Goal: Task Accomplishment & Management: Manage account settings

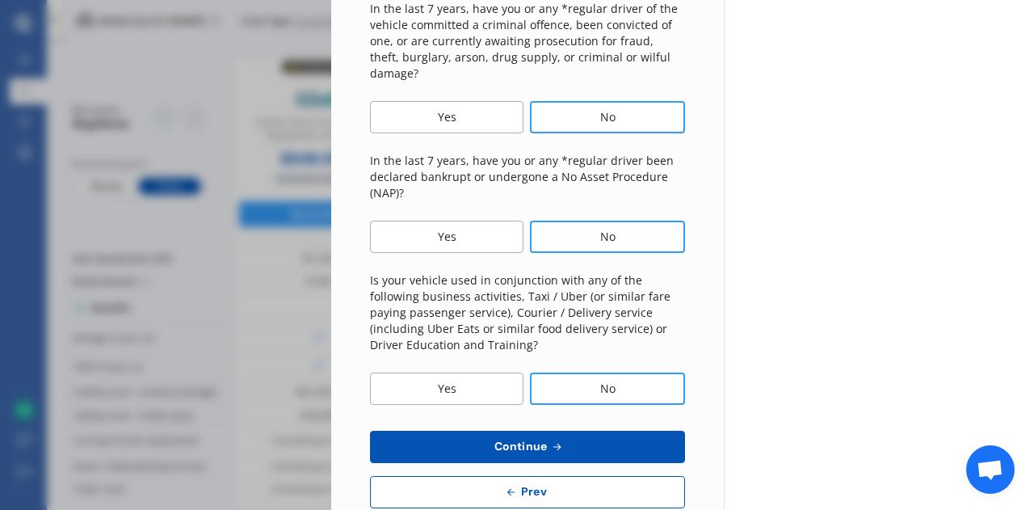
scroll to position [622, 0]
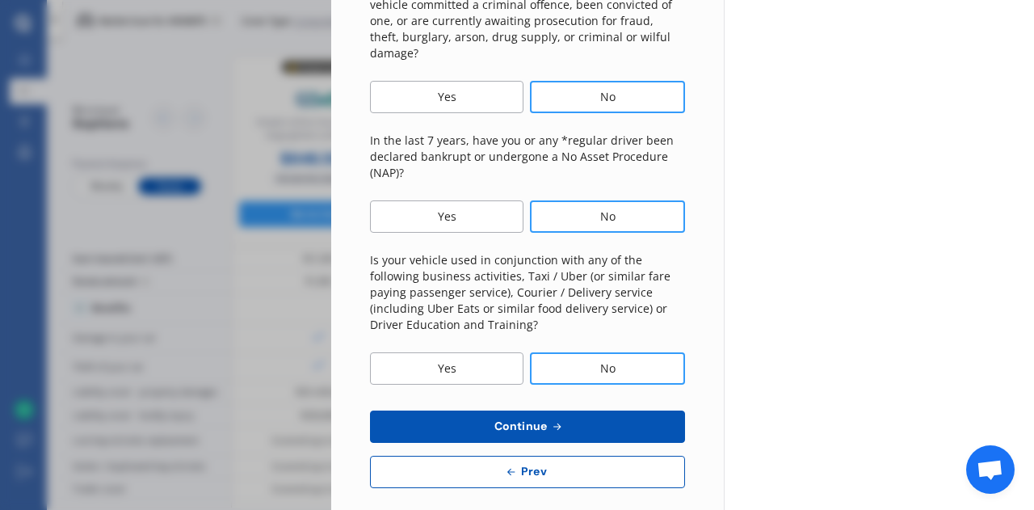
click at [538, 419] on span "Continue" at bounding box center [520, 425] width 59 height 13
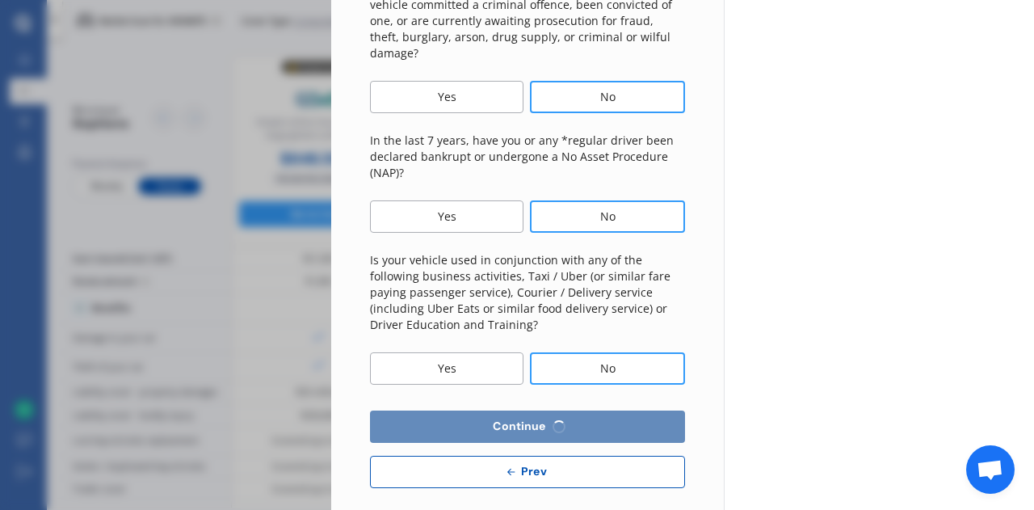
select select "450"
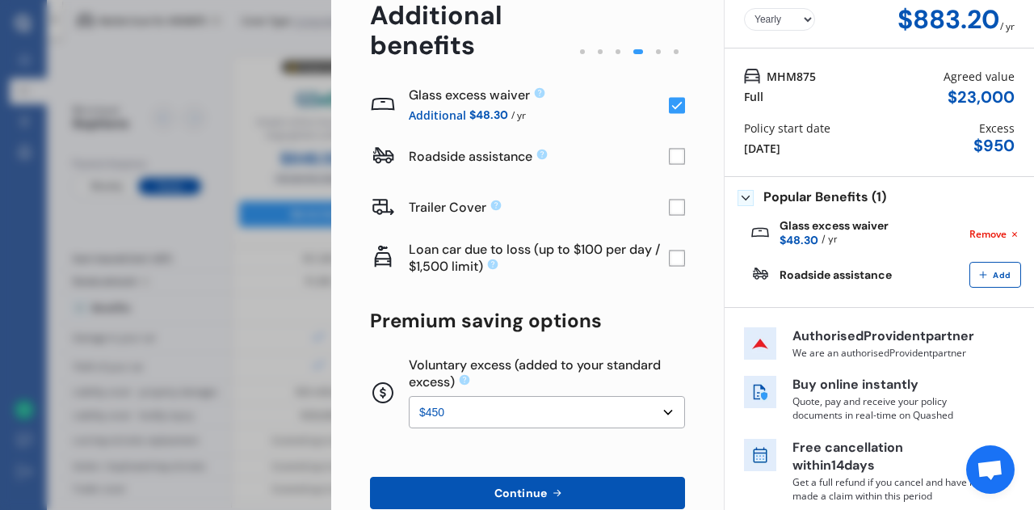
scroll to position [163, 0]
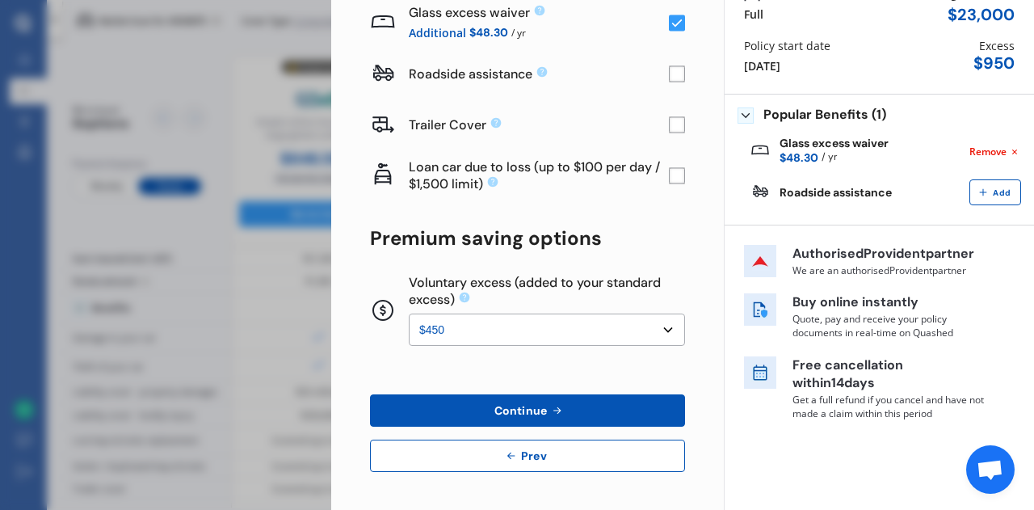
click at [528, 410] on span "Continue" at bounding box center [520, 410] width 59 height 13
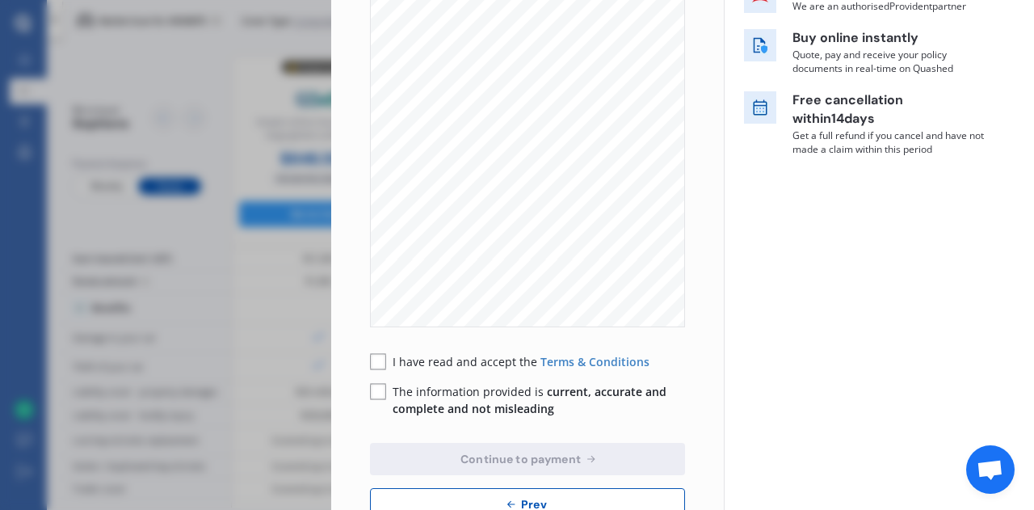
scroll to position [346, 0]
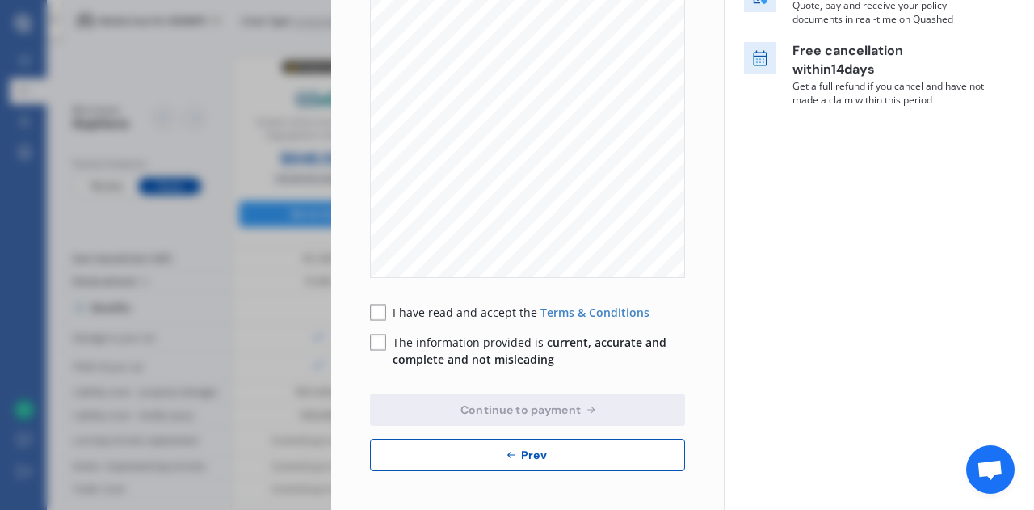
click at [384, 312] on rect at bounding box center [378, 312] width 16 height 16
click at [379, 342] on rect at bounding box center [378, 342] width 16 height 16
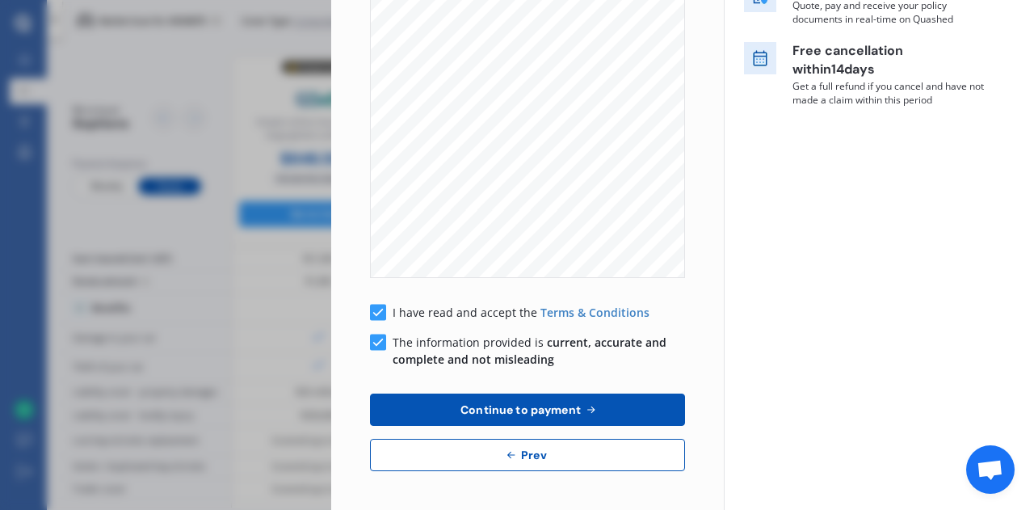
click at [523, 412] on span "Continue to payment" at bounding box center [520, 409] width 127 height 13
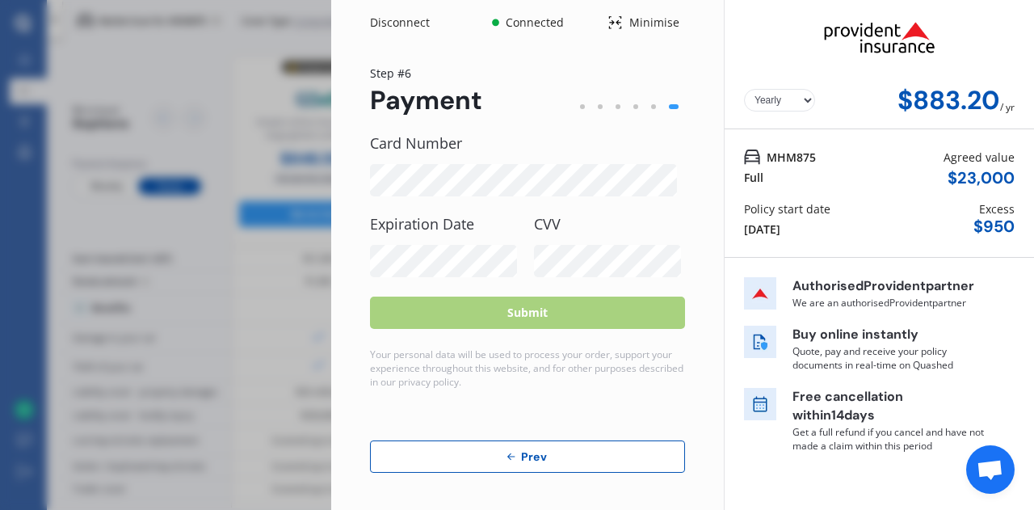
scroll to position [2, 0]
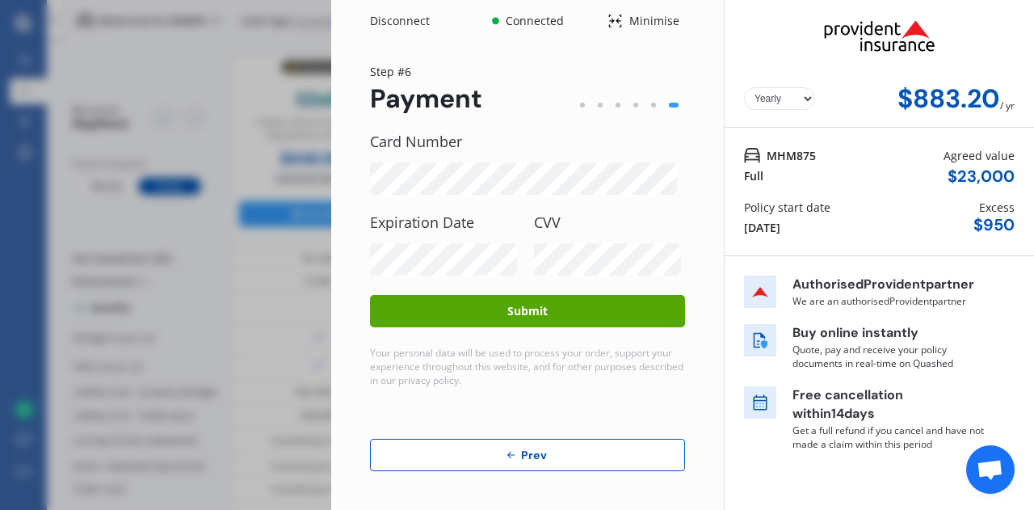
click at [523, 307] on button "Submit" at bounding box center [527, 311] width 315 height 32
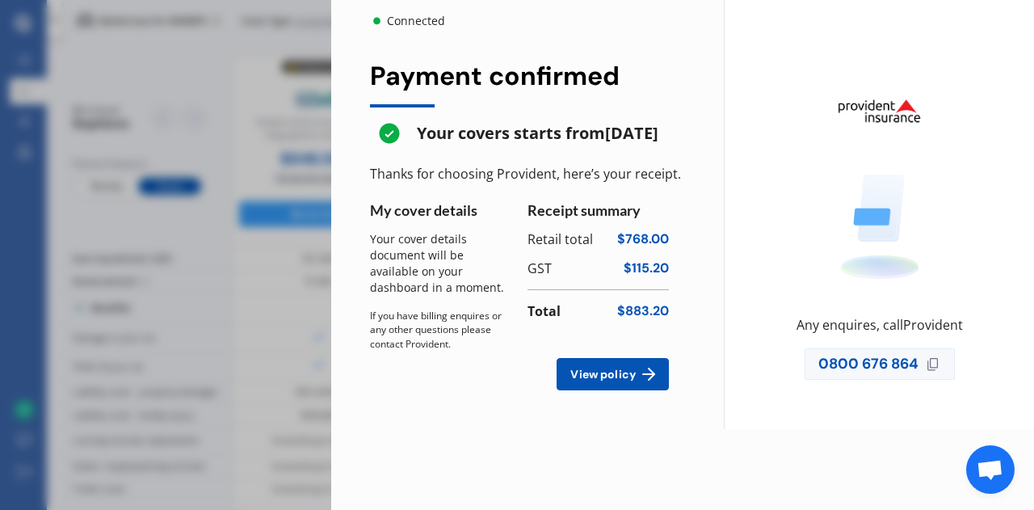
scroll to position [0, 0]
click at [604, 380] on span "View policy" at bounding box center [603, 373] width 72 height 13
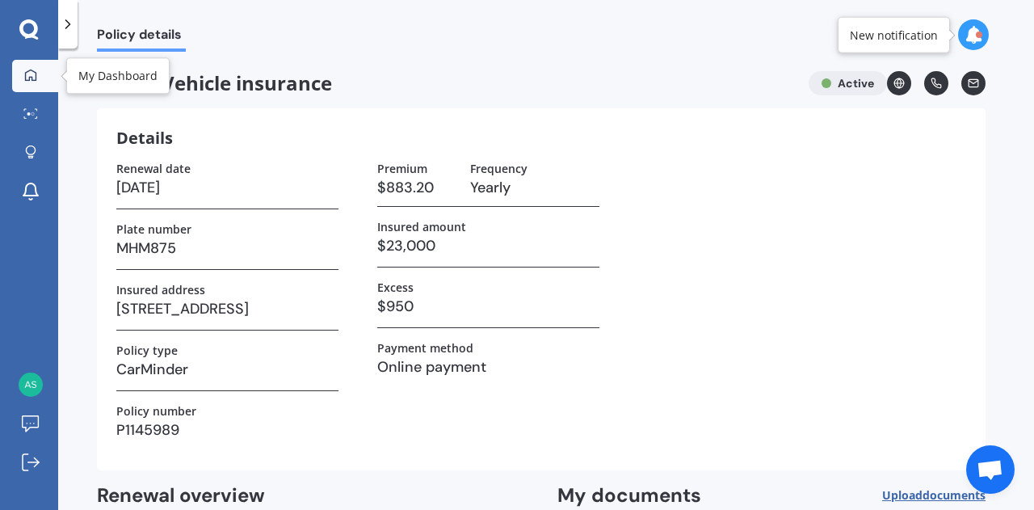
click at [26, 64] on link "My Dashboard" at bounding box center [35, 76] width 46 height 32
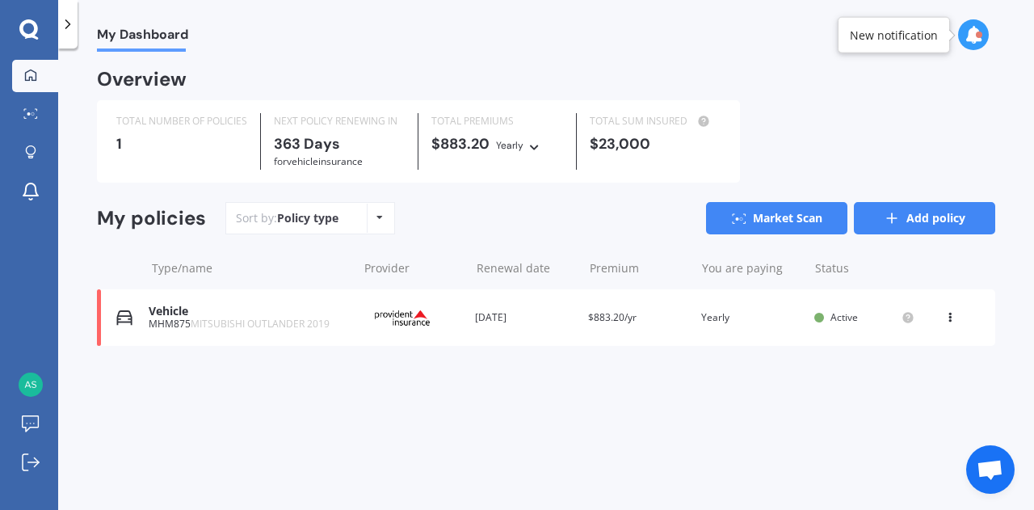
click at [920, 219] on link "Add policy" at bounding box center [924, 218] width 141 height 32
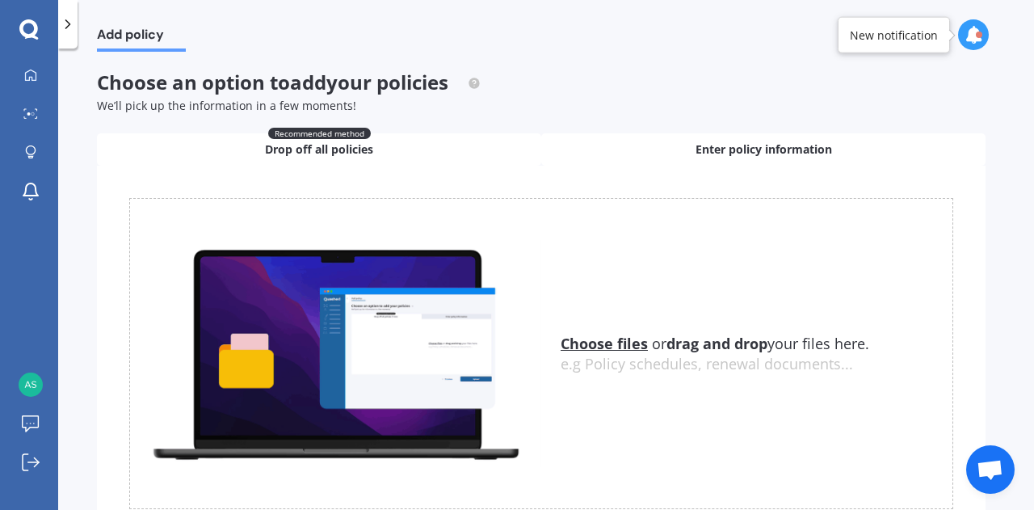
click at [786, 148] on span "Enter policy information" at bounding box center [763, 149] width 136 height 16
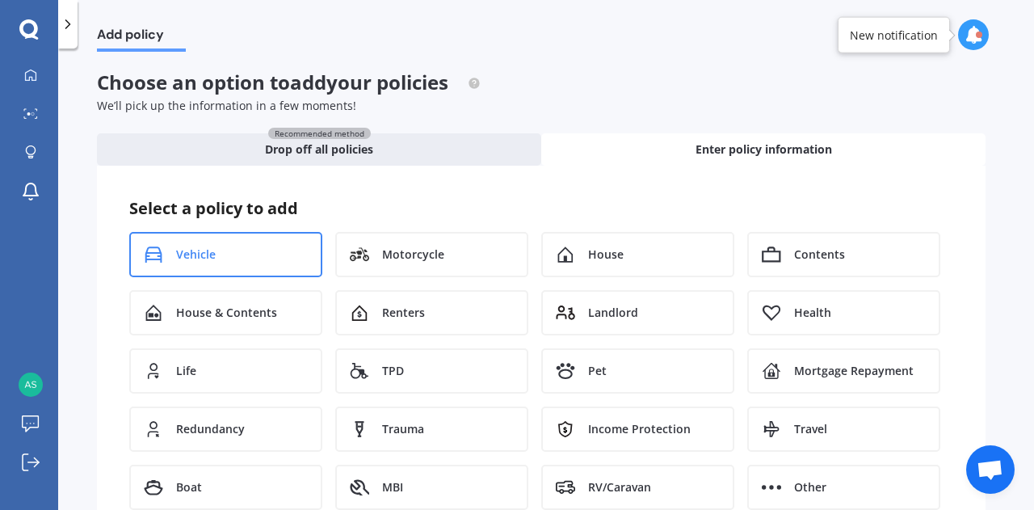
click at [244, 259] on div "Vehicle" at bounding box center [225, 254] width 193 height 45
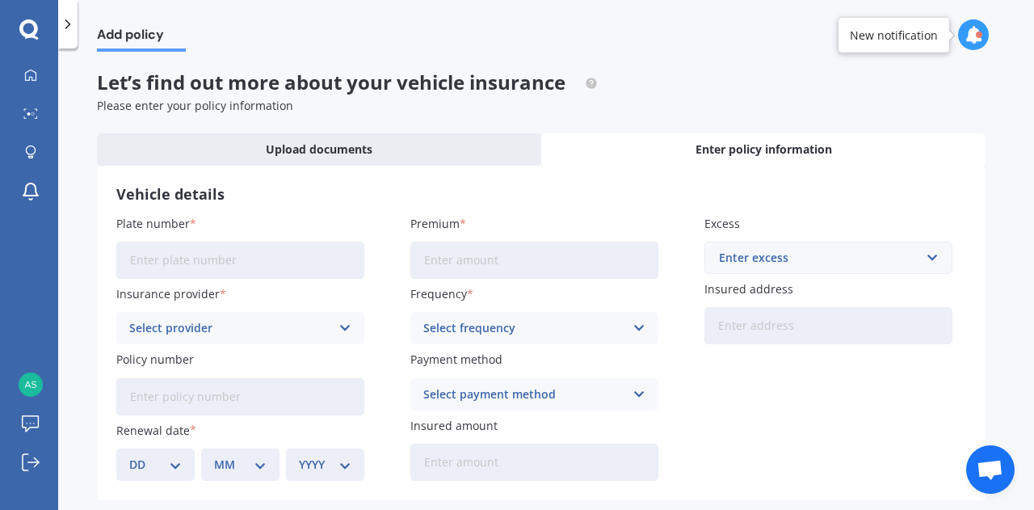
click at [284, 259] on input "Plate number" at bounding box center [240, 259] width 248 height 37
type input "MPC863"
click at [346, 318] on div "Select provider AA AMI AMP ANZ ASB Aioi Nissay Dowa Ando Assurant Autosure BNZ …" at bounding box center [240, 328] width 248 height 32
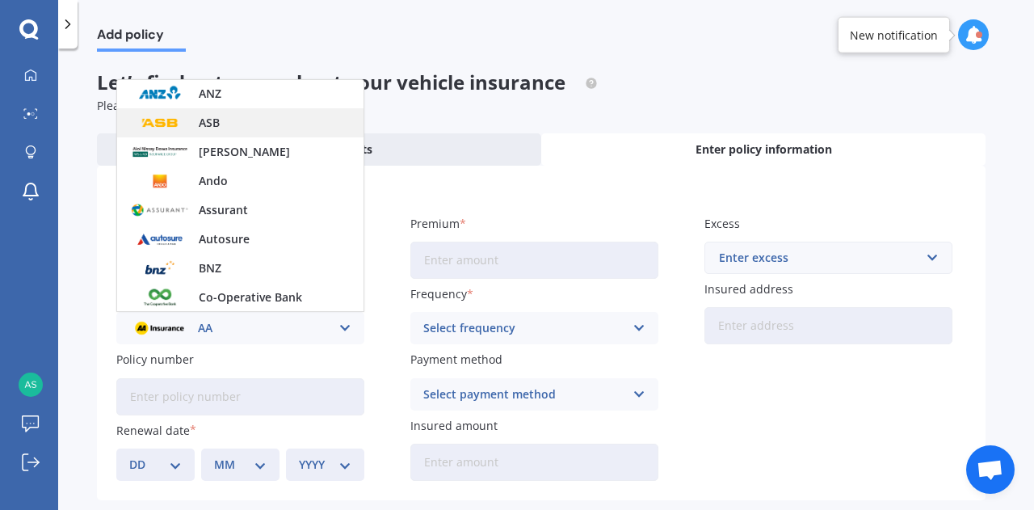
scroll to position [242, 0]
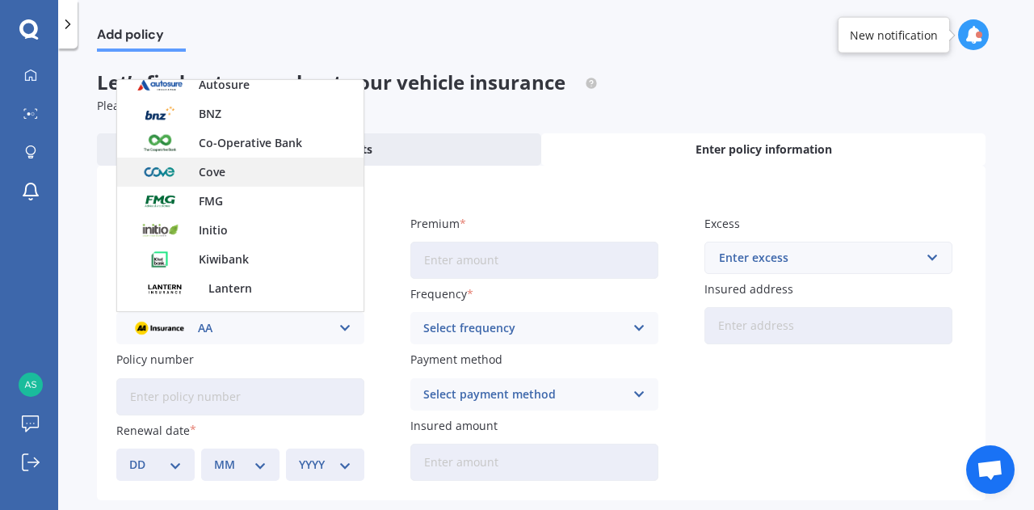
click at [241, 174] on div "Cove" at bounding box center [240, 171] width 246 height 29
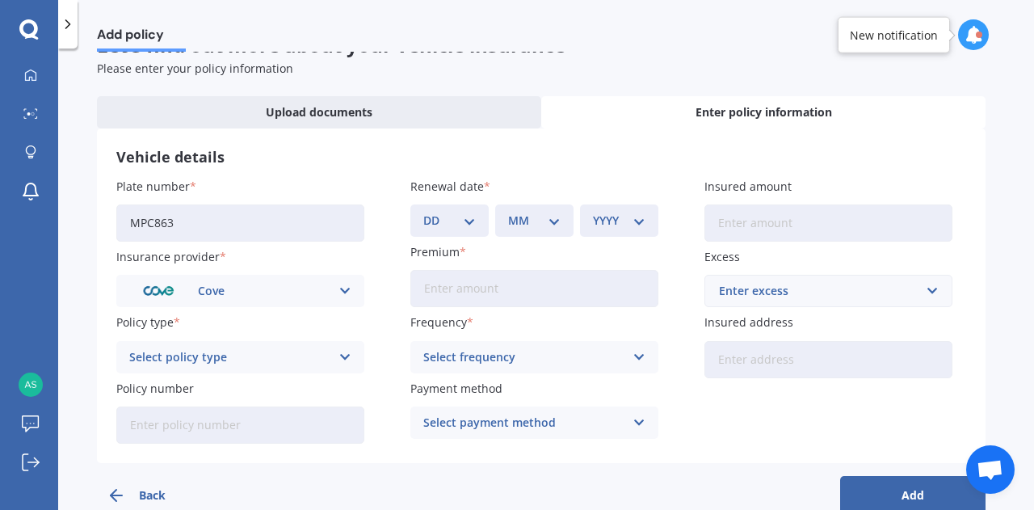
scroll to position [70, 0]
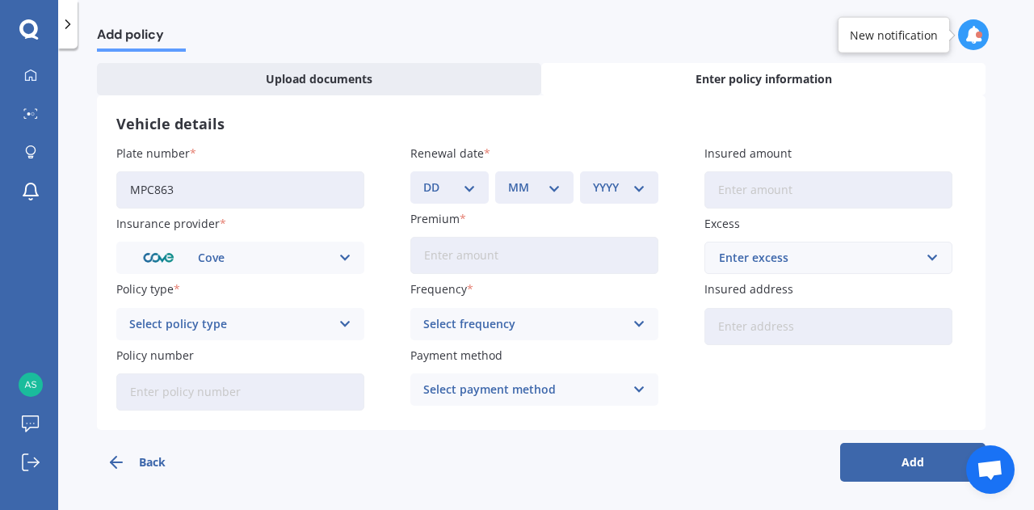
click at [343, 325] on icon at bounding box center [345, 324] width 14 height 18
click at [262, 350] on div "Comprehensive" at bounding box center [240, 355] width 246 height 29
click at [471, 191] on select "DD 01 02 03 04 05 06 07 08 09 10 11 12 13 14 15 16 17 18 19 20 21 22 23 24 25 2…" at bounding box center [449, 187] width 52 height 18
select select "16"
click at [423, 178] on select "DD 01 02 03 04 05 06 07 08 09 10 11 12 13 14 15 16 17 18 19 20 21 22 23 24 25 2…" at bounding box center [449, 187] width 52 height 18
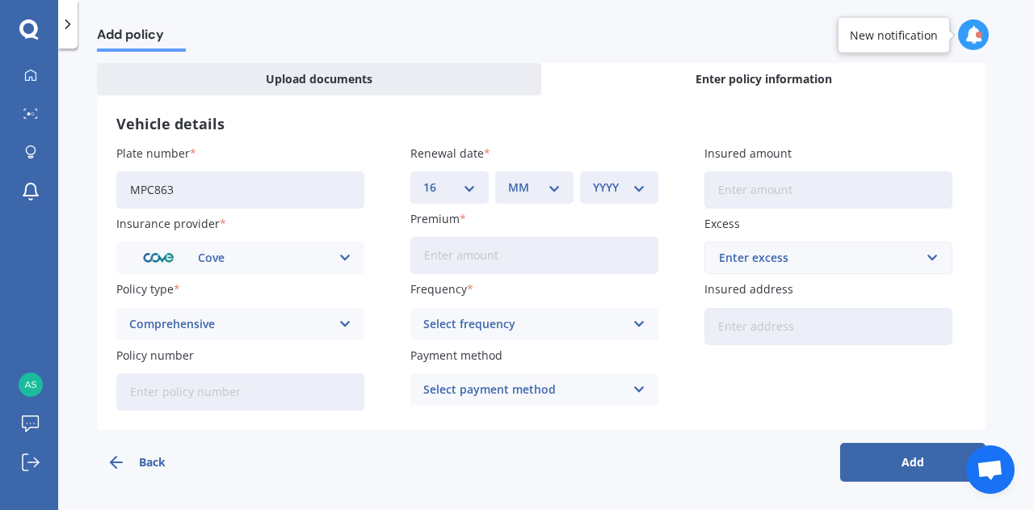
click at [554, 193] on select "MM 01 02 03 04 05 06 07 08 09 10 11 12" at bounding box center [534, 187] width 52 height 18
select select "08"
click at [508, 178] on select "MM 01 02 03 04 05 06 07 08 09 10 11 12" at bounding box center [534, 187] width 52 height 18
click at [625, 190] on select "YYYY 2027 2026 2025 2024 2023 2022 2021 2020 2019 2018 2017 2016 2015 2014 2013…" at bounding box center [619, 187] width 52 height 18
select select "2026"
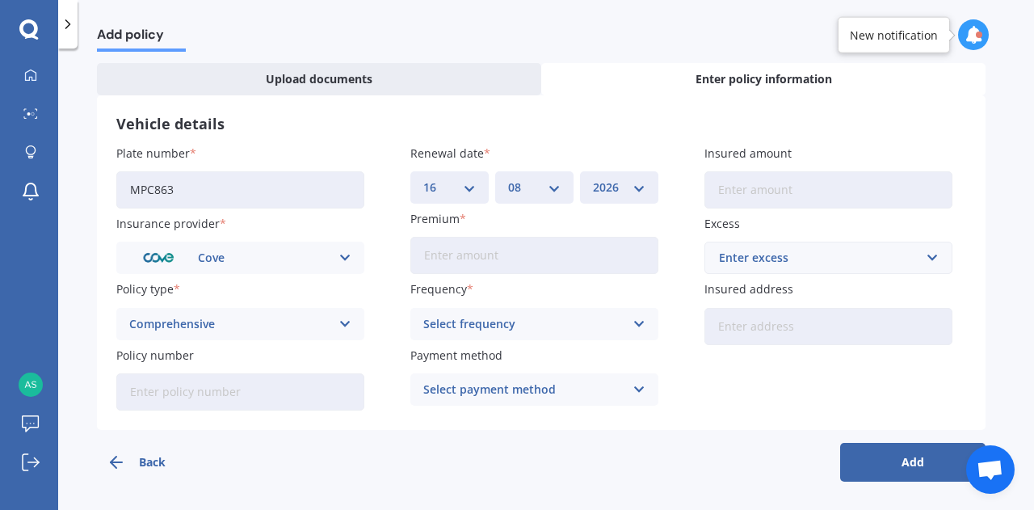
click at [593, 178] on select "YYYY 2027 2026 2025 2024 2023 2022 2021 2020 2019 2018 2017 2016 2015 2014 2013…" at bounding box center [619, 187] width 52 height 18
click at [455, 243] on input "Premium" at bounding box center [534, 255] width 248 height 37
type input "$823.37"
click at [644, 312] on div "Select frequency Yearly Six-Monthly Quarterly Monthly Fortnightly Weekly" at bounding box center [534, 324] width 248 height 32
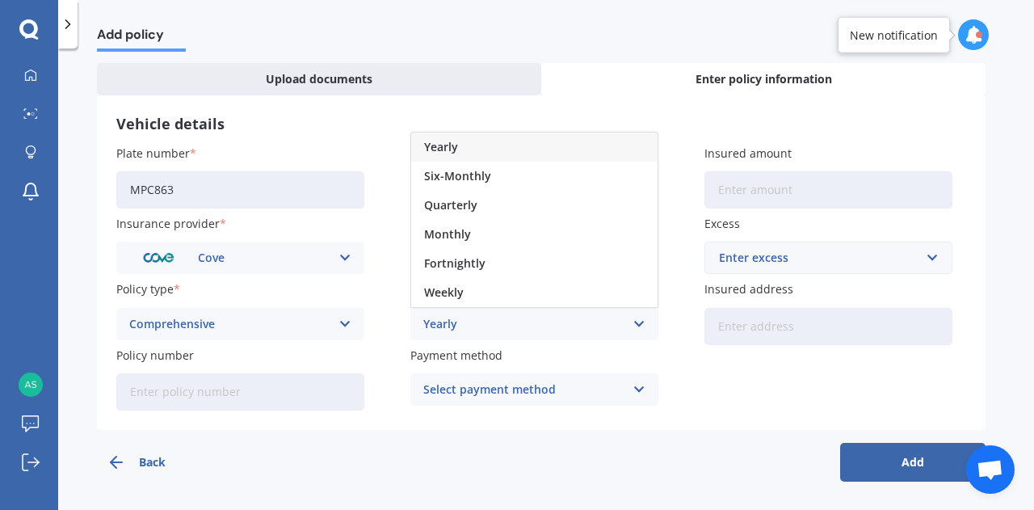
click at [475, 142] on div "Yearly" at bounding box center [534, 146] width 246 height 29
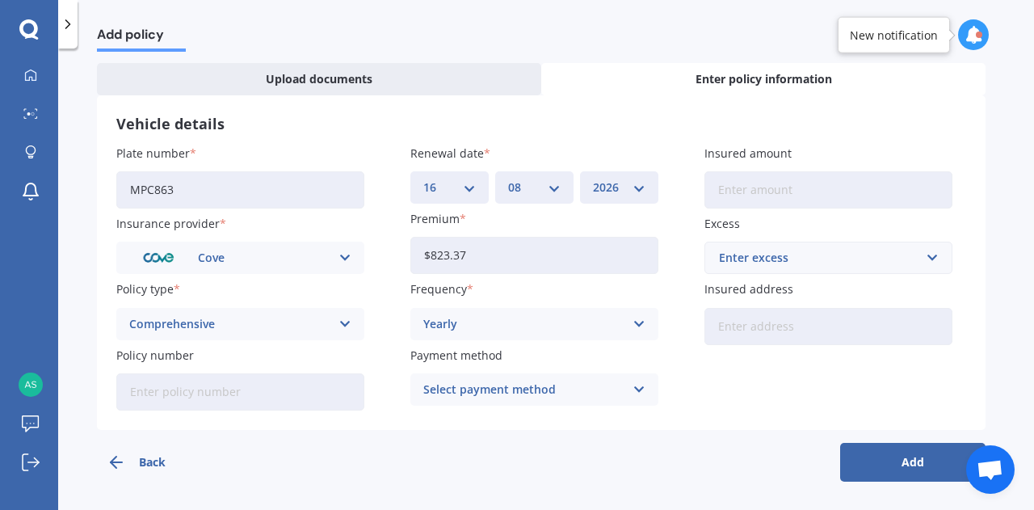
click at [756, 179] on input "Insured amount" at bounding box center [828, 189] width 248 height 37
type input "$30,000"
click at [925, 462] on button "Add" at bounding box center [912, 462] width 145 height 39
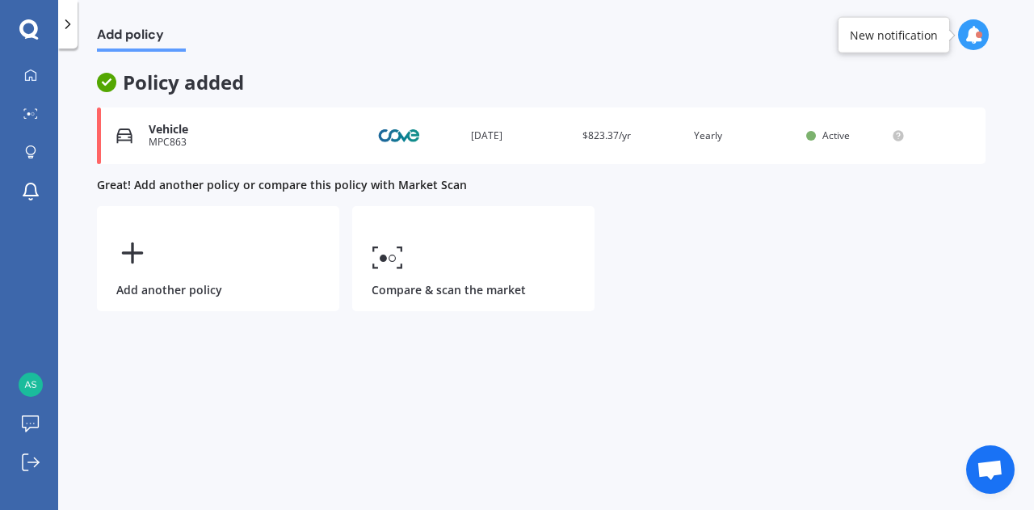
scroll to position [0, 0]
click at [26, 74] on icon at bounding box center [30, 75] width 13 height 13
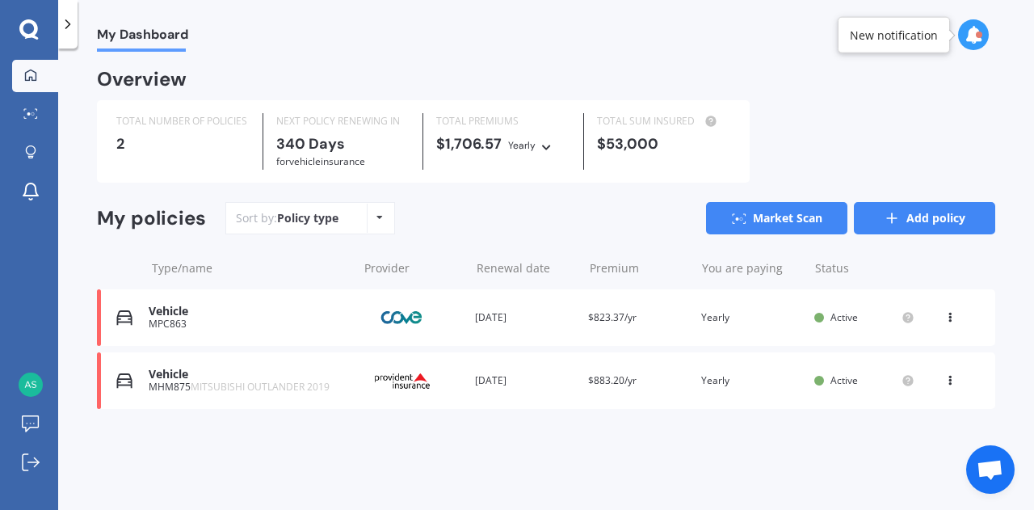
click at [911, 225] on link "Add policy" at bounding box center [924, 218] width 141 height 32
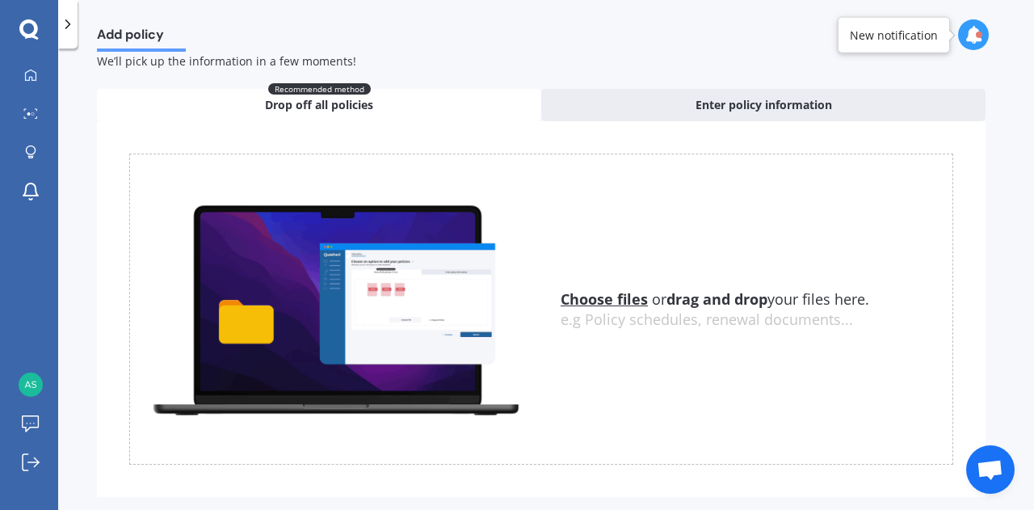
scroll to position [79, 0]
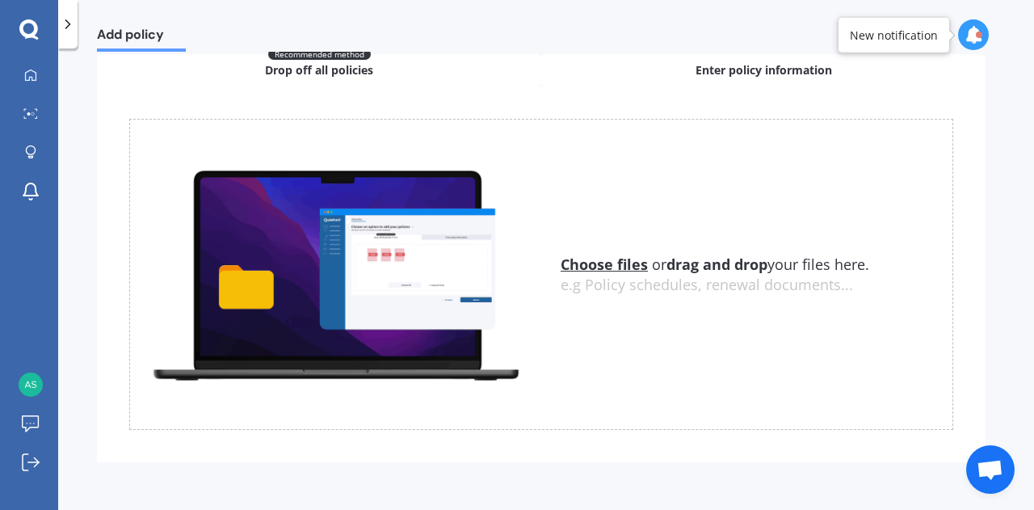
click at [718, 68] on span "Enter policy information" at bounding box center [763, 70] width 136 height 16
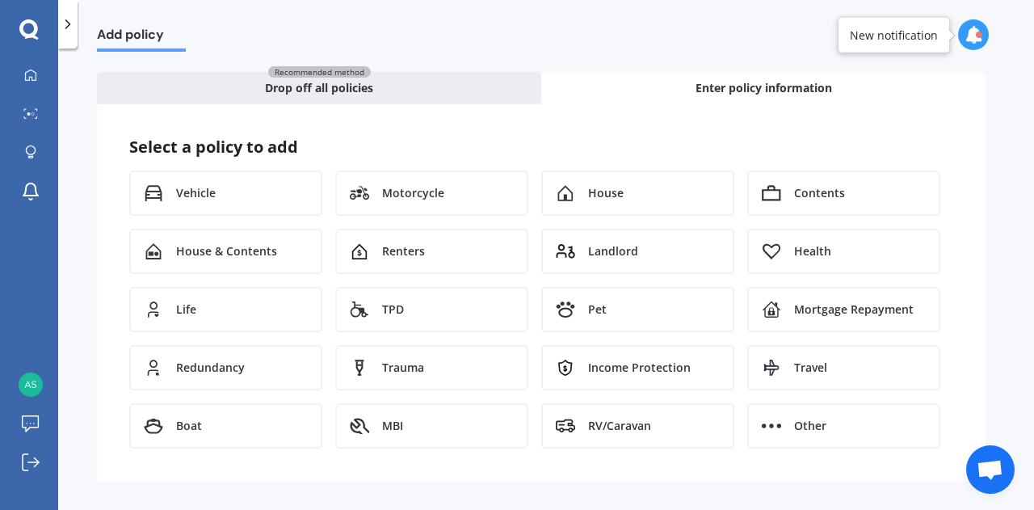
scroll to position [61, 0]
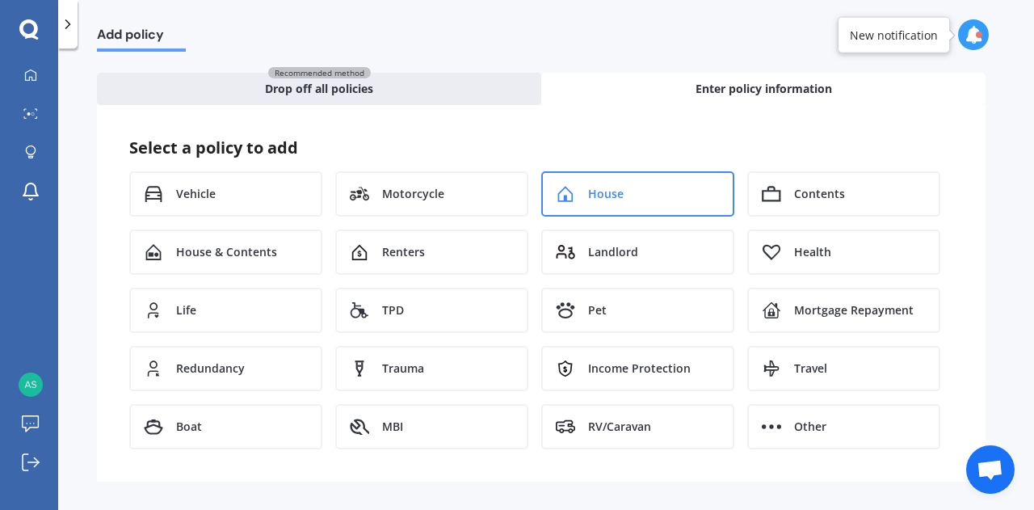
click at [647, 188] on div "House" at bounding box center [637, 193] width 193 height 45
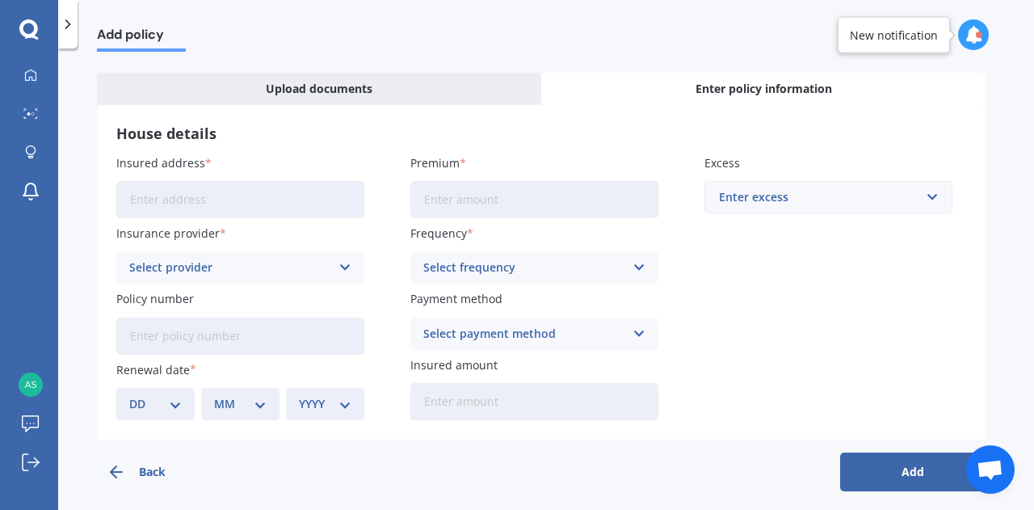
click at [300, 195] on input "Insured address" at bounding box center [240, 199] width 248 height 37
type input "[STREET_ADDRESS]"
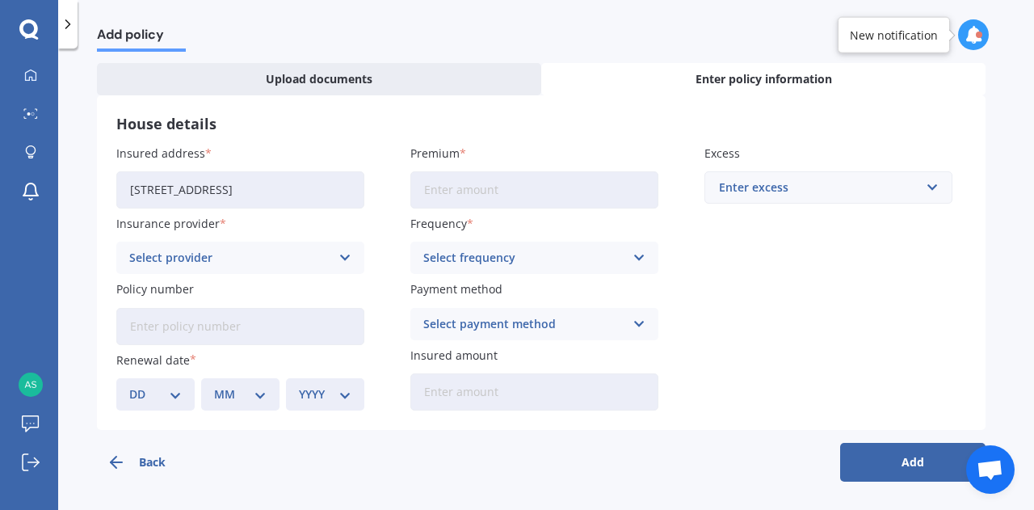
click at [336, 259] on div "Select provider AA AMI AMP ANZ ASB Ando BNZ Co-Operative Bank FMG Initio Kiwiba…" at bounding box center [240, 257] width 248 height 32
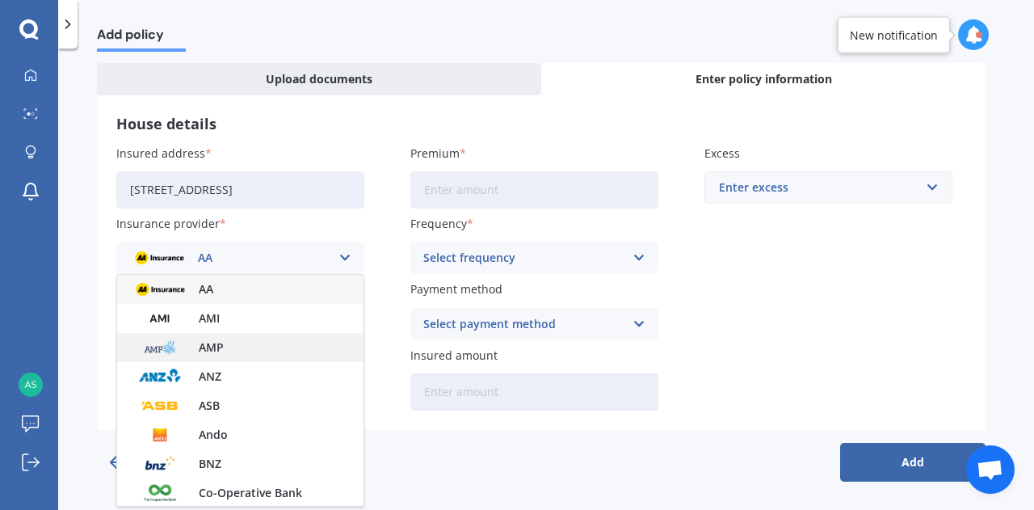
click at [259, 350] on div "AMP" at bounding box center [240, 347] width 246 height 29
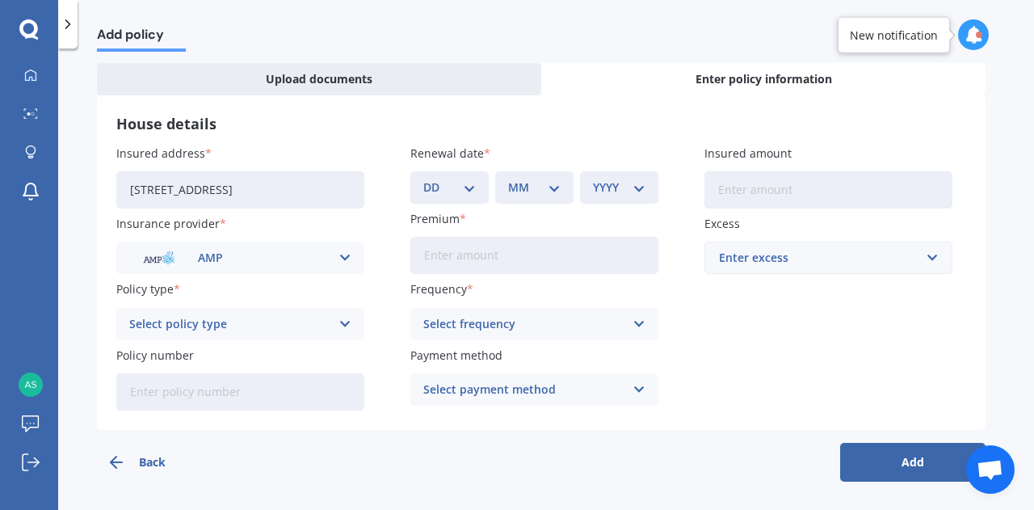
click at [339, 329] on icon at bounding box center [345, 324] width 14 height 18
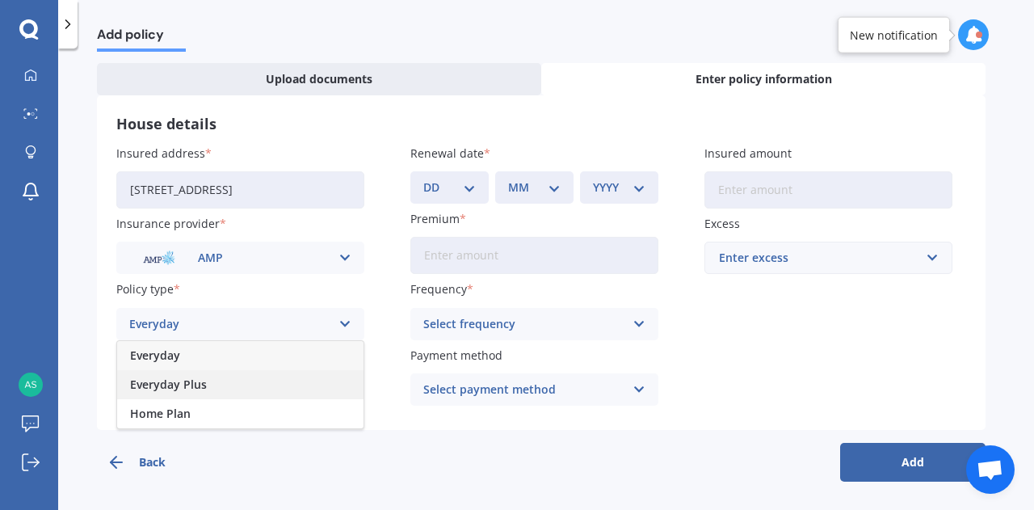
click at [220, 376] on div "Everyday Plus" at bounding box center [240, 384] width 246 height 29
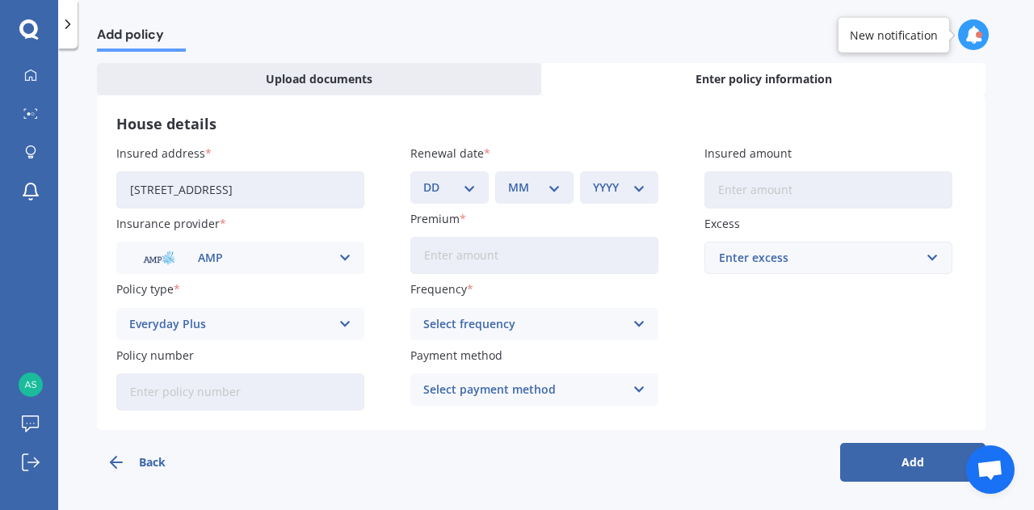
click at [223, 384] on input "Policy number" at bounding box center [240, 391] width 248 height 37
paste input "HCC002284213"
type input "HCC002284213"
click at [464, 191] on select "DD 01 02 03 04 05 06 07 08 09 10 11 12 13 14 15 16 17 18 19 20 21 22 23 24 25 2…" at bounding box center [449, 187] width 52 height 18
select select "28"
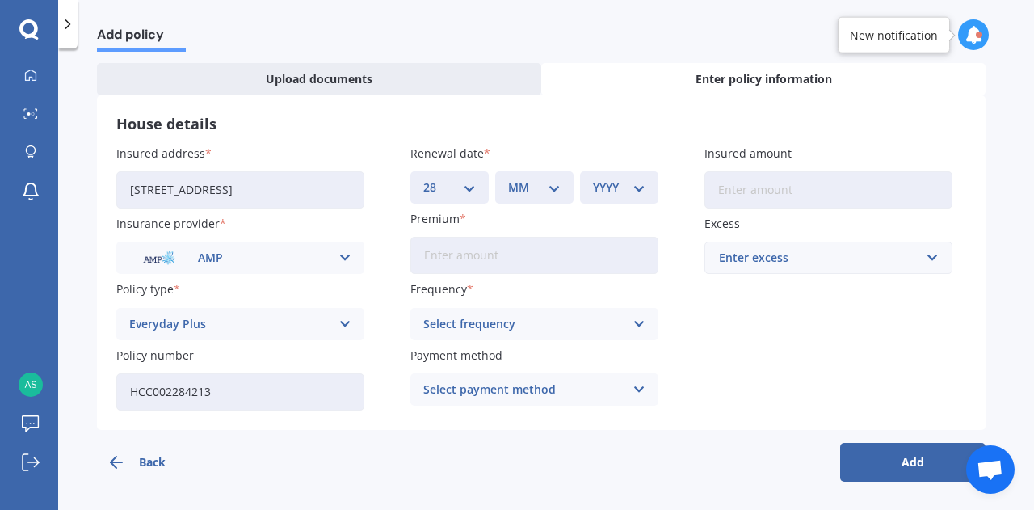
click at [423, 178] on select "DD 01 02 03 04 05 06 07 08 09 10 11 12 13 14 15 16 17 18 19 20 21 22 23 24 25 2…" at bounding box center [449, 187] width 52 height 18
click at [547, 190] on select "MM 01 02 03 04 05 06 07 08 09 10 11 12" at bounding box center [534, 187] width 52 height 18
select select "02"
click at [508, 178] on select "MM 01 02 03 04 05 06 07 08 09 10 11 12" at bounding box center [534, 187] width 52 height 18
click at [625, 191] on select "YYYY 2027 2026 2025 2024 2023 2022 2021 2020 2019 2018 2017 2016 2015 2014 2013…" at bounding box center [619, 187] width 52 height 18
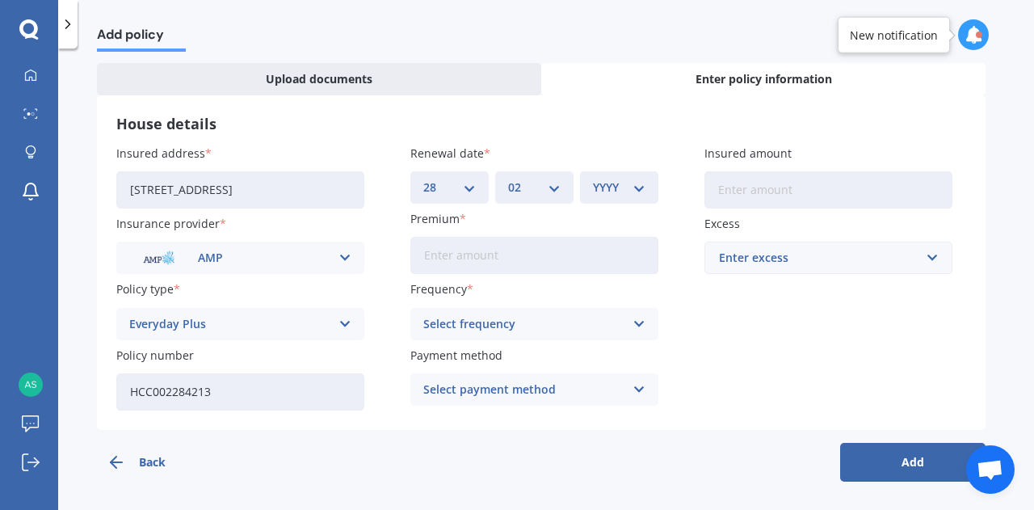
select select "2026"
click at [593, 178] on select "YYYY 2027 2026 2025 2024 2023 2022 2021 2020 2019 2018 2017 2016 2015 2014 2013…" at bounding box center [619, 187] width 52 height 18
click at [518, 261] on input "Premium" at bounding box center [534, 255] width 248 height 37
type input "$2,775.55"
click at [597, 325] on div "Select frequency" at bounding box center [523, 324] width 201 height 18
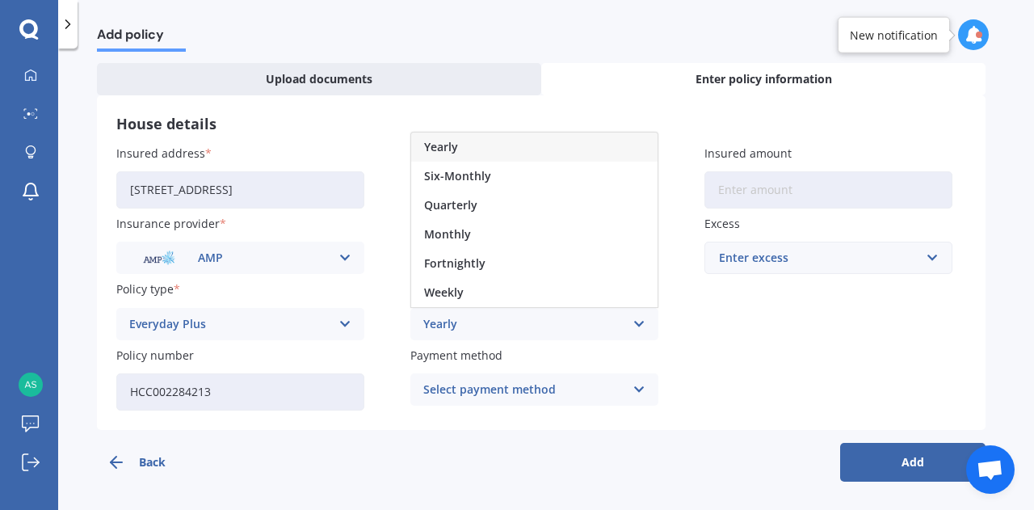
click at [482, 148] on div "Yearly" at bounding box center [534, 146] width 246 height 29
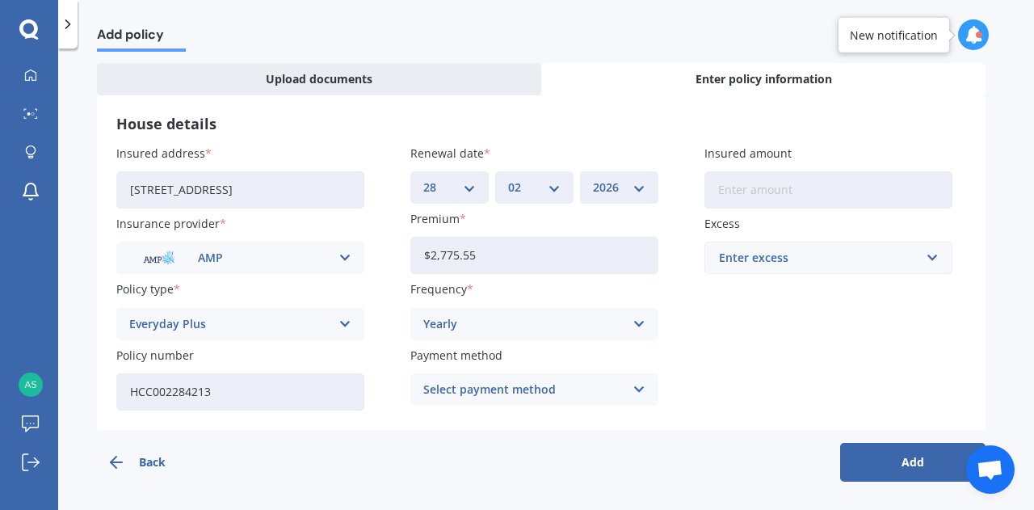
click at [735, 198] on input "Insured amount" at bounding box center [828, 189] width 248 height 37
type input "$1,200,000"
click at [783, 267] on input "text" at bounding box center [822, 257] width 233 height 31
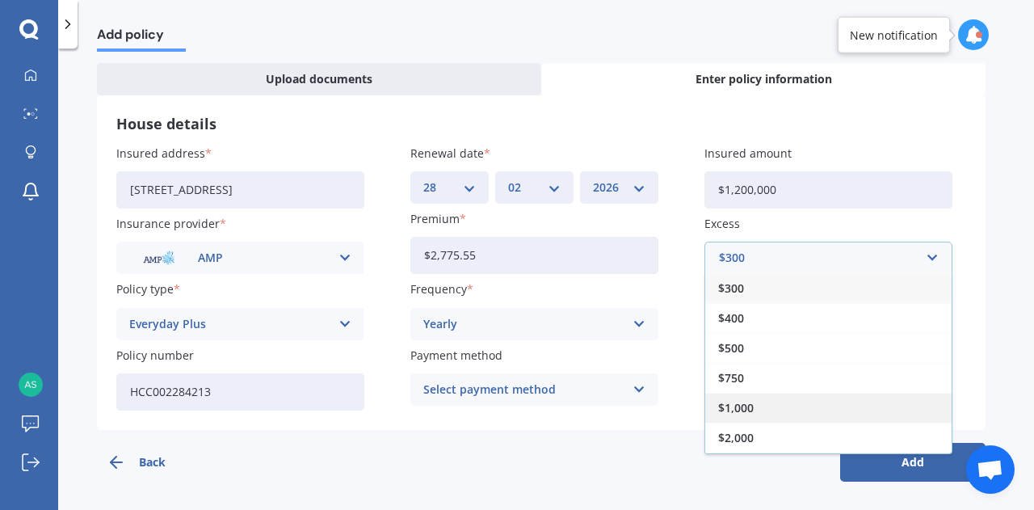
click at [757, 401] on div "$1,000" at bounding box center [828, 407] width 246 height 30
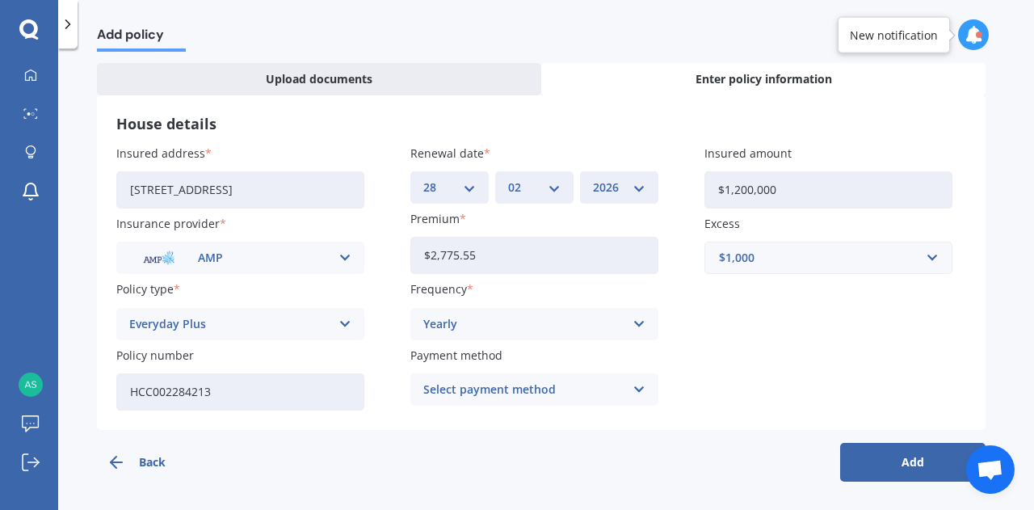
click at [892, 460] on button "Add" at bounding box center [912, 462] width 145 height 39
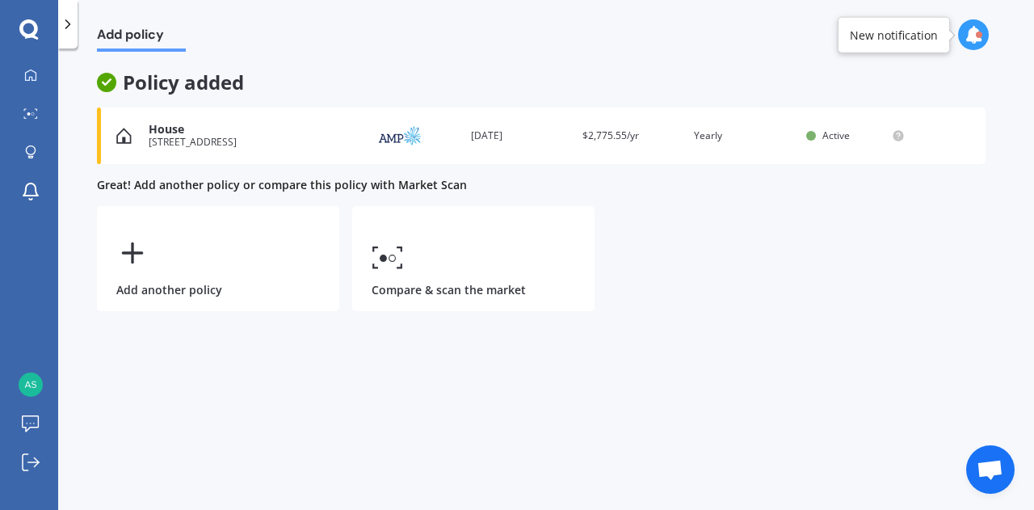
scroll to position [0, 0]
click at [33, 78] on icon at bounding box center [30, 75] width 13 height 13
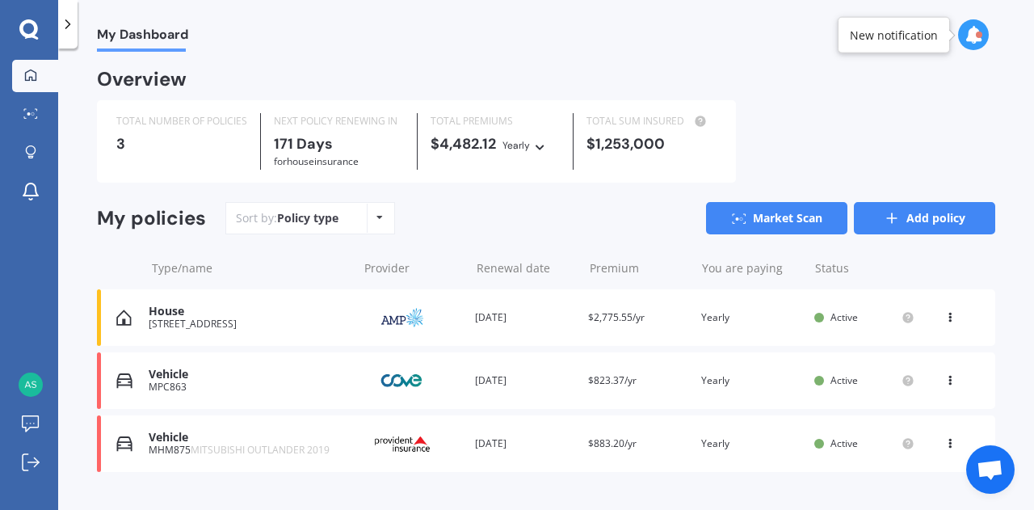
click at [883, 228] on link "Add policy" at bounding box center [924, 218] width 141 height 32
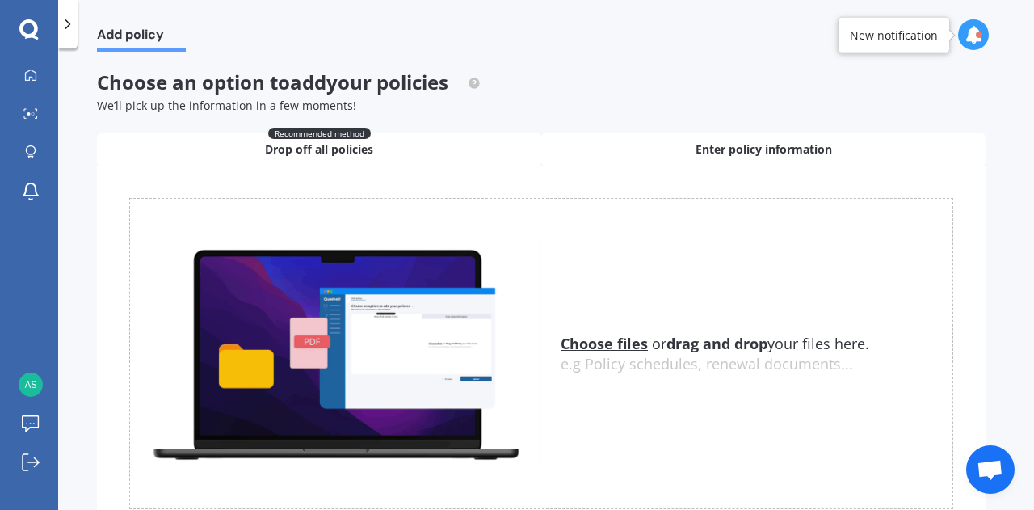
click at [683, 148] on div "Enter policy information" at bounding box center [763, 149] width 444 height 32
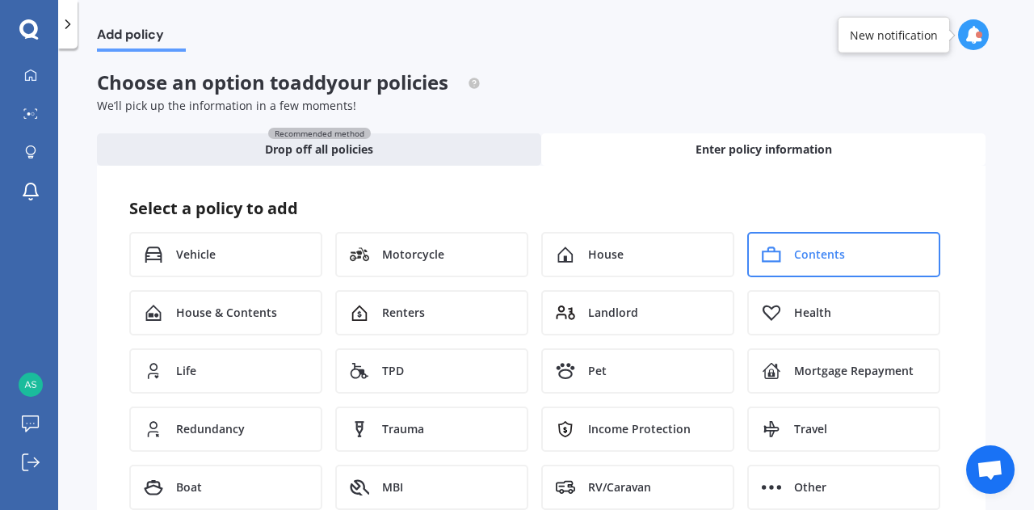
click at [832, 256] on span "Contents" at bounding box center [819, 254] width 51 height 16
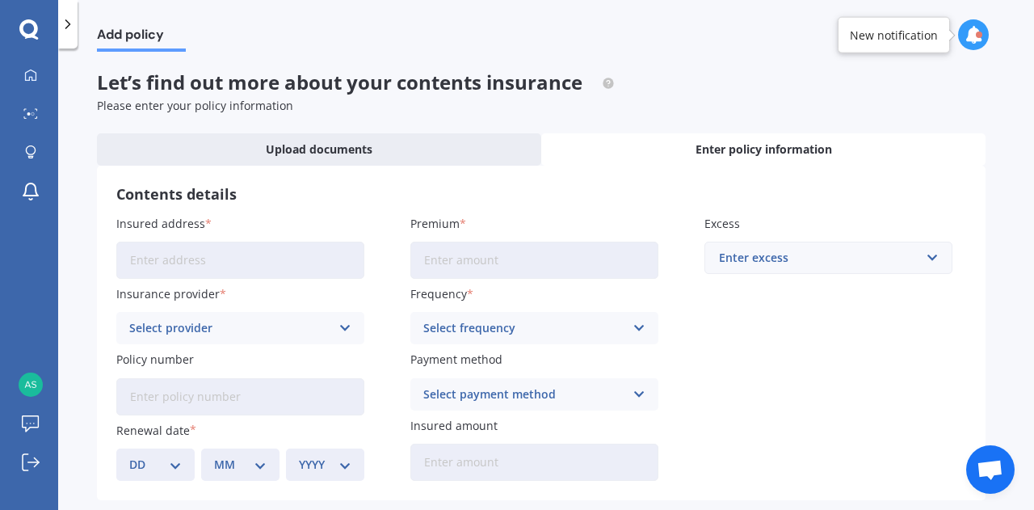
click at [223, 256] on input "Insured address" at bounding box center [240, 259] width 248 height 37
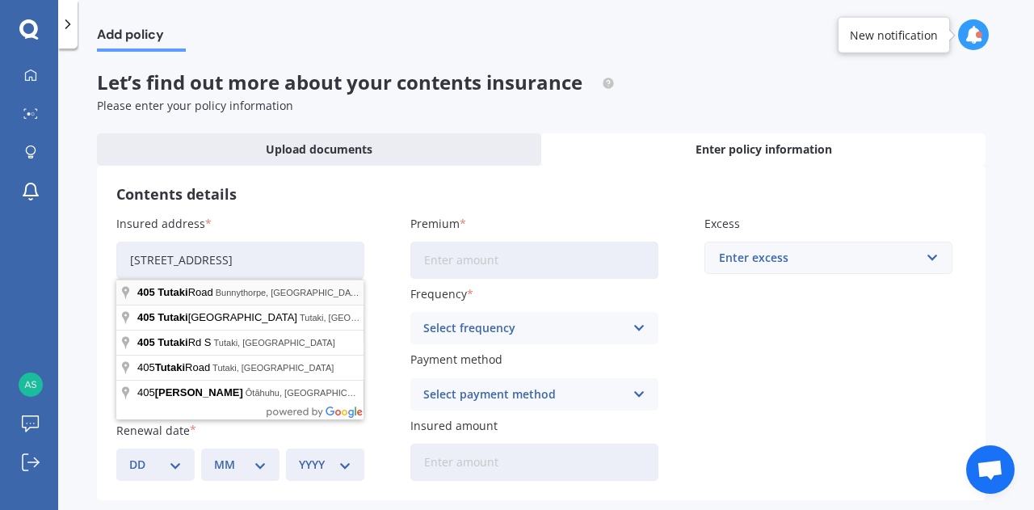
type input "[STREET_ADDRESS]"
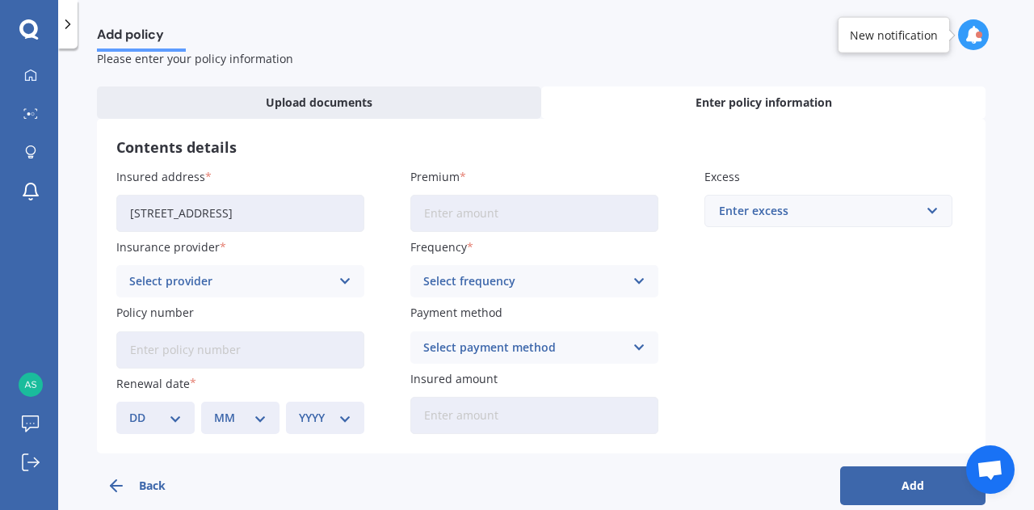
scroll to position [70, 0]
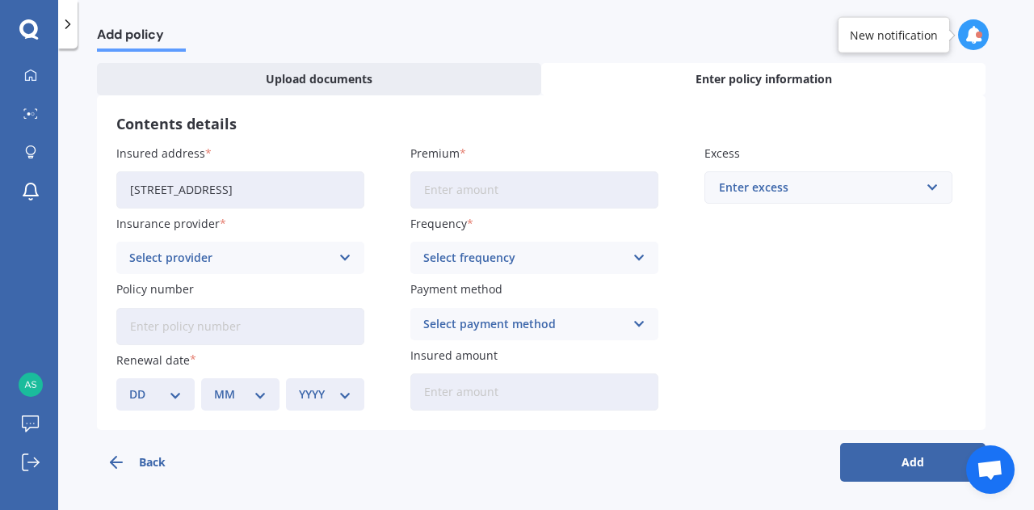
click at [271, 258] on div "Select provider" at bounding box center [229, 258] width 201 height 18
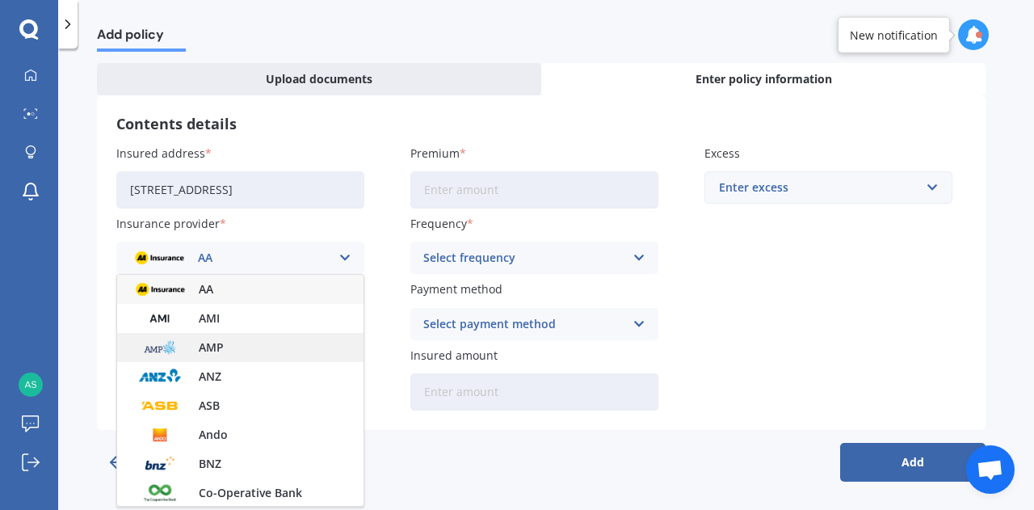
click at [221, 343] on span "AMP" at bounding box center [211, 347] width 25 height 11
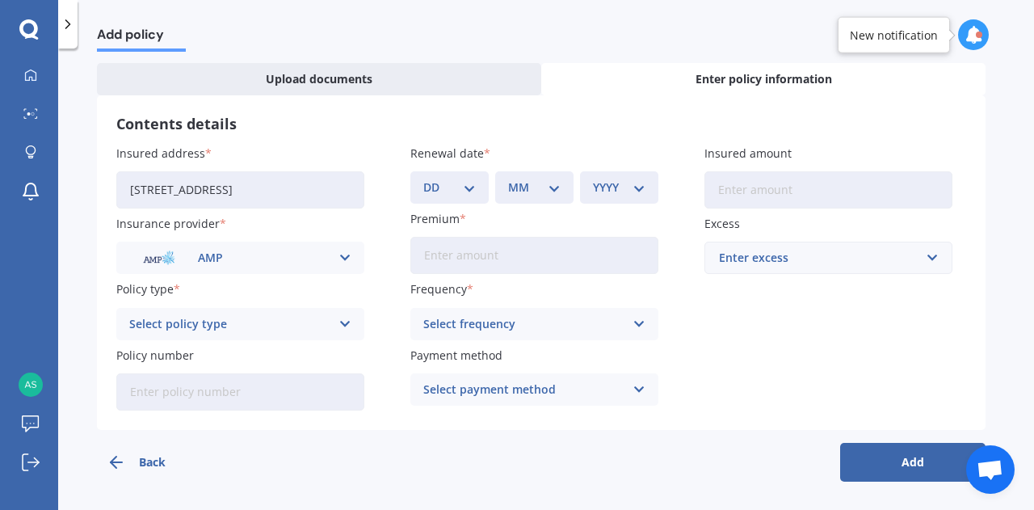
click at [250, 323] on div "Select policy type" at bounding box center [229, 324] width 201 height 18
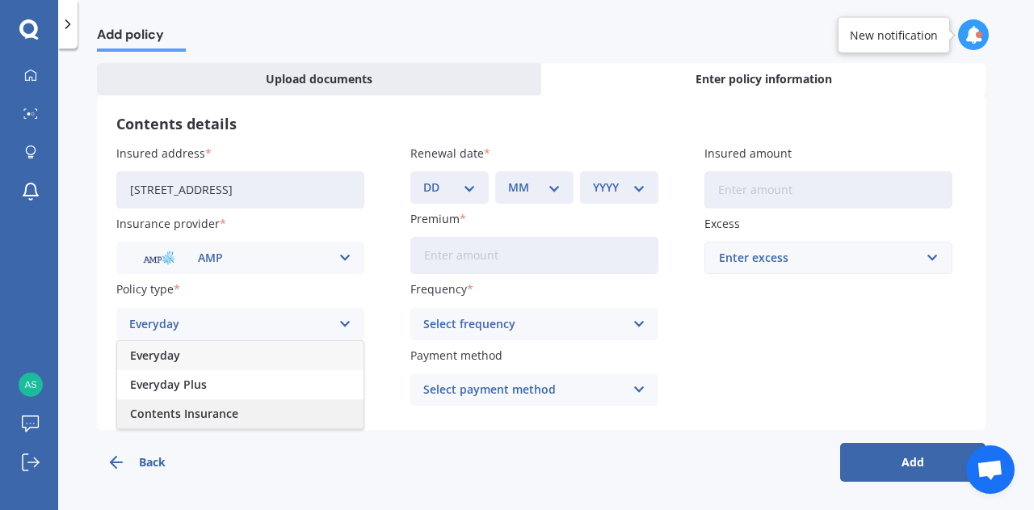
click at [212, 408] on span "Contents Insurance" at bounding box center [184, 413] width 108 height 11
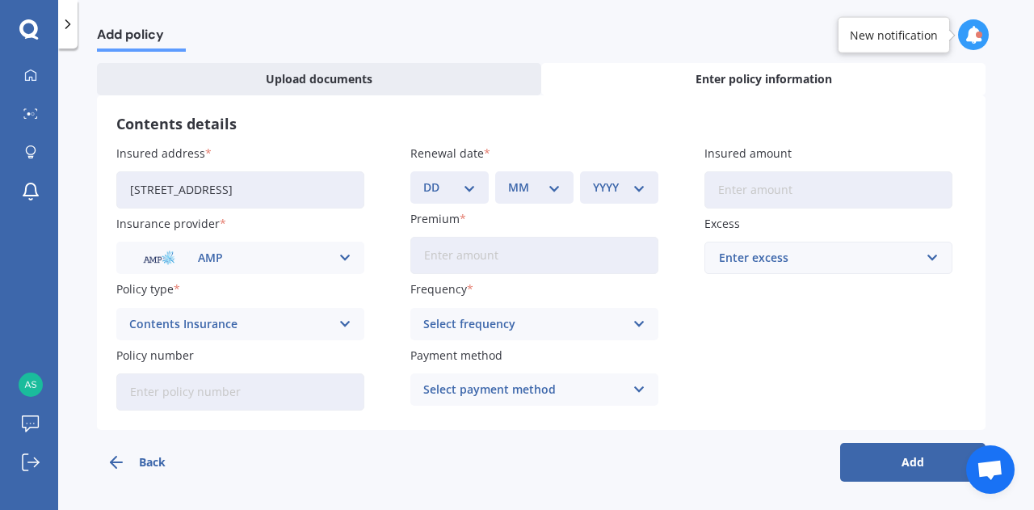
click at [220, 396] on input "Policy number" at bounding box center [240, 391] width 248 height 37
paste input "HCC002284213"
type input "HCC002284213"
click at [467, 183] on select "DD 01 02 03 04 05 06 07 08 09 10 11 12 13 14 15 16 17 18 19 20 21 22 23 24 25 2…" at bounding box center [449, 187] width 52 height 18
click at [423, 178] on select "DD 01 02 03 04 05 06 07 08 09 10 11 12 13 14 15 16 17 18 19 20 21 22 23 24 25 2…" at bounding box center [449, 187] width 52 height 18
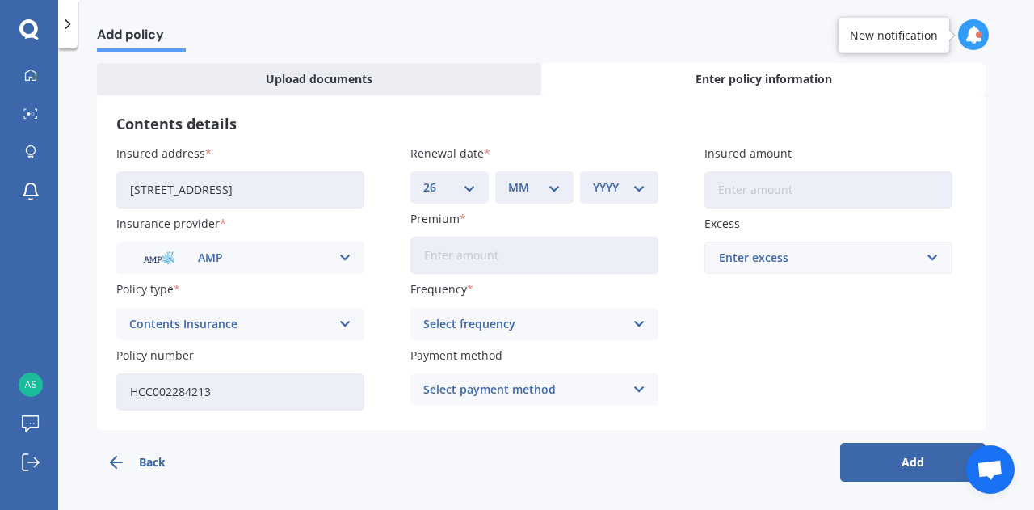
click at [468, 191] on select "DD 01 02 03 04 05 06 07 08 09 10 11 12 13 14 15 16 17 18 19 20 21 22 23 24 25 2…" at bounding box center [449, 187] width 52 height 18
select select "28"
click at [423, 178] on select "DD 01 02 03 04 05 06 07 08 09 10 11 12 13 14 15 16 17 18 19 20 21 22 23 24 25 2…" at bounding box center [449, 187] width 52 height 18
click at [539, 191] on select "MM 01 02 03 04 05 06 07 08 09 10 11 12" at bounding box center [534, 187] width 52 height 18
select select "02"
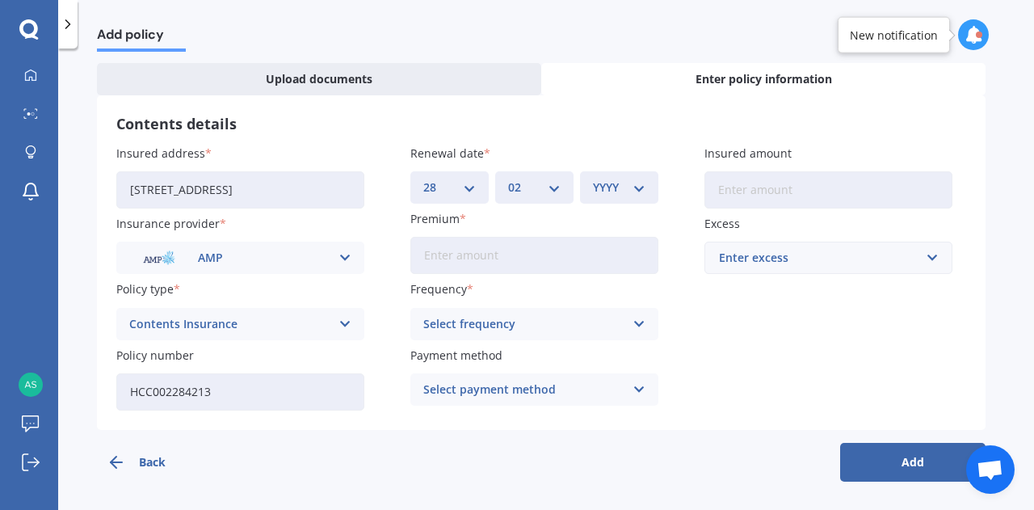
click at [508, 178] on select "MM 01 02 03 04 05 06 07 08 09 10 11 12" at bounding box center [534, 187] width 52 height 18
click at [619, 191] on select "YYYY 2027 2026 2025 2024 2023 2022 2021 2020 2019 2018 2017 2016 2015 2014 2013…" at bounding box center [619, 187] width 52 height 18
select select "2026"
click at [593, 178] on select "YYYY 2027 2026 2025 2024 2023 2022 2021 2020 2019 2018 2017 2016 2015 2014 2013…" at bounding box center [619, 187] width 52 height 18
click at [502, 243] on input "Premium" at bounding box center [534, 255] width 248 height 37
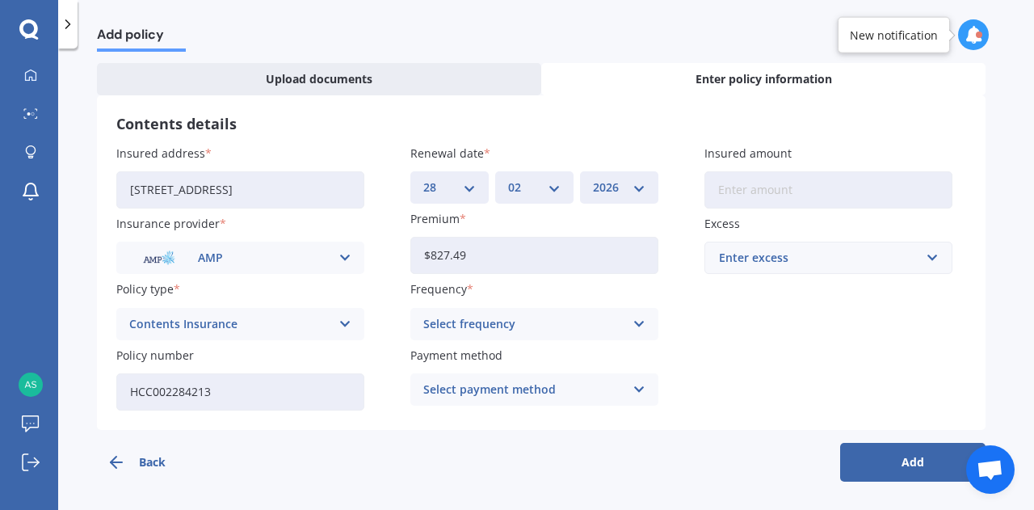
type input "$827.49"
click at [534, 331] on div "Select frequency" at bounding box center [523, 324] width 201 height 18
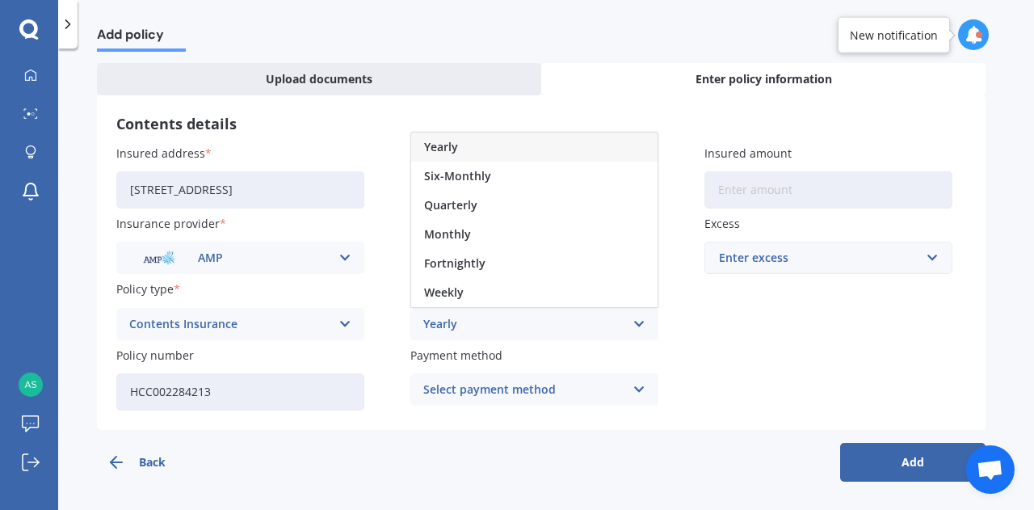
click at [476, 148] on div "Yearly" at bounding box center [534, 146] width 246 height 29
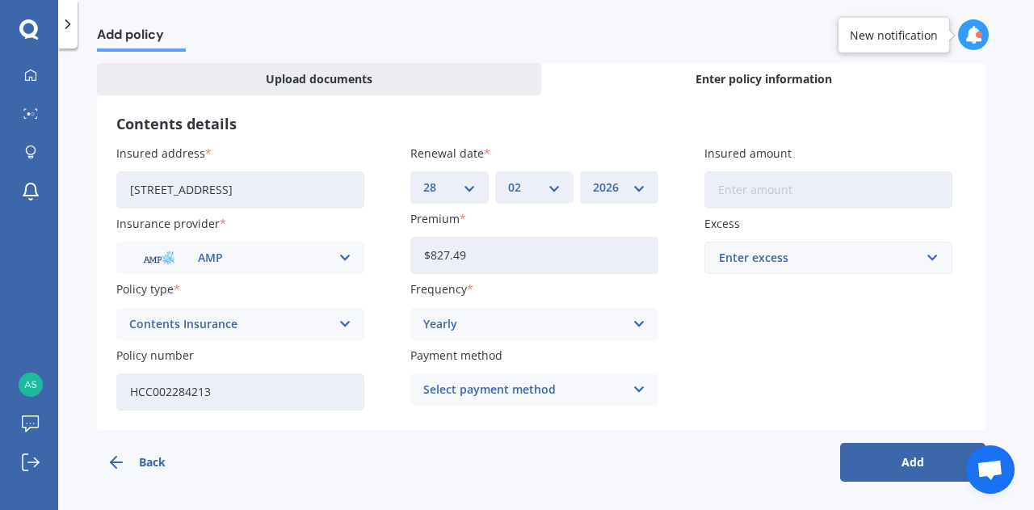
click at [758, 184] on input "Insured amount" at bounding box center [828, 189] width 248 height 37
type input "$80,000"
click at [805, 253] on div "Enter excess" at bounding box center [818, 258] width 199 height 18
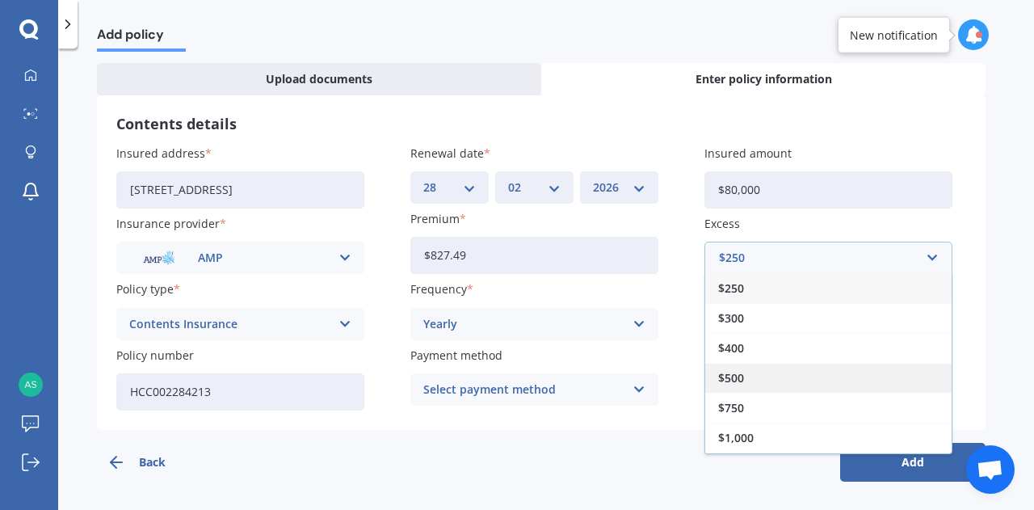
click at [745, 375] on div "$500" at bounding box center [828, 378] width 246 height 30
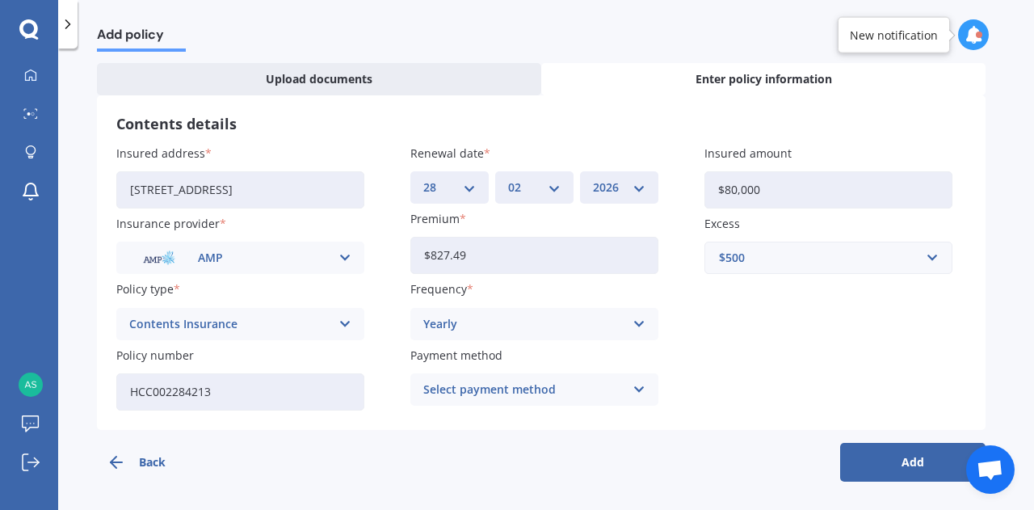
click at [882, 462] on button "Add" at bounding box center [912, 462] width 145 height 39
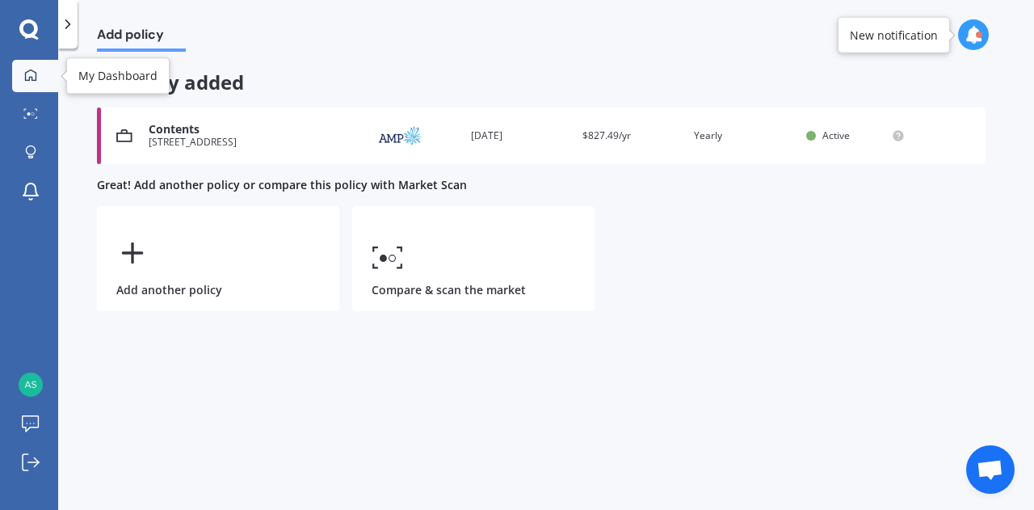
click at [32, 70] on icon at bounding box center [30, 74] width 11 height 11
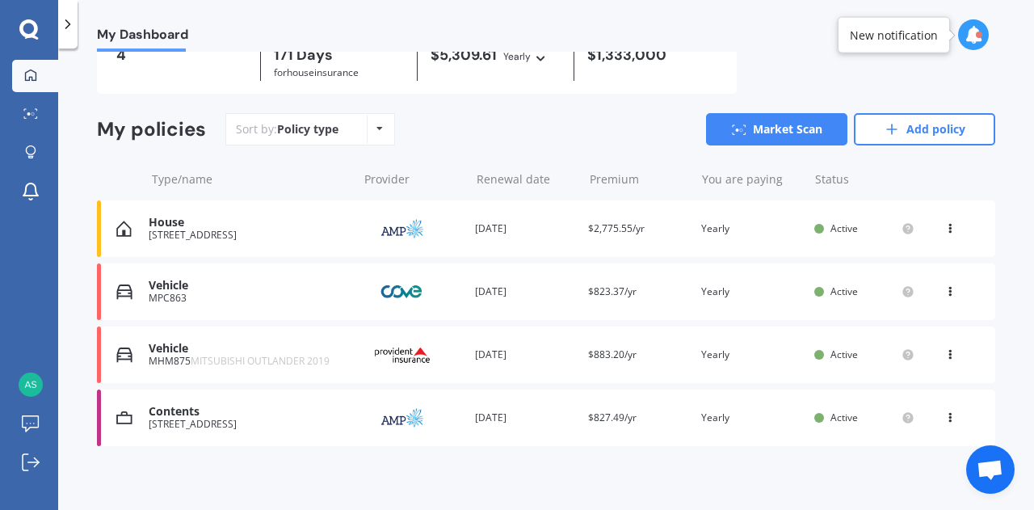
scroll to position [93, 0]
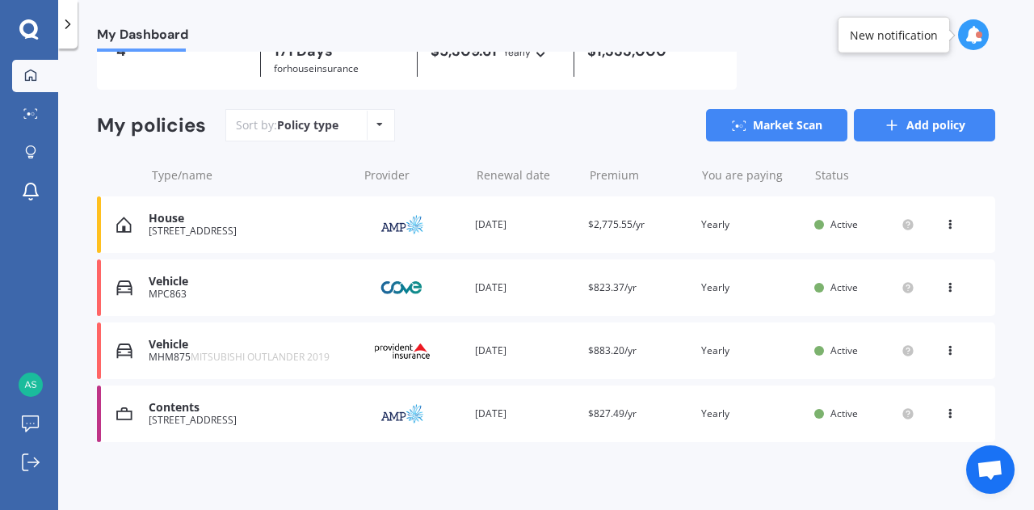
click at [886, 127] on icon at bounding box center [891, 125] width 16 height 16
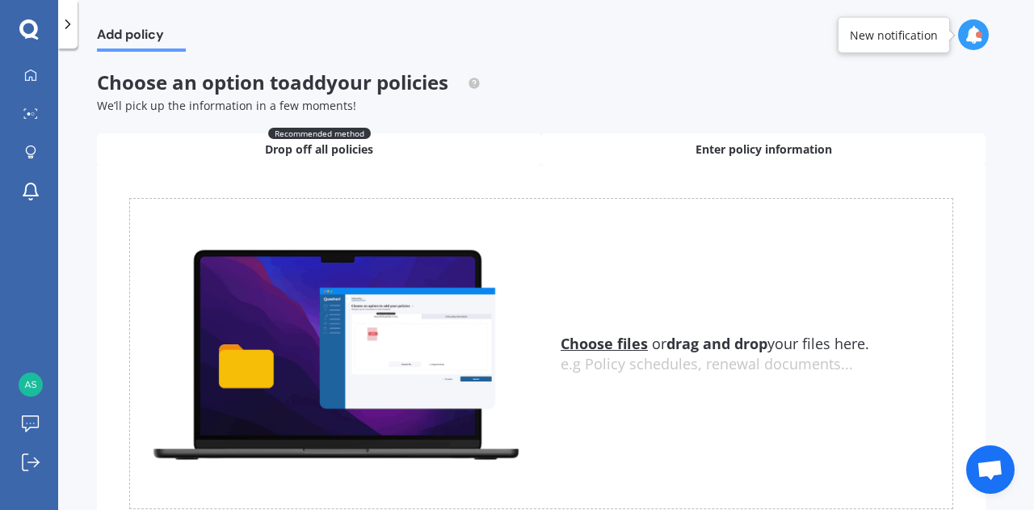
click at [738, 144] on span "Enter policy information" at bounding box center [763, 149] width 136 height 16
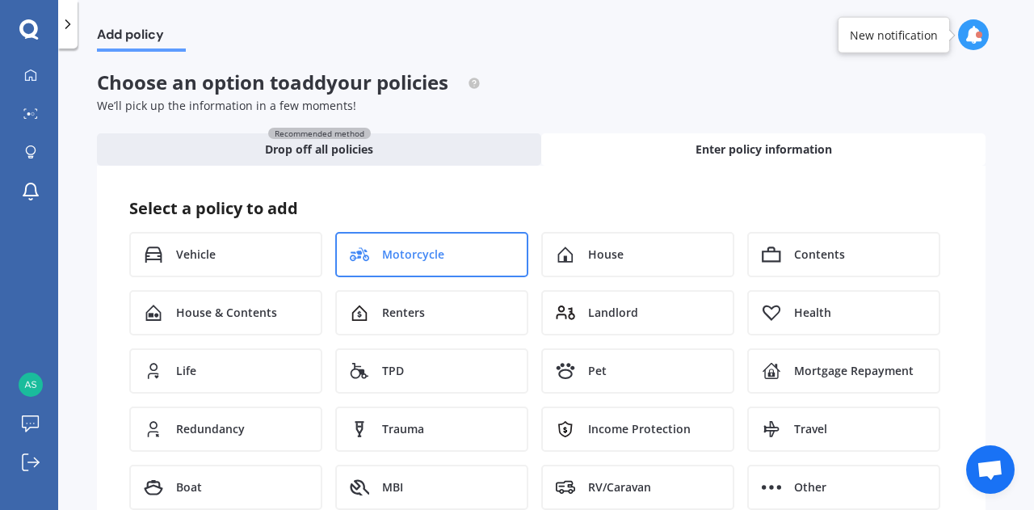
scroll to position [61, 0]
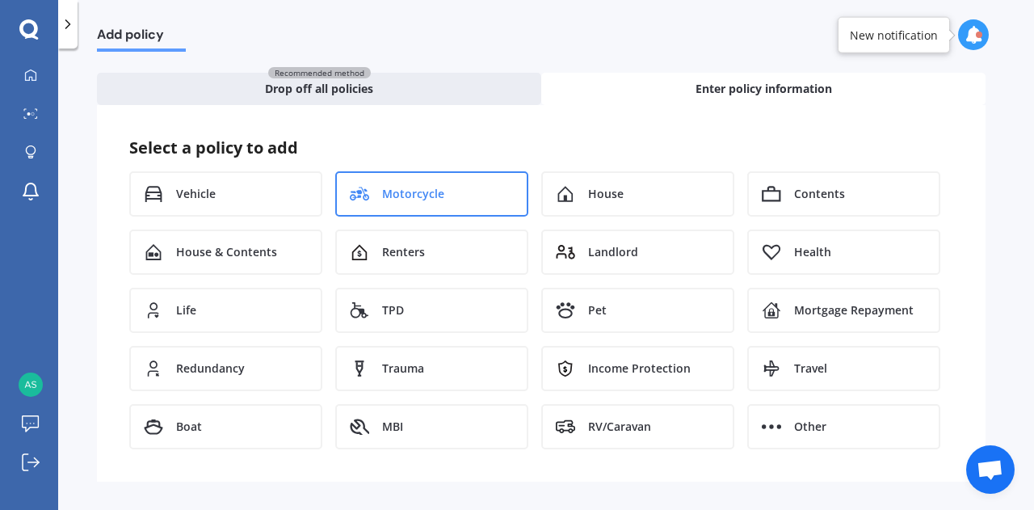
click at [415, 191] on span "Motorcycle" at bounding box center [413, 194] width 62 height 16
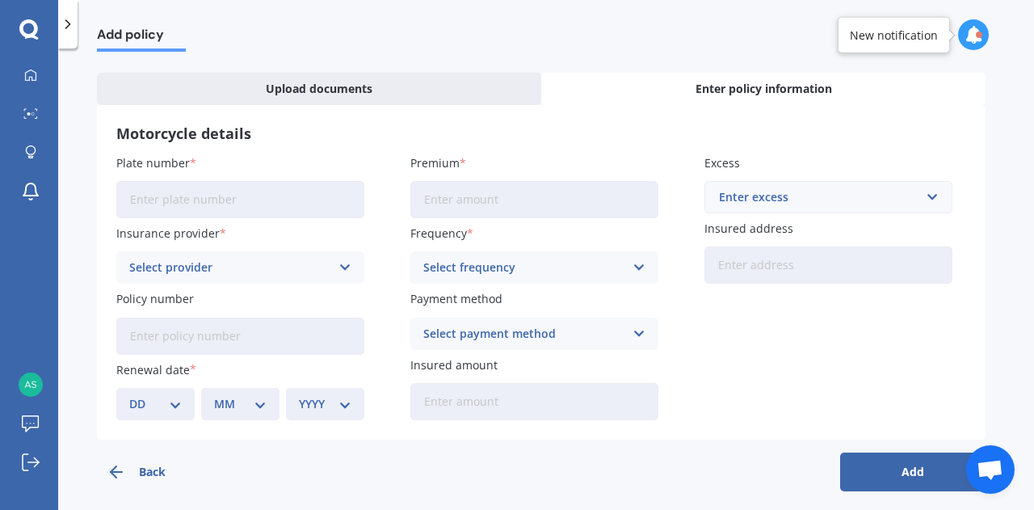
click at [292, 198] on input "Plate number" at bounding box center [240, 199] width 248 height 37
type input "0"
type input "KTM150"
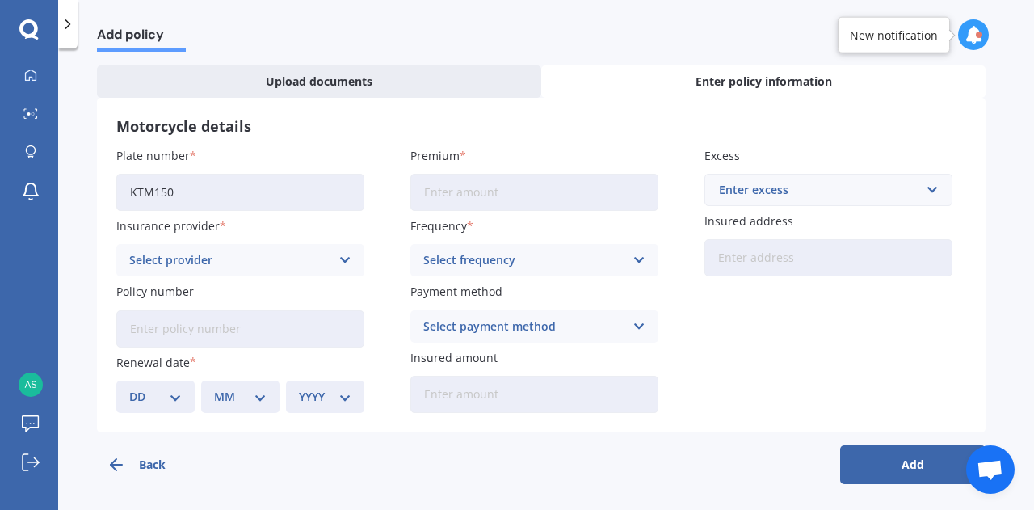
scroll to position [70, 0]
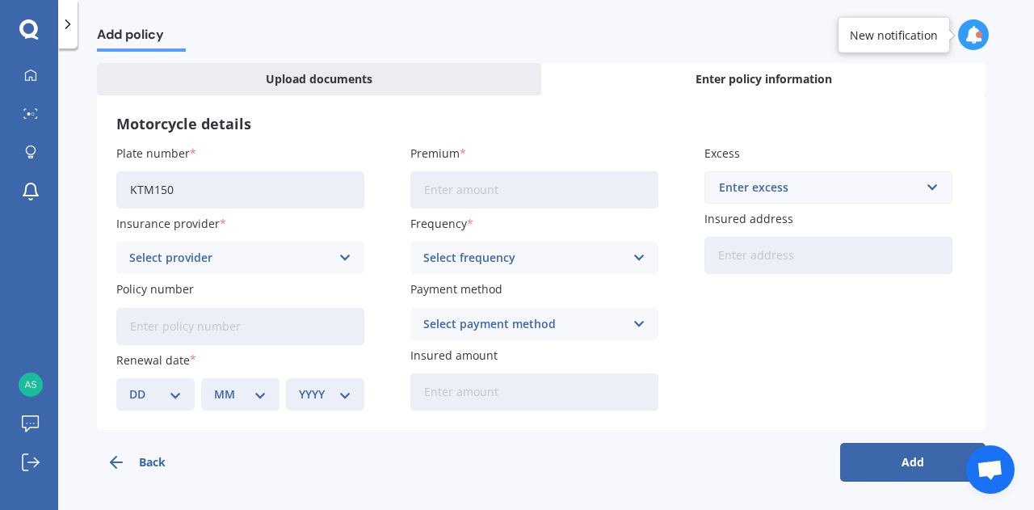
click at [346, 251] on icon at bounding box center [345, 258] width 14 height 18
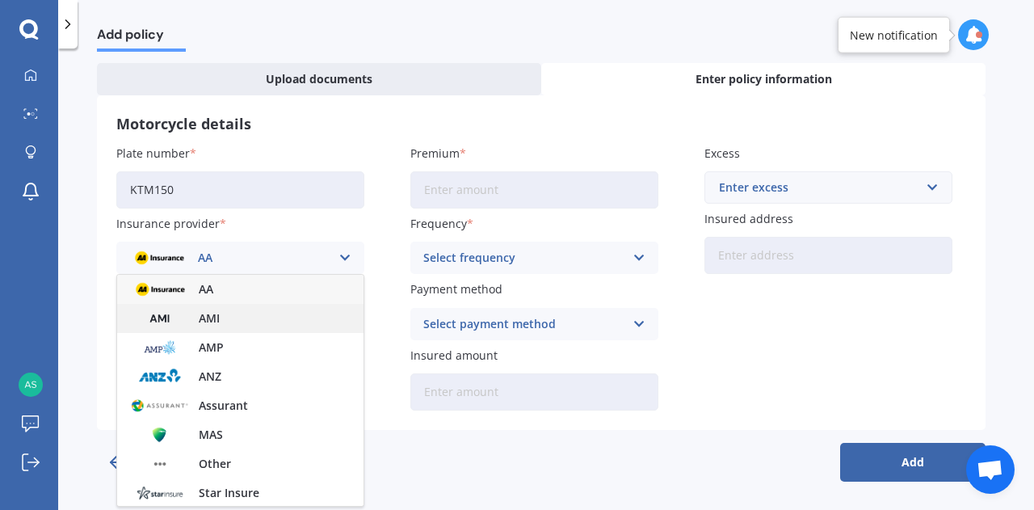
click at [223, 315] on div "AMI" at bounding box center [240, 318] width 246 height 29
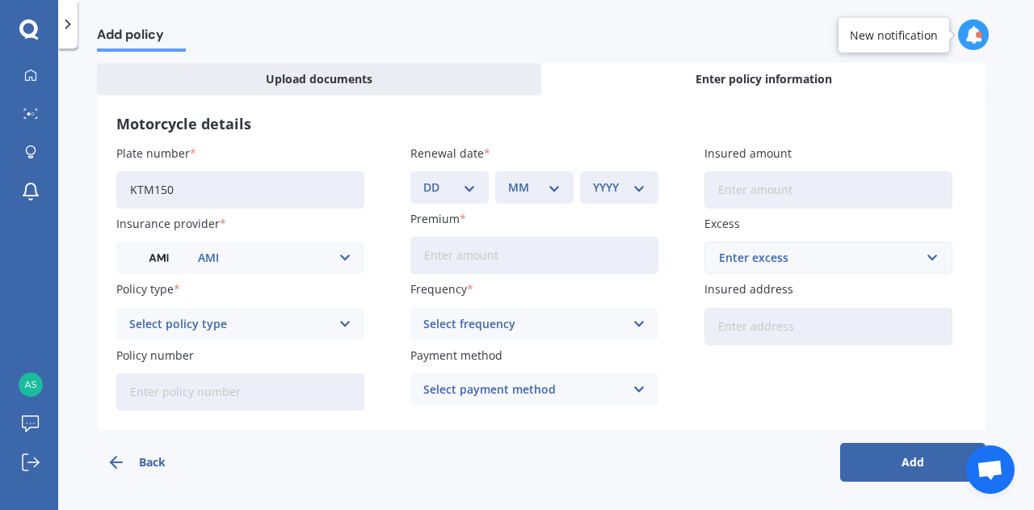
click at [273, 327] on div "Select policy type" at bounding box center [229, 324] width 201 height 18
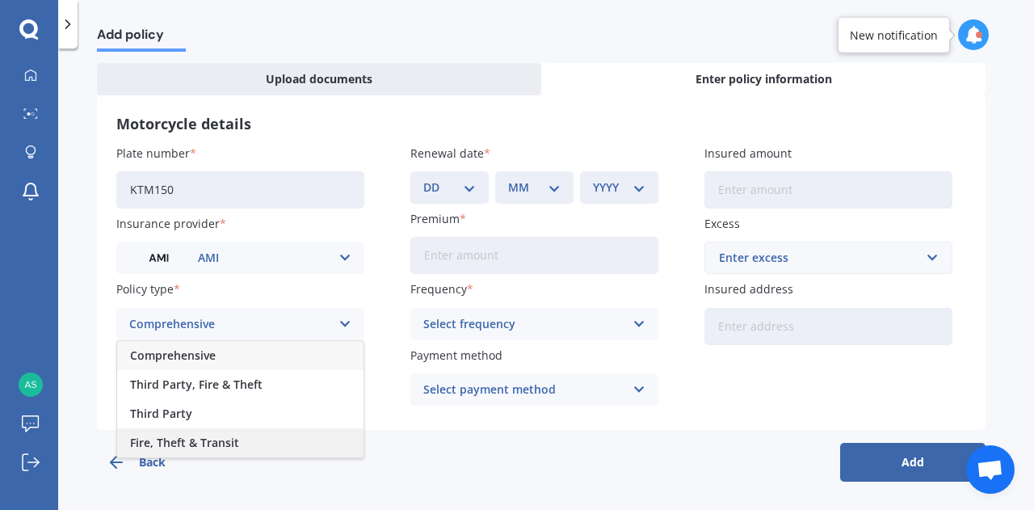
click at [216, 443] on span "Fire, Theft & Transit" at bounding box center [184, 442] width 109 height 11
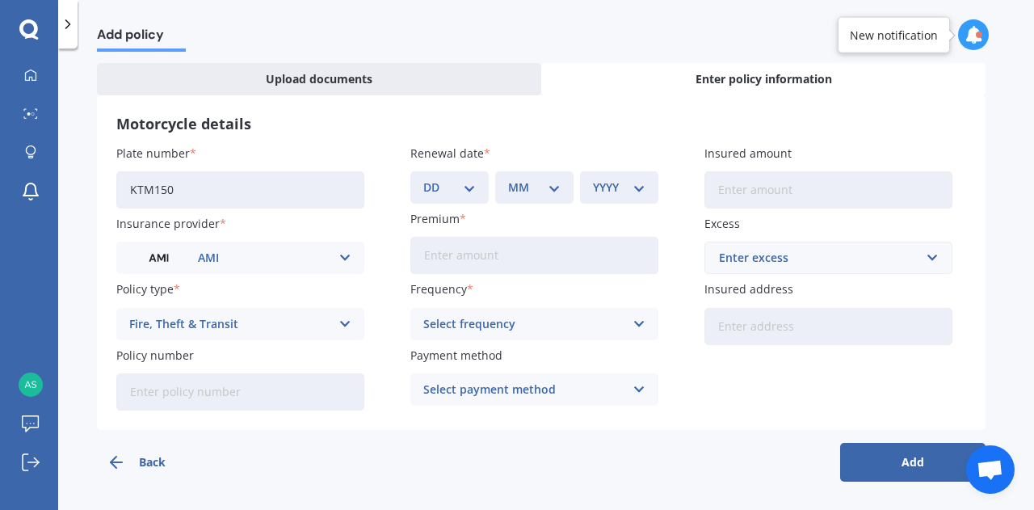
click at [464, 255] on input "Premium" at bounding box center [534, 255] width 248 height 37
click at [237, 387] on input "Policy number" at bounding box center [240, 391] width 248 height 37
paste input "M0013267595"
type input "M0013267595"
click at [498, 251] on input "Premium" at bounding box center [534, 255] width 248 height 37
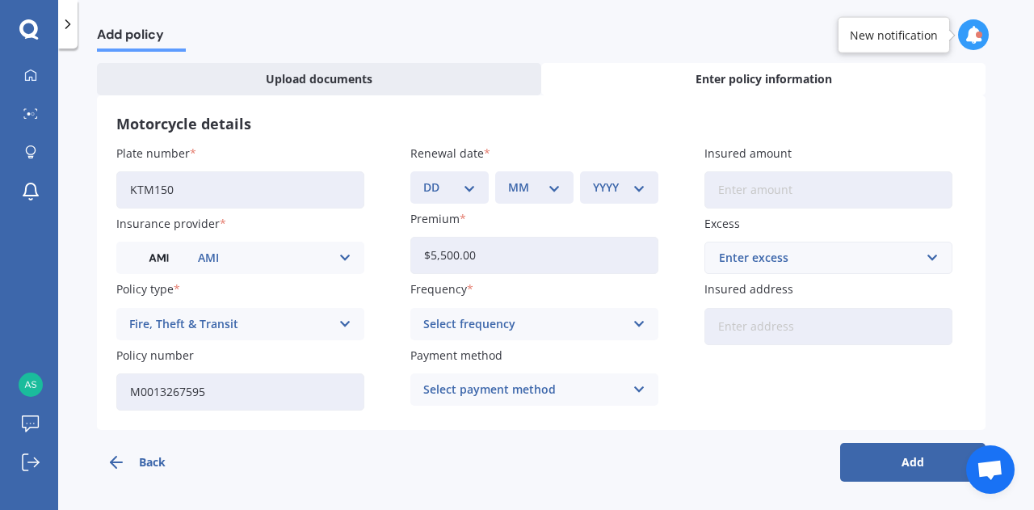
type input "$5,500.00"
click at [461, 187] on select "DD 01 02 03 04 05 06 07 08 09 10 11 12 13 14 15 16 17 18 19 20 21 22 23 24 25 2…" at bounding box center [449, 187] width 52 height 18
select select "12"
click at [423, 178] on select "DD 01 02 03 04 05 06 07 08 09 10 11 12 13 14 15 16 17 18 19 20 21 22 23 24 25 2…" at bounding box center [449, 187] width 52 height 18
click at [543, 188] on select "MM 01 02 03 04 05 06 07 08 09 10 11 12" at bounding box center [534, 187] width 52 height 18
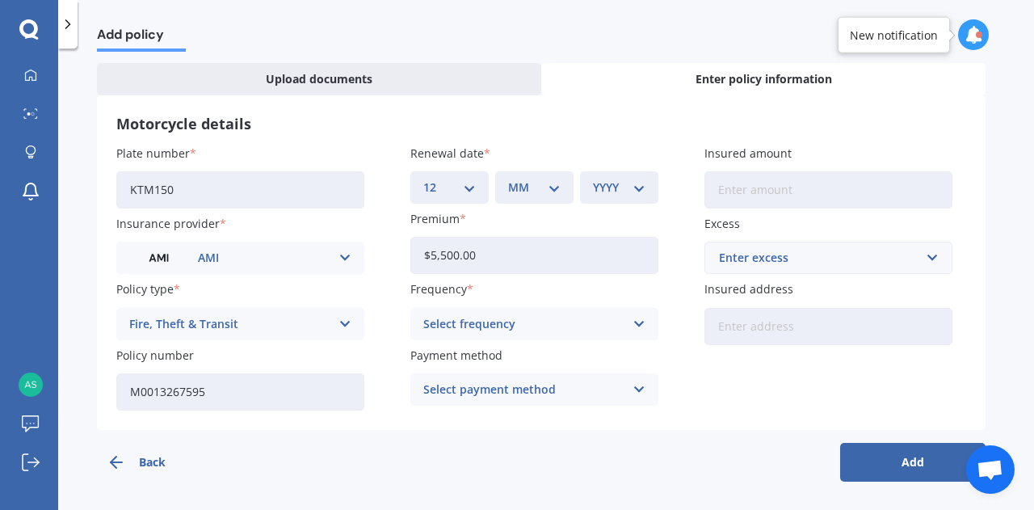
select select "03"
click at [508, 178] on select "MM 01 02 03 04 05 06 07 08 09 10 11 12" at bounding box center [534, 187] width 52 height 18
click at [633, 182] on select "YYYY 2027 2026 2025 2024 2023 2022 2021 2020 2019 2018 2017 2016 2015 2014 2013…" at bounding box center [619, 187] width 52 height 18
select select "2026"
click at [593, 178] on select "YYYY 2027 2026 2025 2024 2023 2022 2021 2020 2019 2018 2017 2016 2015 2014 2013…" at bounding box center [619, 187] width 52 height 18
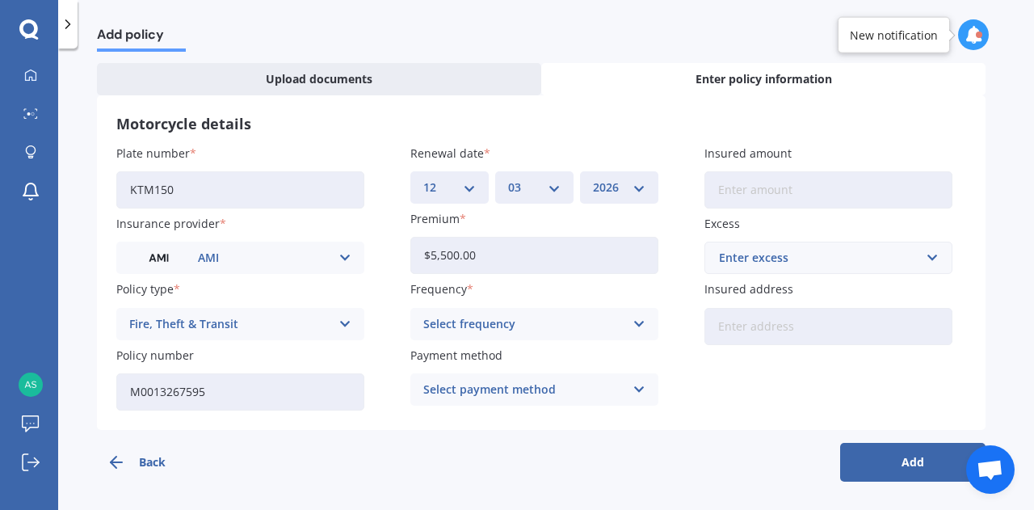
click at [739, 195] on input "Insured amount" at bounding box center [828, 189] width 248 height 37
type input "$5,500"
click at [755, 265] on div "Enter excess" at bounding box center [818, 258] width 199 height 18
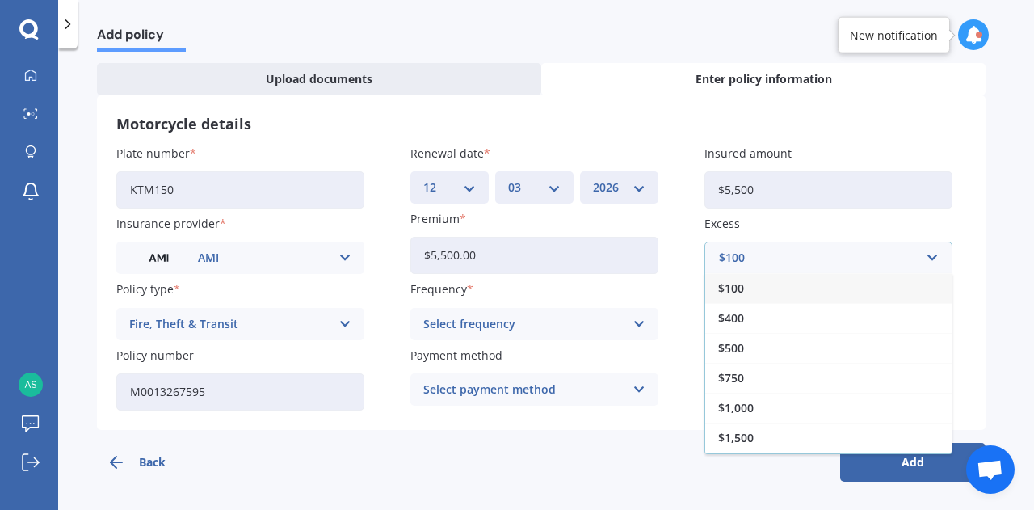
click at [768, 281] on div "$100" at bounding box center [828, 288] width 246 height 30
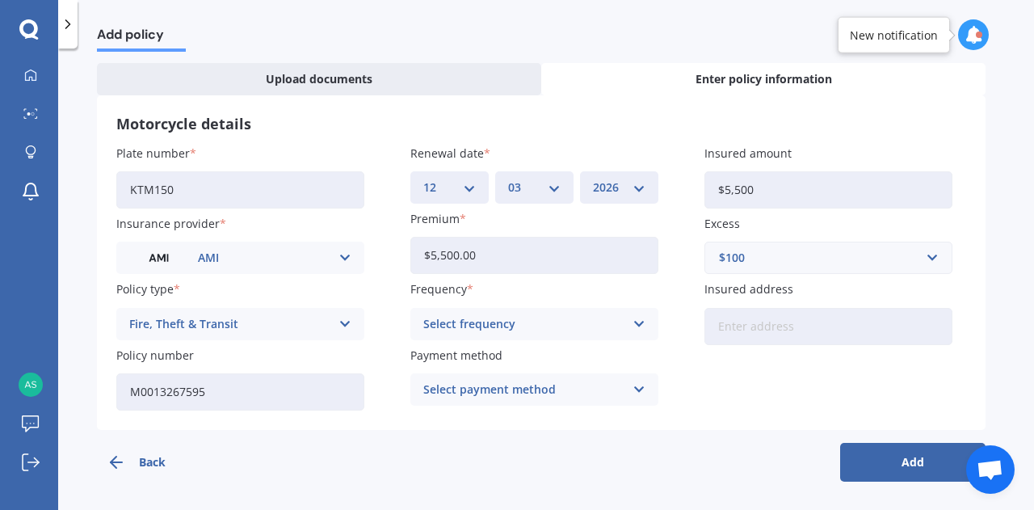
click at [502, 264] on input "$5,500.00" at bounding box center [534, 255] width 248 height 37
type input "$5.00"
type input "$299.00"
click at [898, 464] on button "Add" at bounding box center [912, 462] width 145 height 39
click at [636, 329] on icon at bounding box center [638, 324] width 14 height 18
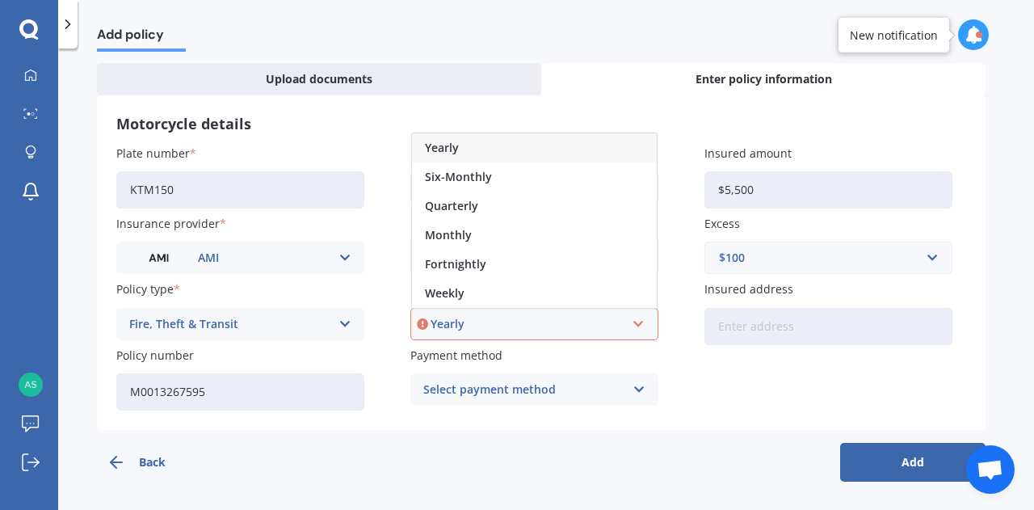
click at [494, 153] on div "Yearly" at bounding box center [534, 147] width 245 height 29
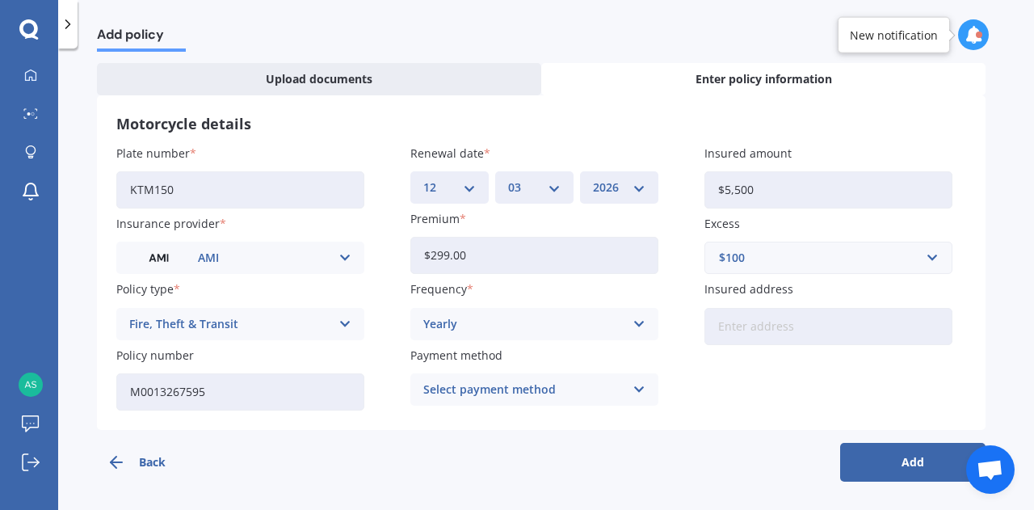
click at [867, 451] on button "Add" at bounding box center [912, 462] width 145 height 39
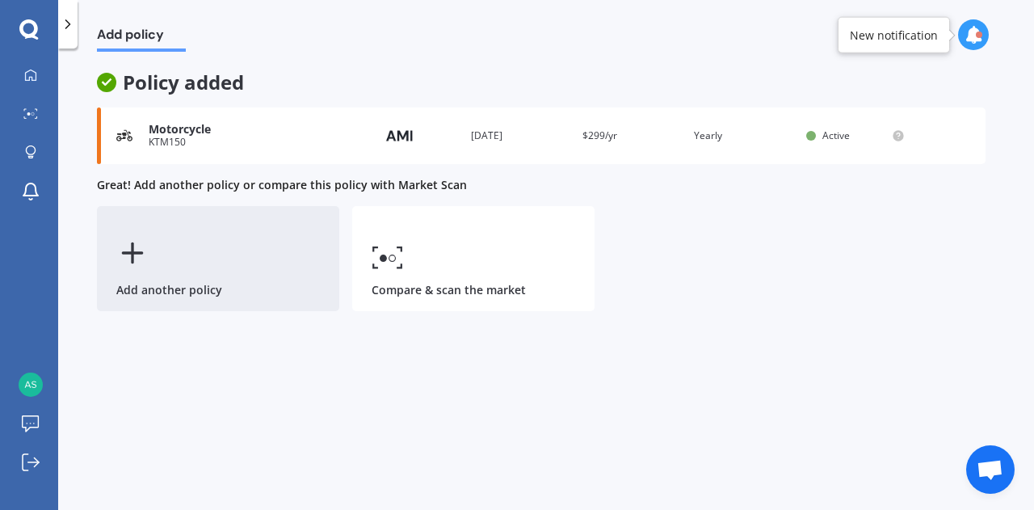
click at [211, 280] on div "Add another policy" at bounding box center [218, 258] width 242 height 105
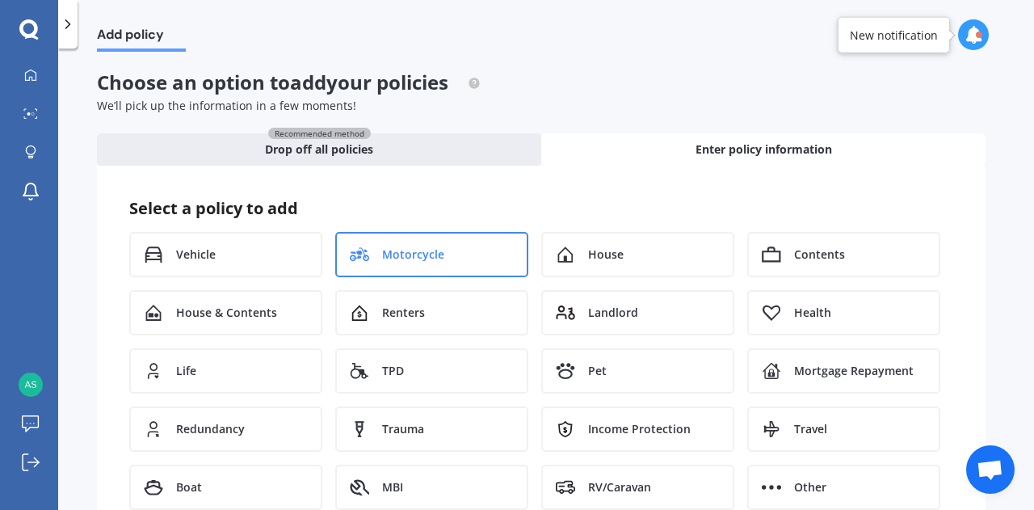
click at [462, 261] on div "Motorcycle" at bounding box center [431, 254] width 193 height 45
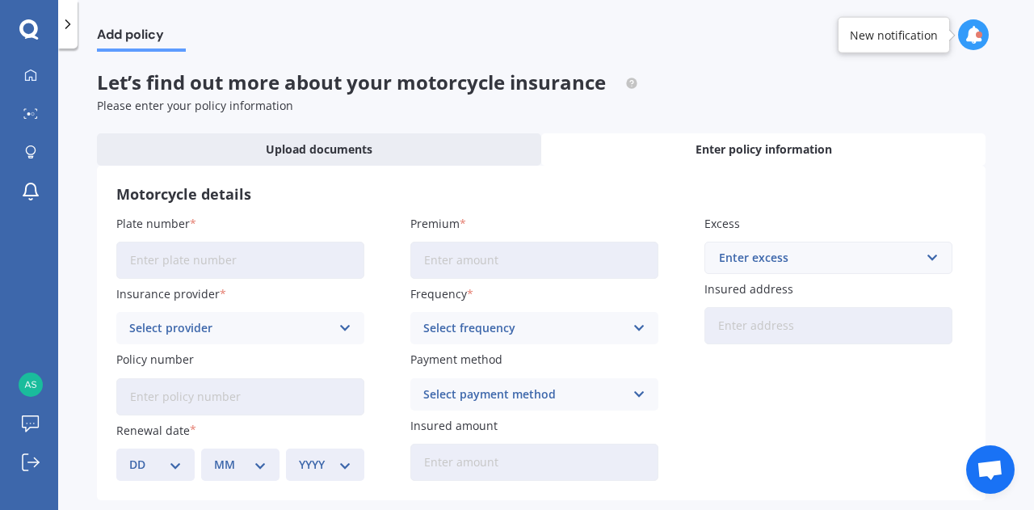
click at [269, 268] on input "Plate number" at bounding box center [240, 259] width 248 height 37
type input "KTM300"
click at [289, 319] on div "Select provider" at bounding box center [229, 328] width 201 height 18
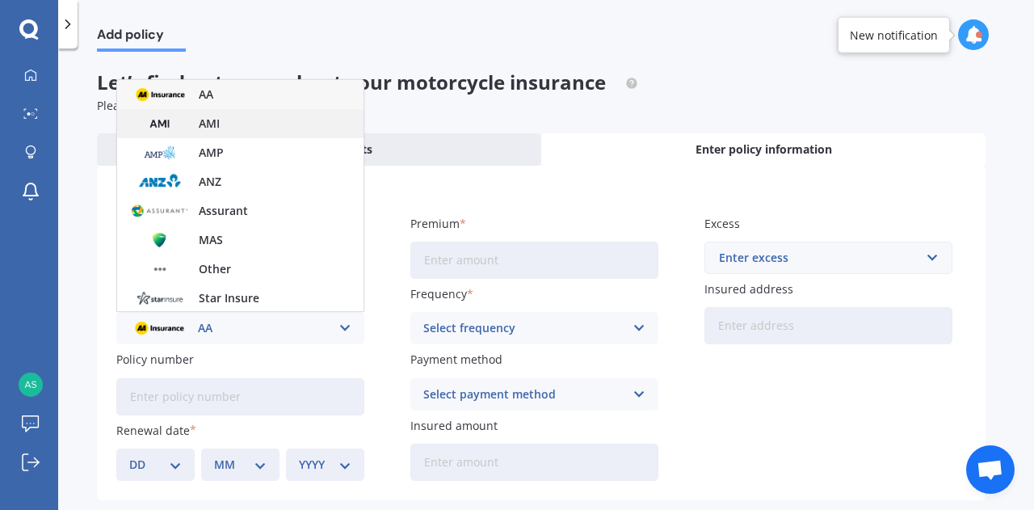
click at [199, 127] on span "AMI" at bounding box center [209, 123] width 21 height 11
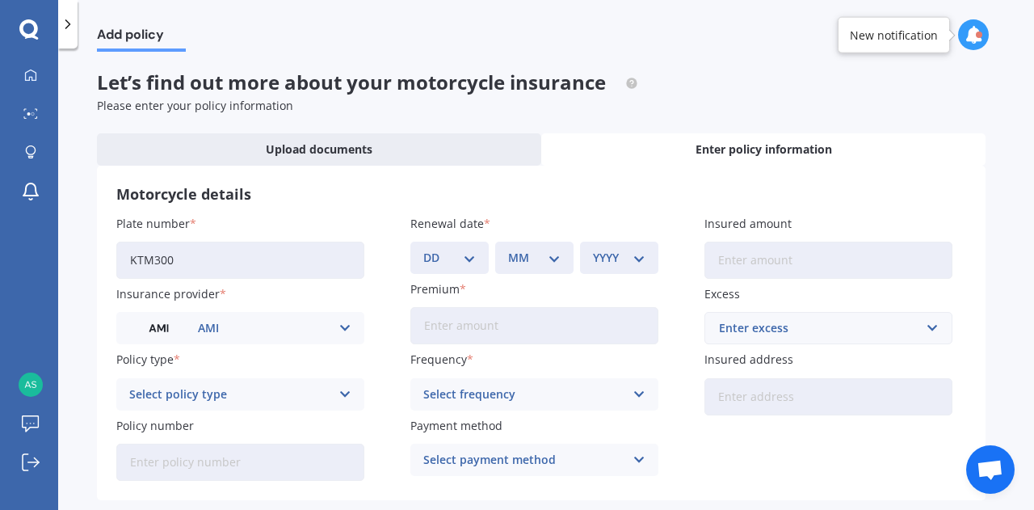
scroll to position [70, 0]
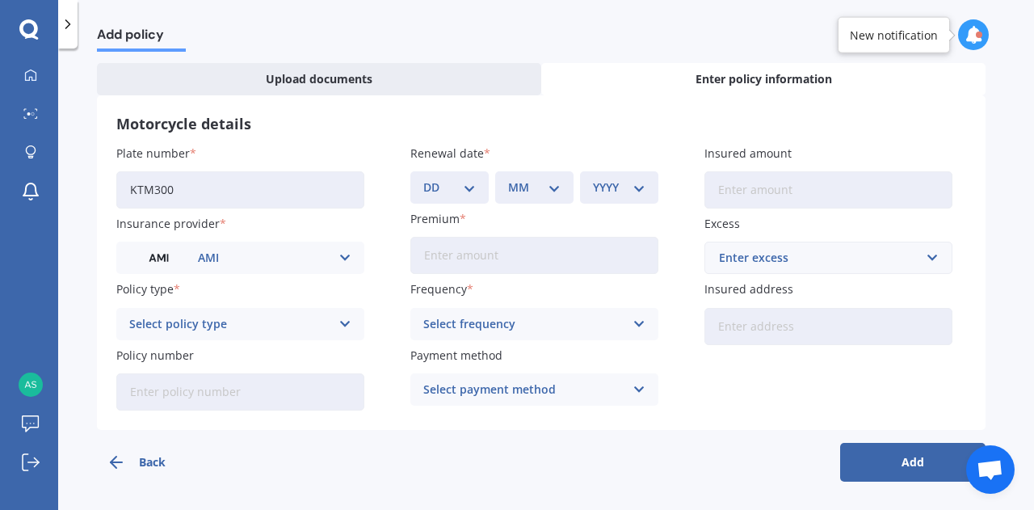
click at [263, 327] on div "Select policy type" at bounding box center [229, 324] width 201 height 18
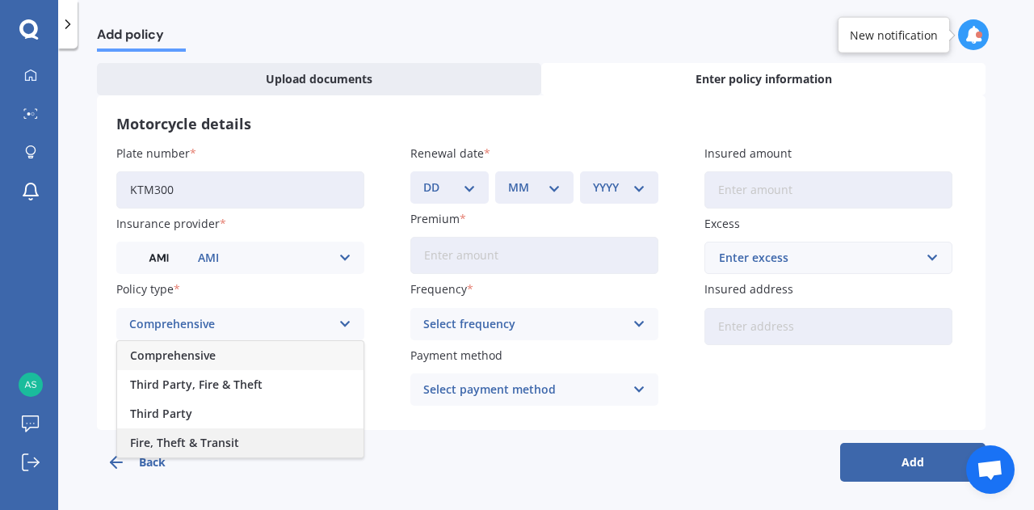
click at [208, 438] on span "Fire, Theft & Transit" at bounding box center [184, 442] width 109 height 11
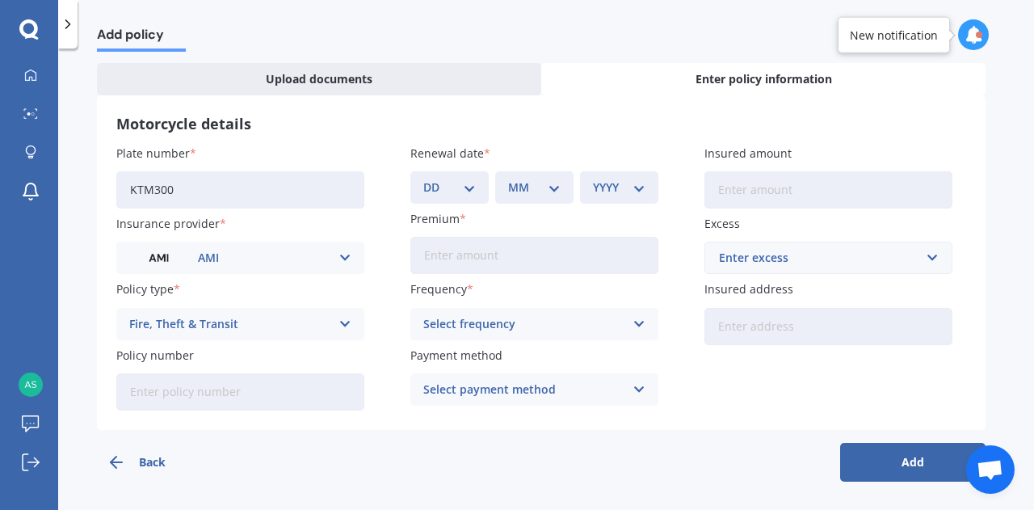
click at [212, 396] on input "Policy number" at bounding box center [240, 391] width 248 height 37
paste input "M0014996704"
type input "M0014996704"
click at [464, 185] on select "DD 01 02 03 04 05 06 07 08 09 10 11 12 13 14 15 16 17 18 19 20 21 22 23 24 25 2…" at bounding box center [449, 187] width 52 height 18
select select "08"
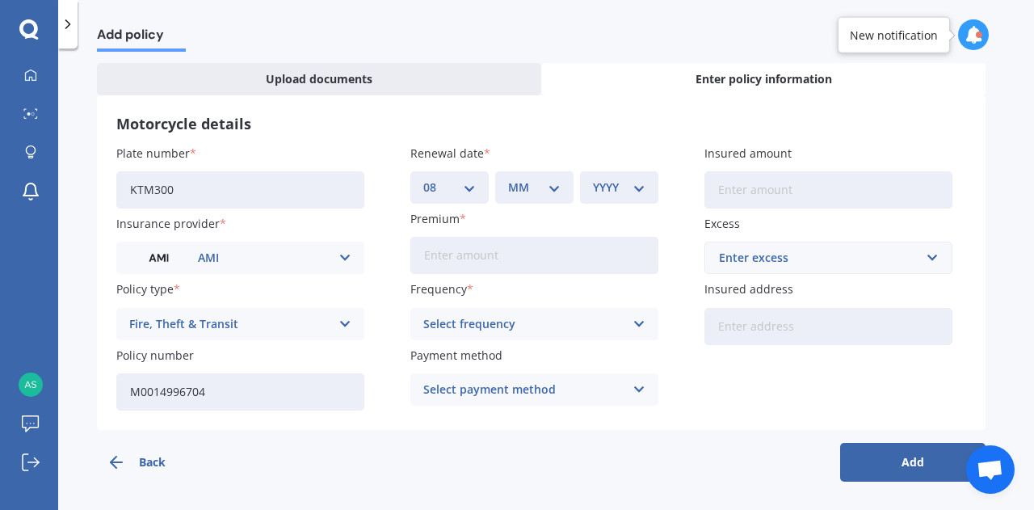
click at [423, 178] on select "DD 01 02 03 04 05 06 07 08 09 10 11 12 13 14 15 16 17 18 19 20 21 22 23 24 25 2…" at bounding box center [449, 187] width 52 height 18
click at [539, 187] on select "MM 01 02 03 04 05 06 07 08 09 10 11 12" at bounding box center [534, 187] width 52 height 18
select select "02"
click at [508, 178] on select "MM 01 02 03 04 05 06 07 08 09 10 11 12" at bounding box center [534, 187] width 52 height 18
click at [613, 188] on select "YYYY 2027 2026 2025 2024 2023 2022 2021 2020 2019 2018 2017 2016 2015 2014 2013…" at bounding box center [619, 187] width 52 height 18
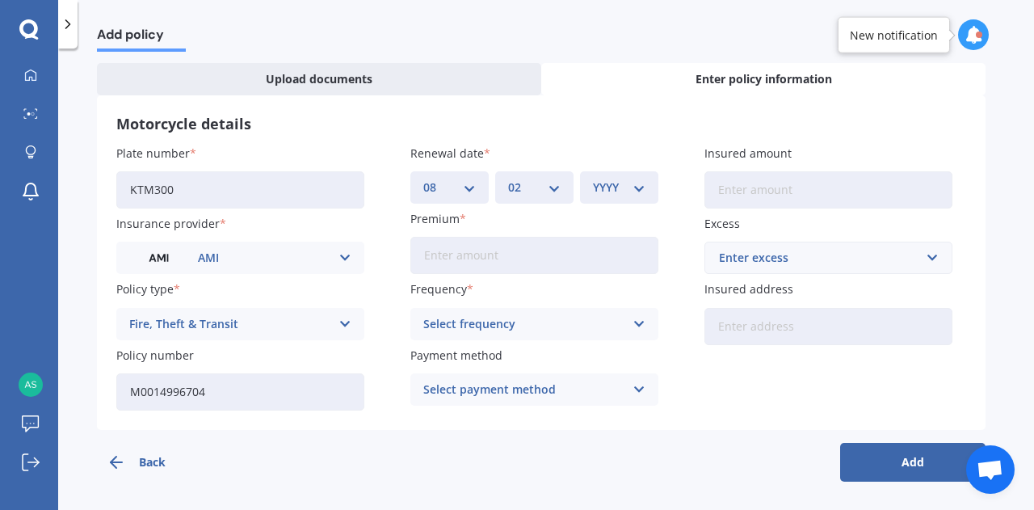
select select "2026"
click at [593, 178] on select "YYYY 2027 2026 2025 2024 2023 2022 2021 2020 2019 2018 2017 2016 2015 2014 2013…" at bounding box center [619, 187] width 52 height 18
click at [750, 205] on input "Insured amount" at bounding box center [828, 189] width 248 height 37
type input "$7,000"
click at [806, 256] on div "Enter excess" at bounding box center [818, 258] width 199 height 18
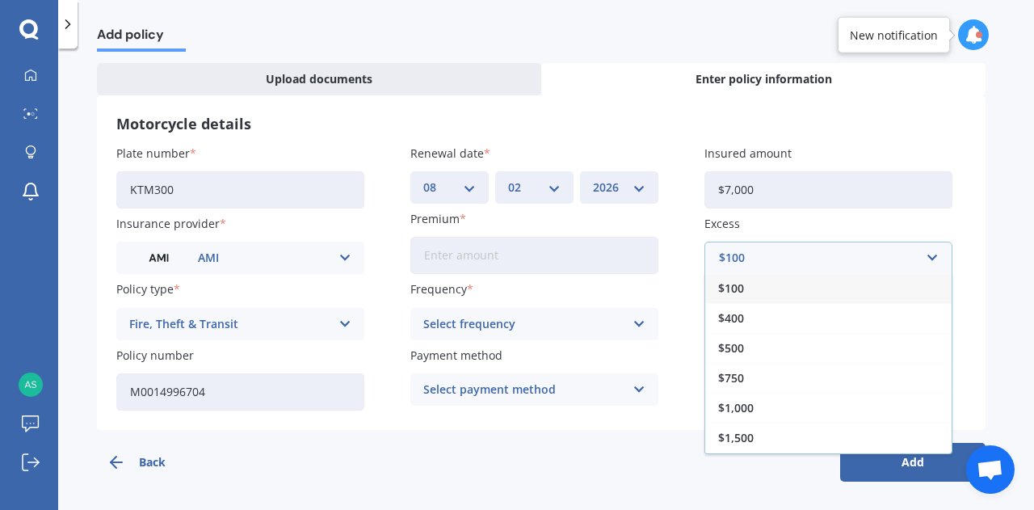
click at [765, 284] on div "$100" at bounding box center [828, 288] width 246 height 30
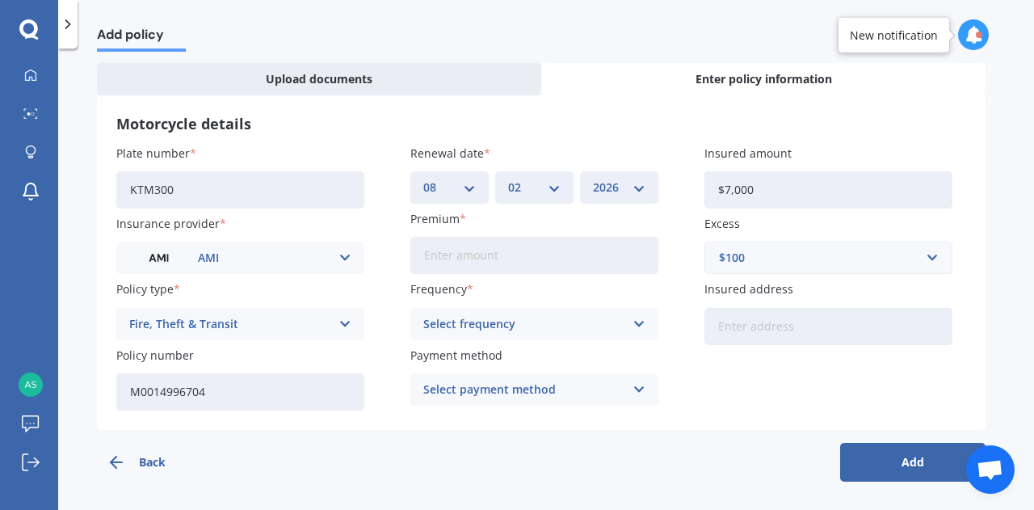
click at [746, 346] on div "Plate number KTM300 Insurance provider AMI AA AMI AMP ANZ Assurant MAS Other St…" at bounding box center [541, 278] width 850 height 266
click at [746, 335] on input "Insured address" at bounding box center [828, 326] width 248 height 37
click at [740, 376] on div "Plate number KTM300 Insurance provider AMI AA AMI AMP ANZ Assurant MAS Other St…" at bounding box center [541, 278] width 850 height 266
click at [484, 246] on input "Premium" at bounding box center [534, 255] width 248 height 37
type input "$212.79"
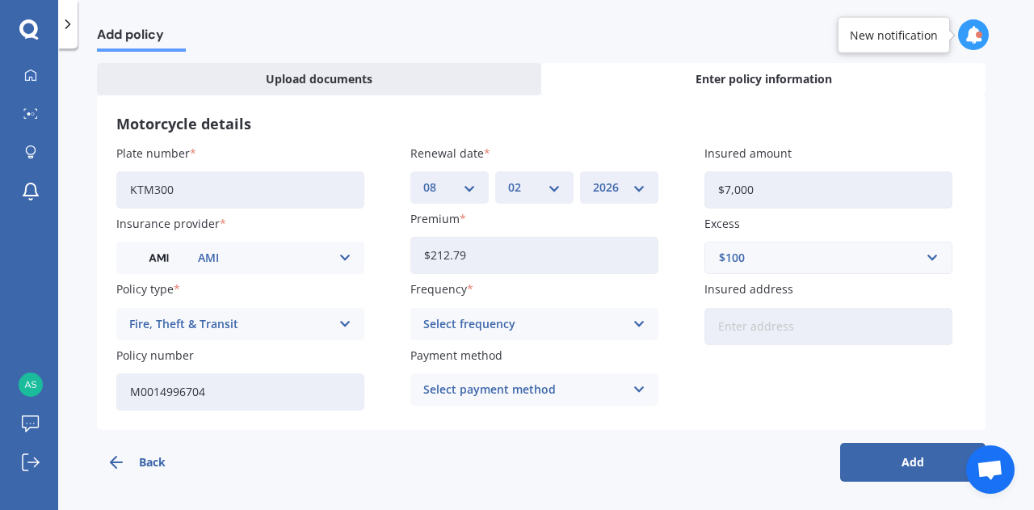
click at [888, 462] on button "Add" at bounding box center [912, 462] width 145 height 39
click at [649, 327] on div "Select frequency Yearly Six-Monthly Quarterly Monthly Fortnightly Weekly" at bounding box center [534, 324] width 248 height 32
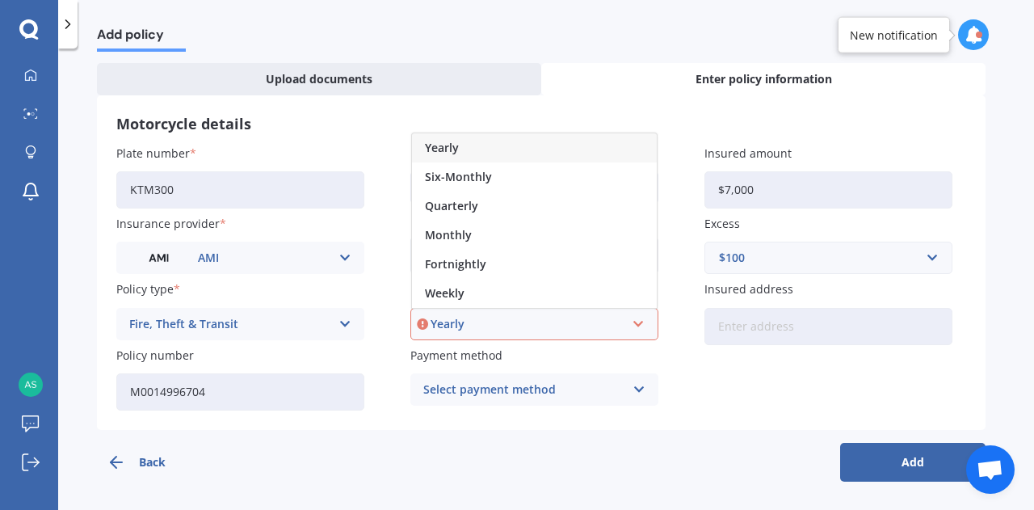
click at [527, 139] on div "Yearly" at bounding box center [534, 147] width 245 height 29
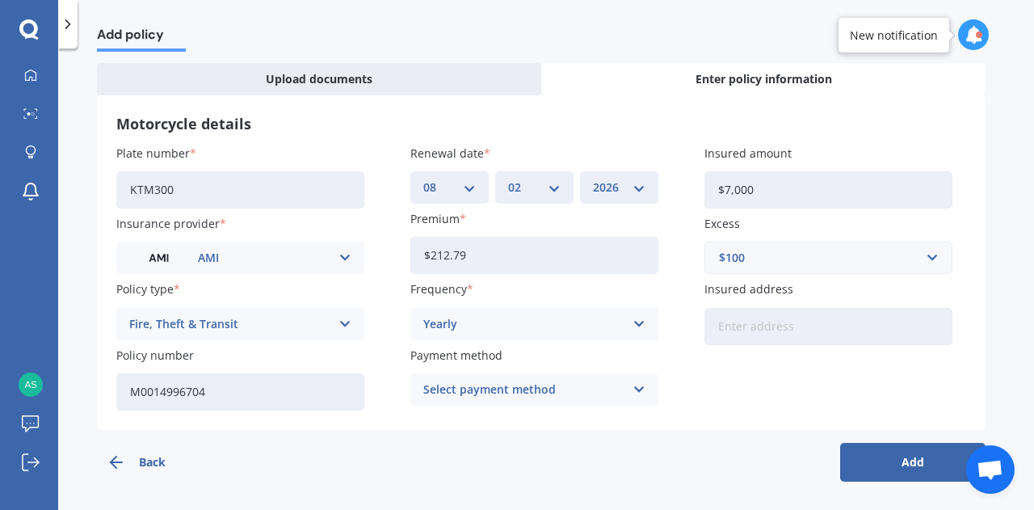
click at [901, 469] on button "Add" at bounding box center [912, 462] width 145 height 39
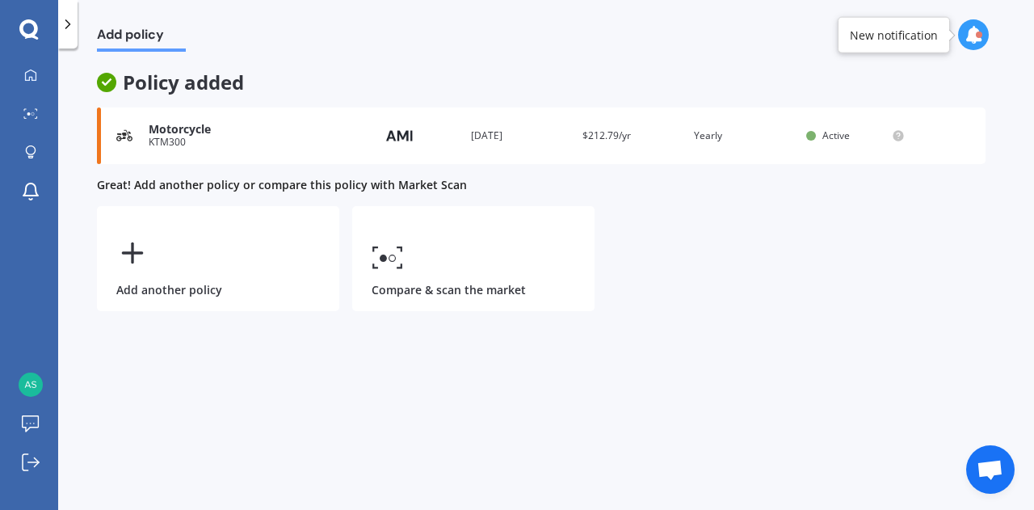
scroll to position [0, 0]
click at [37, 77] on div at bounding box center [31, 76] width 24 height 15
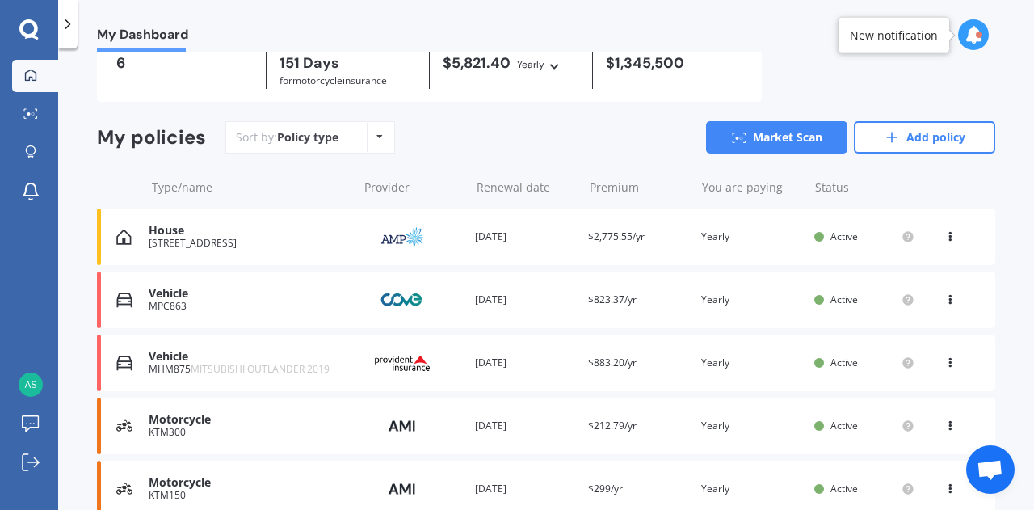
scroll to position [219, 0]
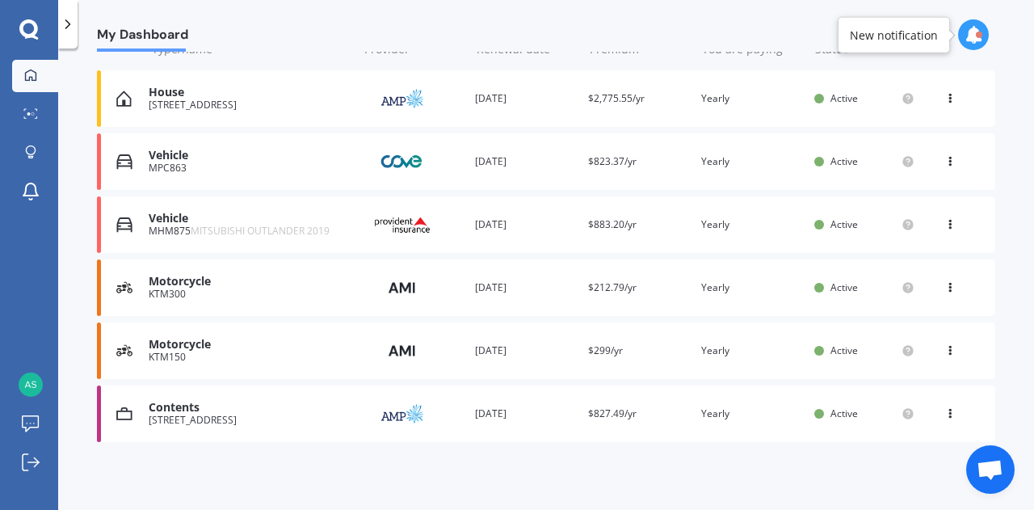
click at [214, 342] on div "Motorcycle" at bounding box center [249, 345] width 200 height 14
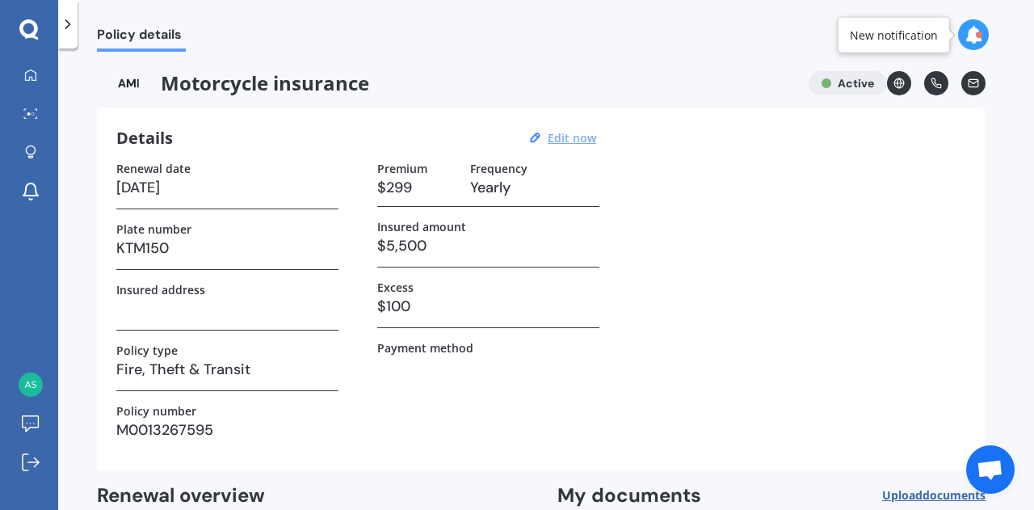
click at [578, 135] on u "Edit now" at bounding box center [571, 137] width 48 height 15
select select "12"
select select "03"
select select "2026"
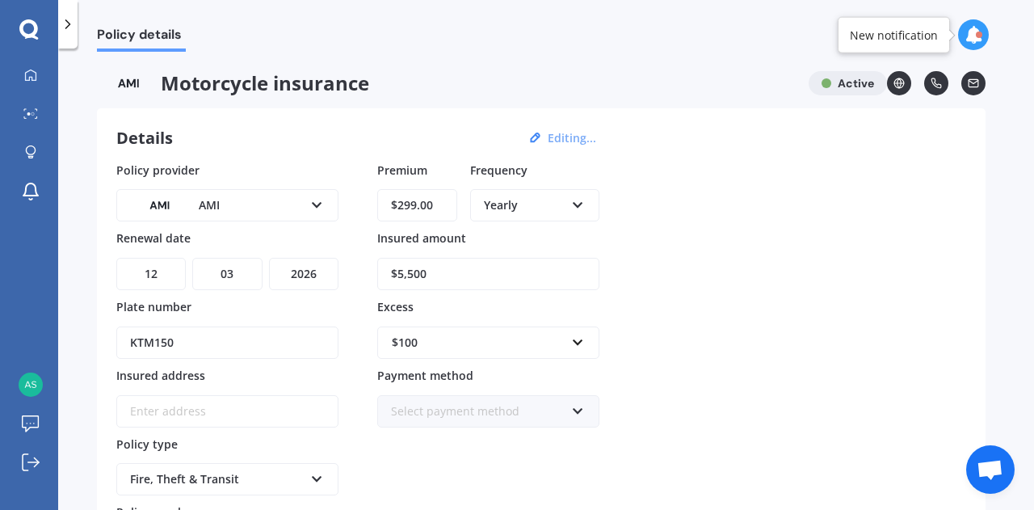
click at [438, 203] on input "$299.00" at bounding box center [417, 205] width 80 height 32
type input "$206.18"
click at [711, 218] on div "Policy provider AMI AA AMI AMP ANZ Assurant MAS Other Star Insure State [PERSON…" at bounding box center [541, 363] width 850 height 403
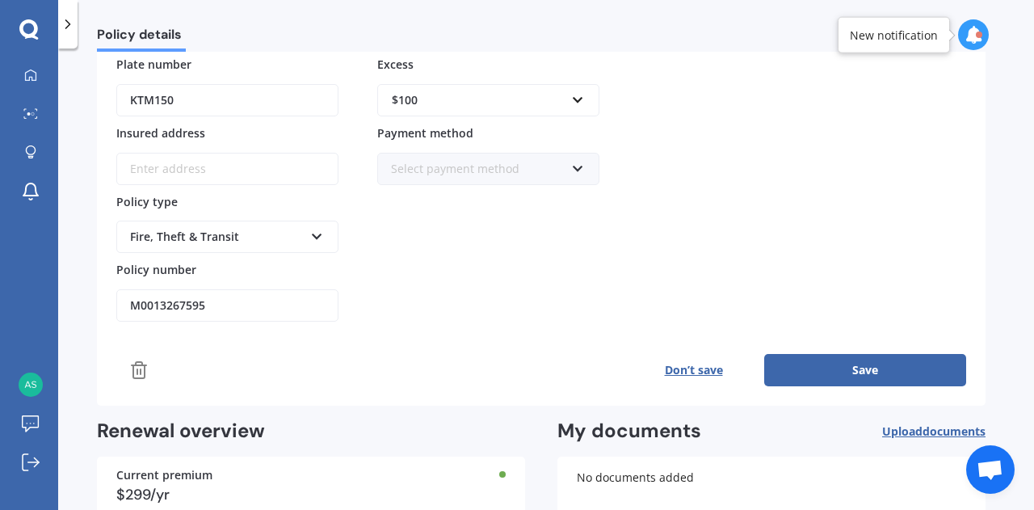
click at [854, 363] on button "Save" at bounding box center [865, 370] width 202 height 32
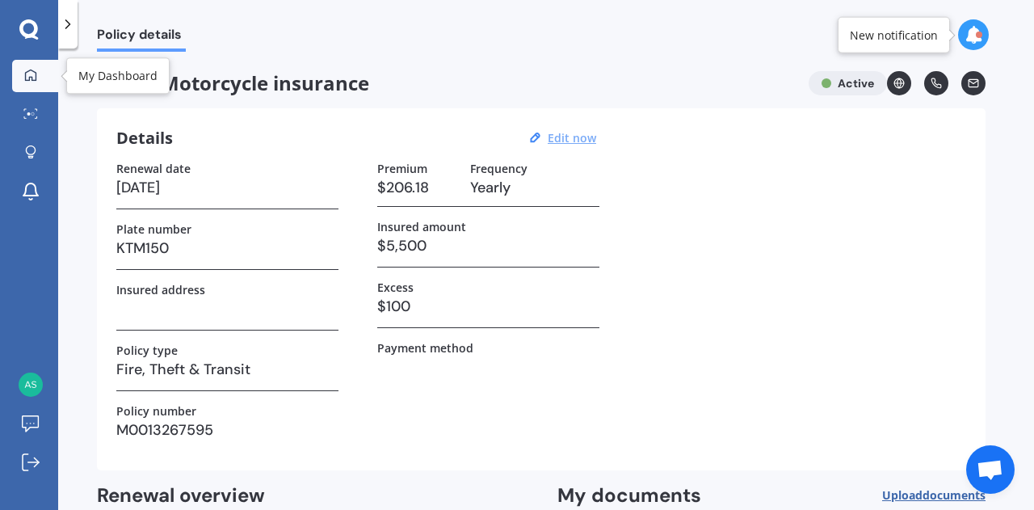
click at [50, 78] on link "My Dashboard" at bounding box center [35, 76] width 46 height 32
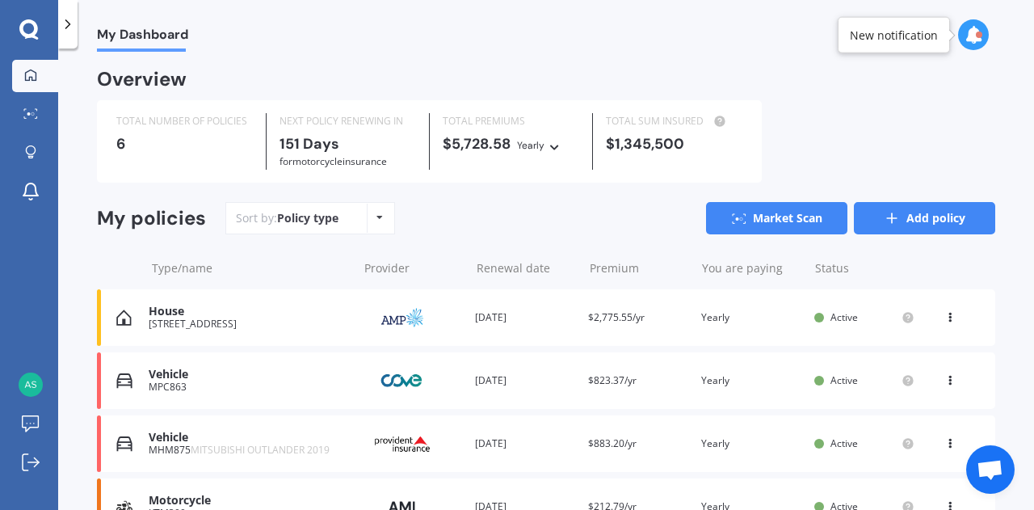
click at [883, 220] on icon at bounding box center [891, 218] width 16 height 16
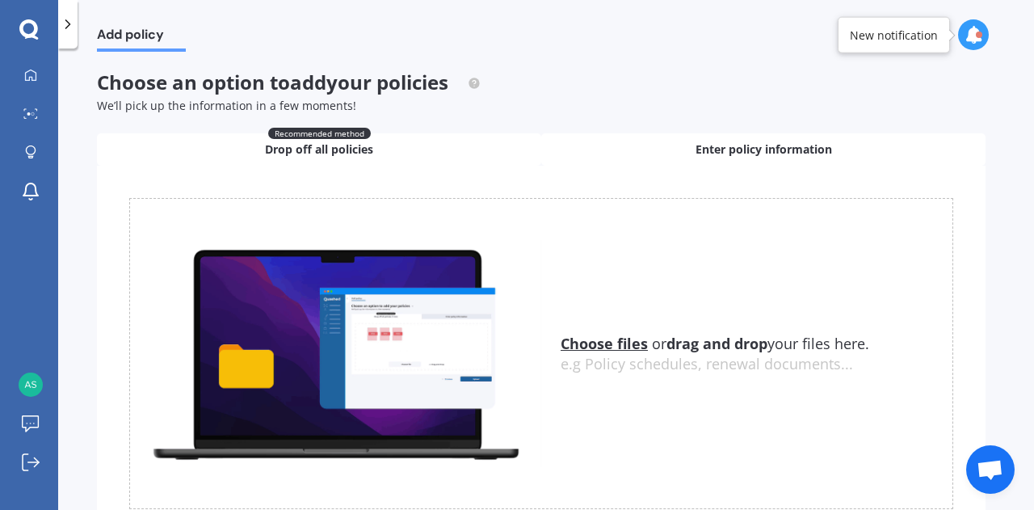
click at [720, 145] on span "Enter policy information" at bounding box center [763, 149] width 136 height 16
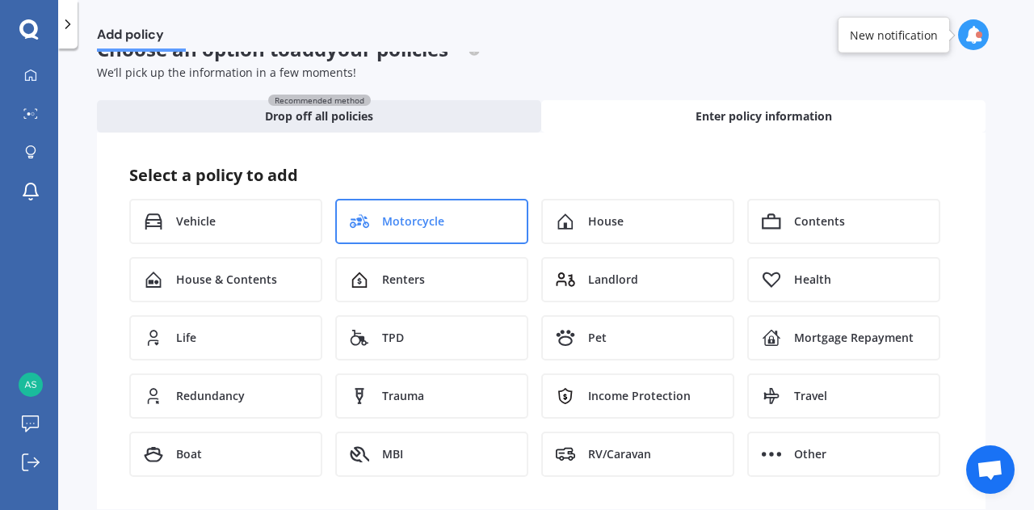
scroll to position [61, 0]
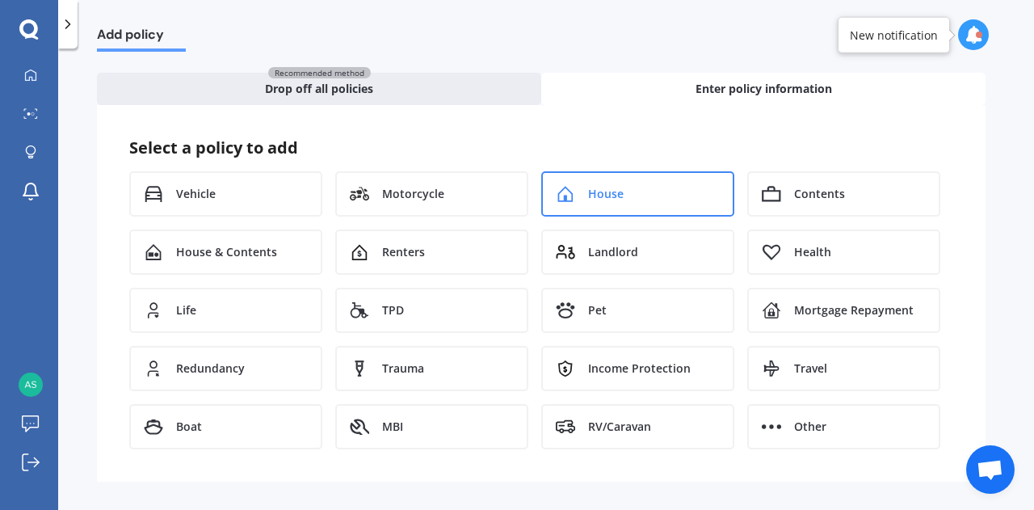
click at [618, 191] on span "House" at bounding box center [606, 194] width 36 height 16
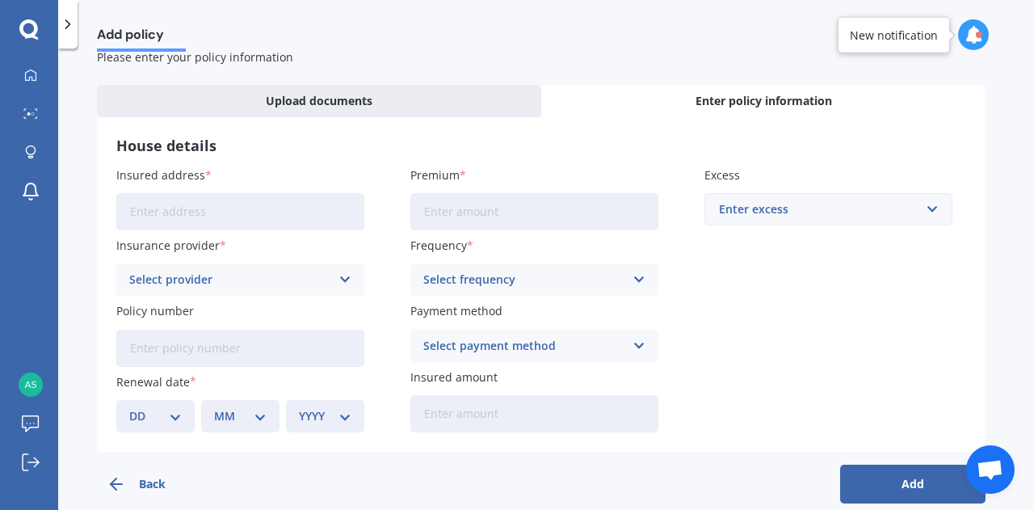
scroll to position [70, 0]
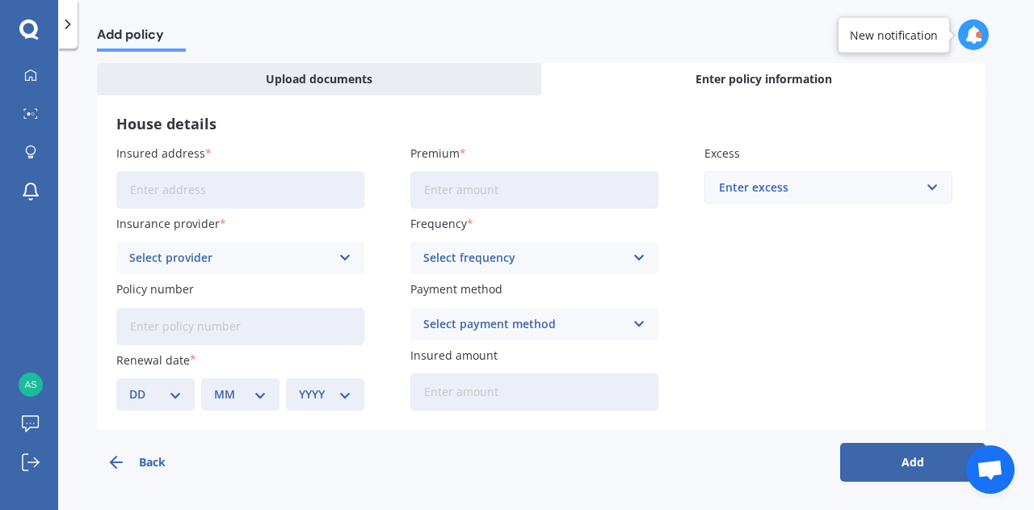
click at [152, 459] on button "Back" at bounding box center [169, 462] width 145 height 39
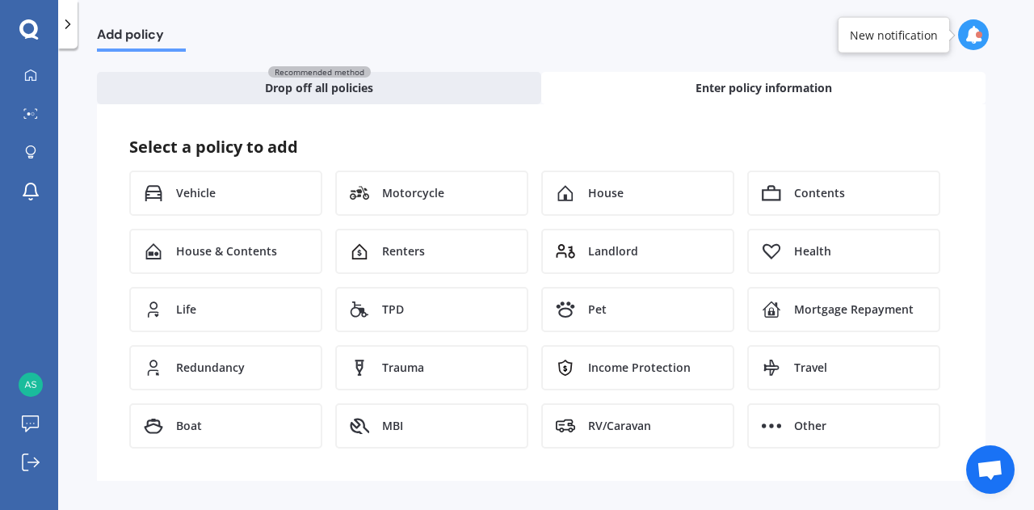
scroll to position [61, 0]
click at [620, 251] on span "Landlord" at bounding box center [613, 252] width 50 height 16
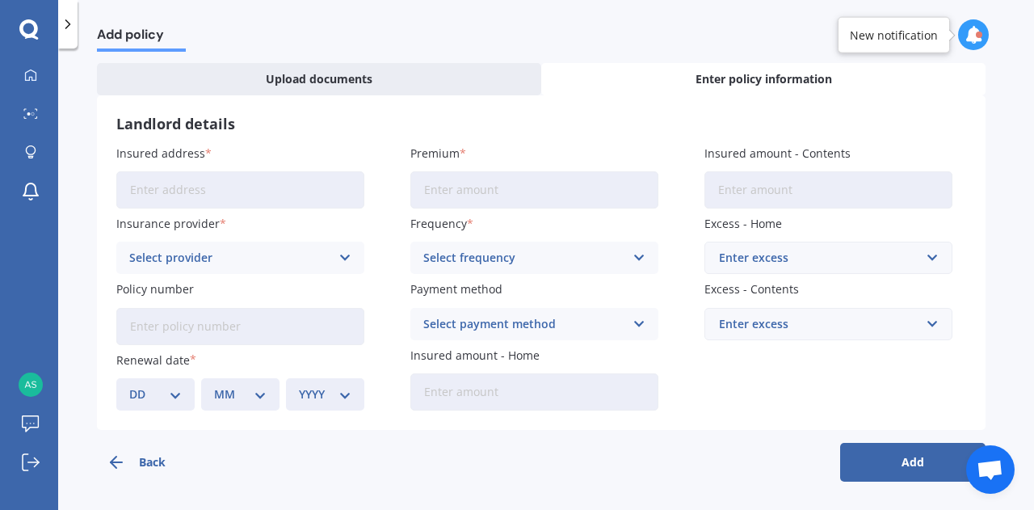
click at [246, 199] on input "Insured address" at bounding box center [240, 189] width 248 height 37
type input "[STREET_ADDRESS]"
click at [269, 252] on div "Select provider" at bounding box center [229, 258] width 201 height 18
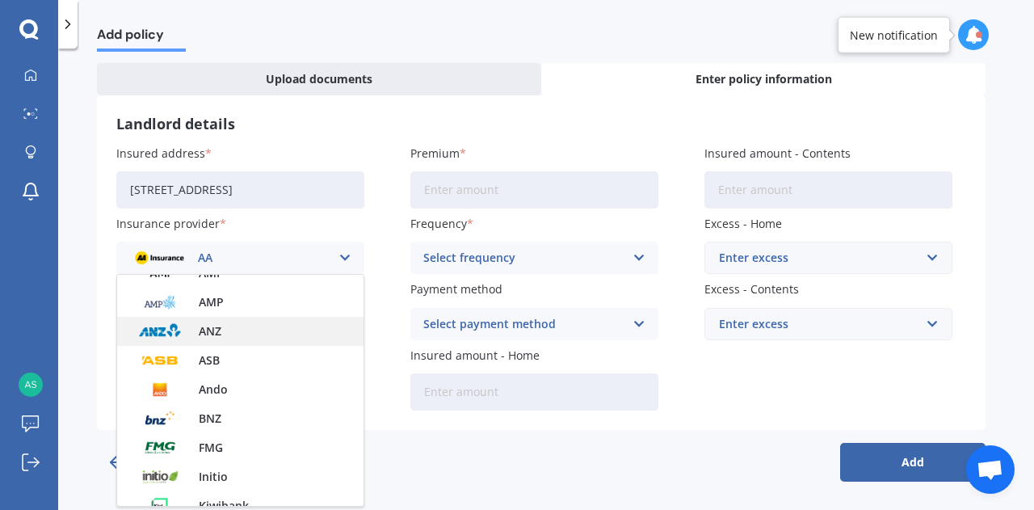
scroll to position [81, 0]
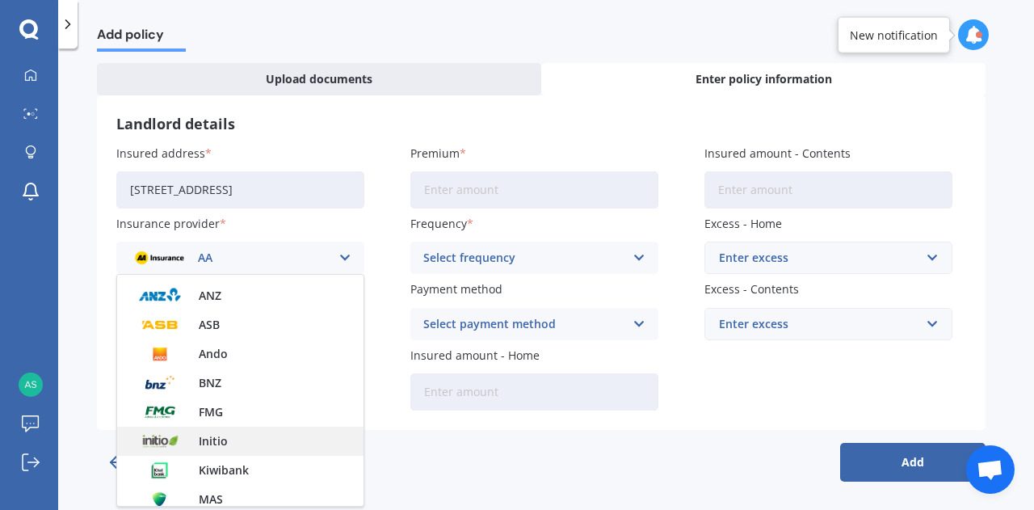
click at [240, 434] on div "Initio" at bounding box center [240, 440] width 246 height 29
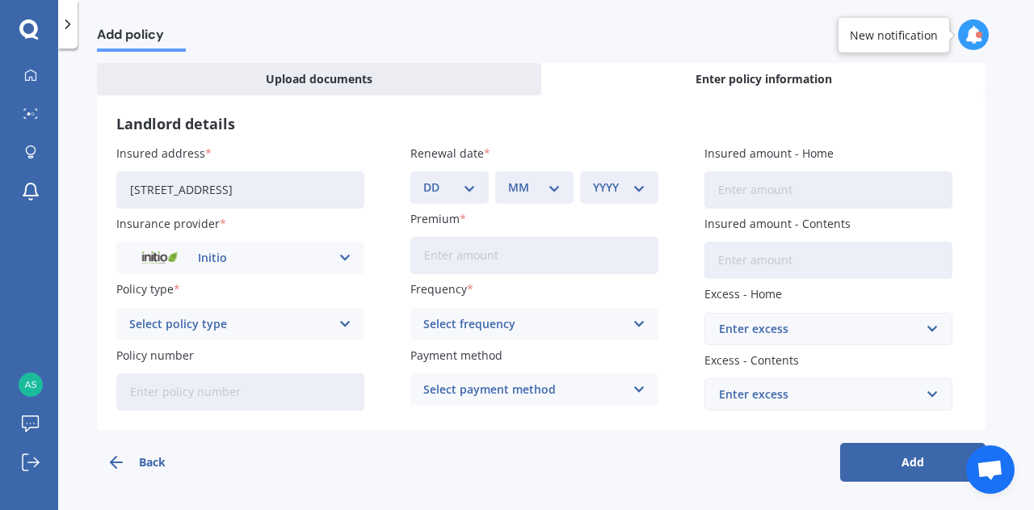
click at [313, 322] on div "Select policy type" at bounding box center [229, 324] width 201 height 18
click at [274, 351] on div "Landlord Insurance" at bounding box center [240, 355] width 246 height 29
click at [239, 403] on input "Policy number" at bounding box center [240, 391] width 248 height 37
paste input "INI-35732"
type input "INI-35732"
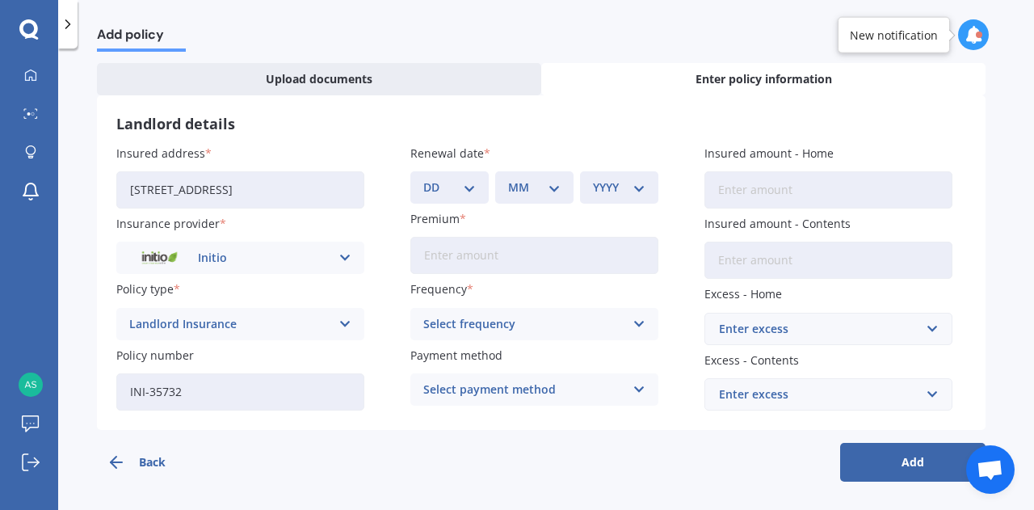
click at [493, 259] on input "Premium" at bounding box center [534, 255] width 248 height 37
click at [528, 319] on div "Select frequency" at bounding box center [523, 324] width 201 height 18
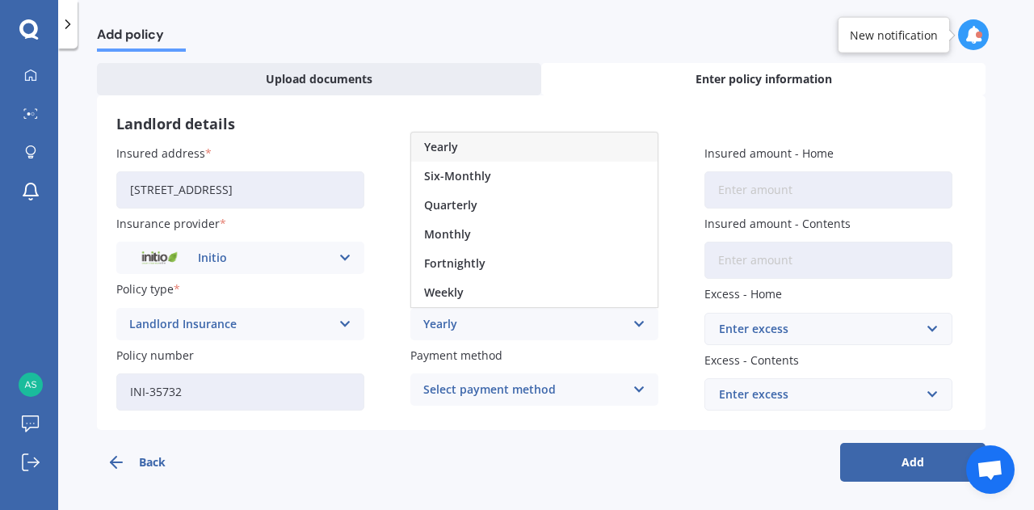
click at [493, 152] on div "Yearly" at bounding box center [534, 146] width 246 height 29
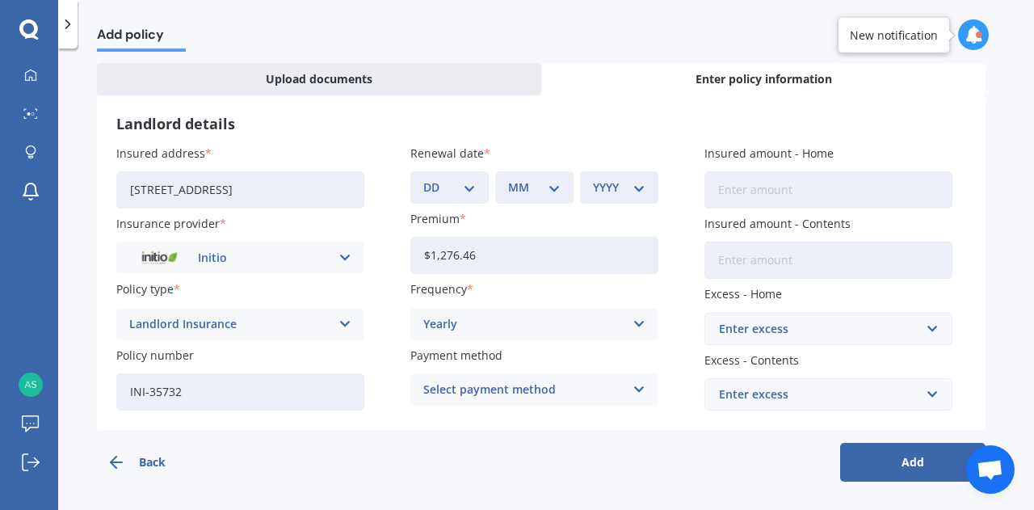
click at [560, 247] on input "$1,276.46" at bounding box center [534, 255] width 248 height 37
type input "$1.00"
type input "$2,181.25"
click at [472, 186] on select "DD 01 02 03 04 05 06 07 08 09 10 11 12 13 14 15 16 17 18 19 20 21 22 23 24 25 2…" at bounding box center [449, 187] width 52 height 18
select select "19"
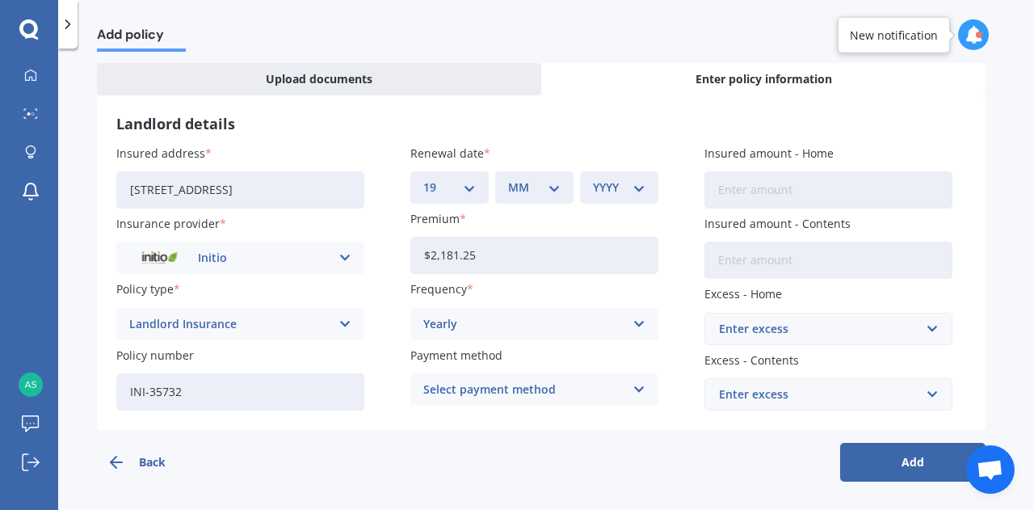
click at [423, 178] on select "DD 01 02 03 04 05 06 07 08 09 10 11 12 13 14 15 16 17 18 19 20 21 22 23 24 25 2…" at bounding box center [449, 187] width 52 height 18
click at [554, 184] on select "MM 01 02 03 04 05 06 07 08 09 10 11 12" at bounding box center [534, 187] width 52 height 18
select select "11"
click at [508, 178] on select "MM 01 02 03 04 05 06 07 08 09 10 11 12" at bounding box center [534, 187] width 52 height 18
click at [633, 184] on select "YYYY 2027 2026 2025 2024 2023 2022 2021 2020 2019 2018 2017 2016 2015 2014 2013…" at bounding box center [619, 187] width 52 height 18
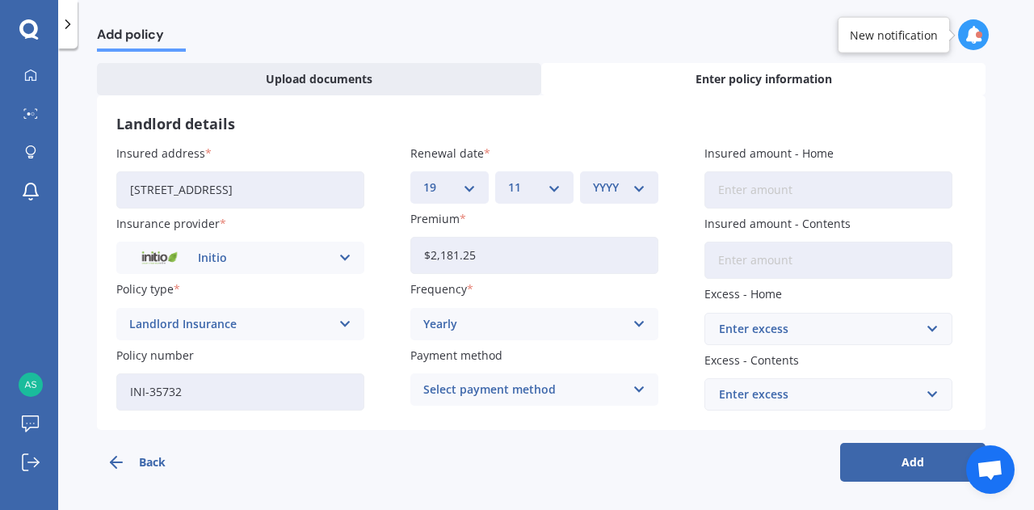
select select "2025"
click at [593, 178] on select "YYYY 2027 2026 2025 2024 2023 2022 2021 2020 2019 2018 2017 2016 2015 2014 2013…" at bounding box center [619, 187] width 52 height 18
click at [833, 321] on div "Enter excess" at bounding box center [818, 329] width 199 height 18
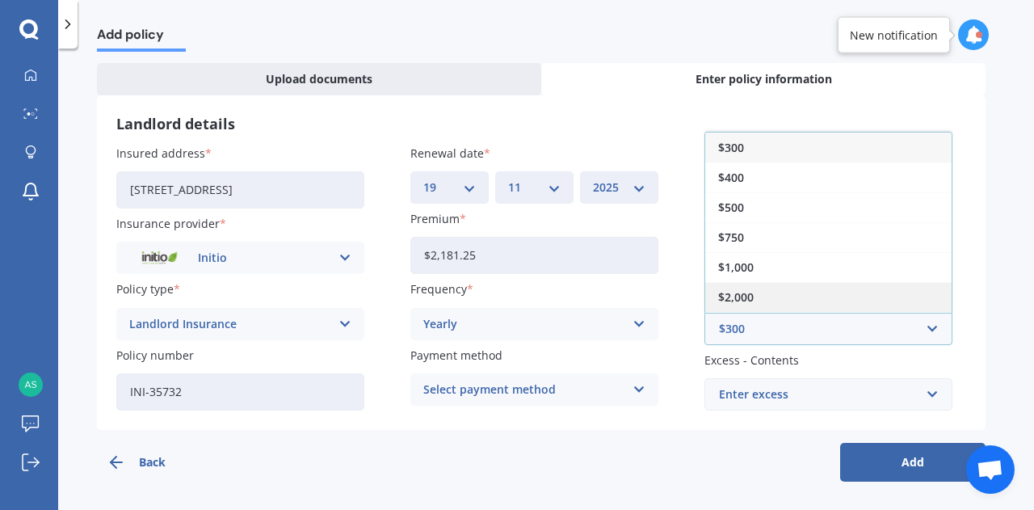
click at [815, 294] on div "$2,000" at bounding box center [828, 297] width 246 height 30
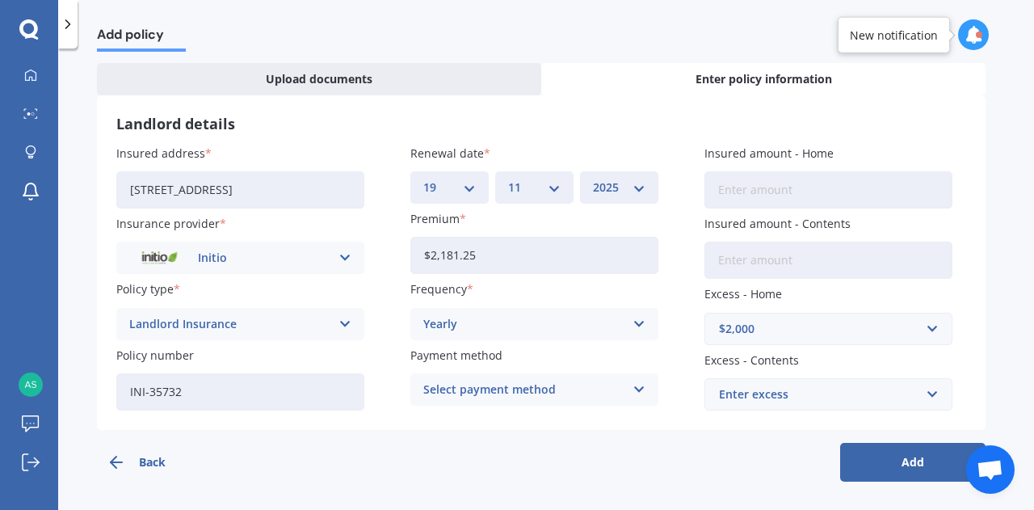
click at [770, 196] on input "Insured amount - Home" at bounding box center [828, 189] width 248 height 37
type input "$470,000"
click at [903, 464] on button "Add" at bounding box center [912, 462] width 145 height 39
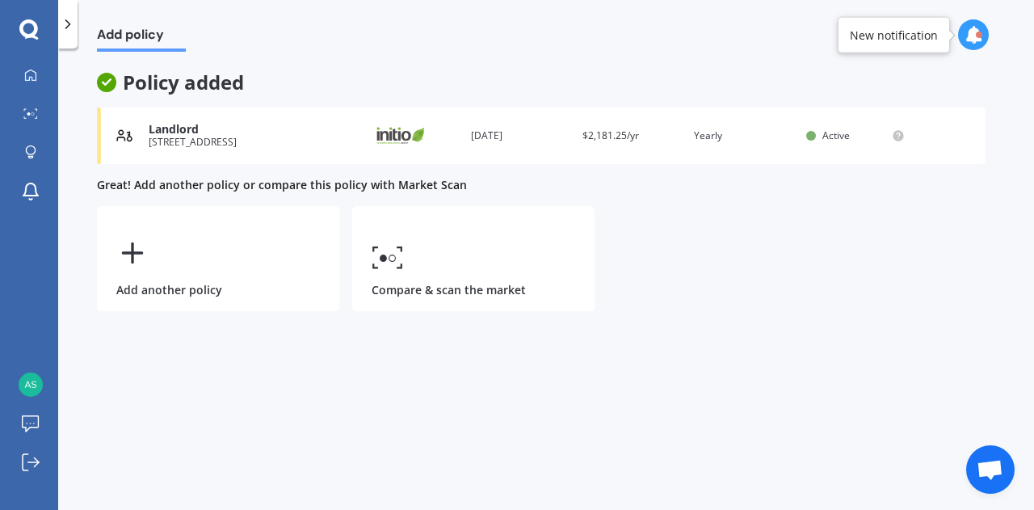
scroll to position [0, 0]
click at [32, 70] on icon at bounding box center [30, 74] width 11 height 11
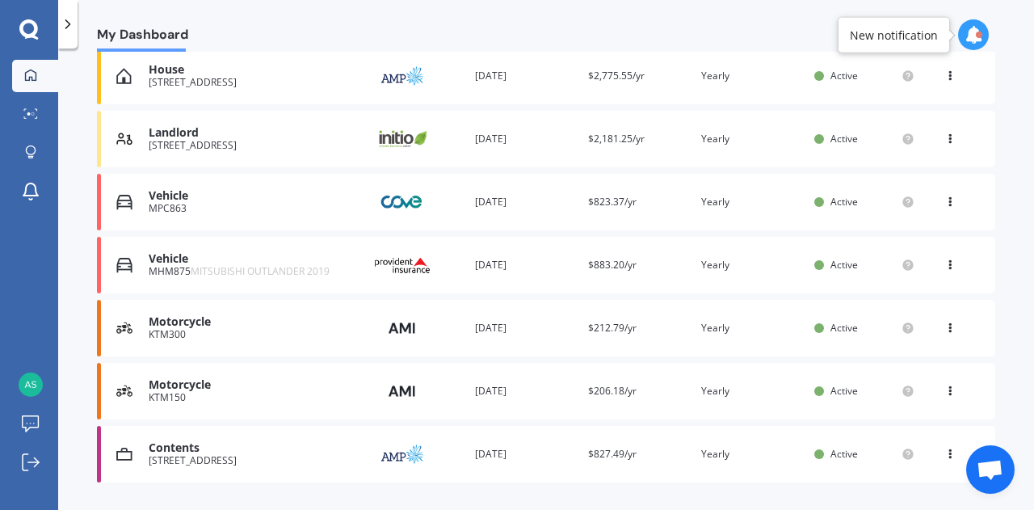
scroll to position [282, 0]
